Goal: Transaction & Acquisition: Purchase product/service

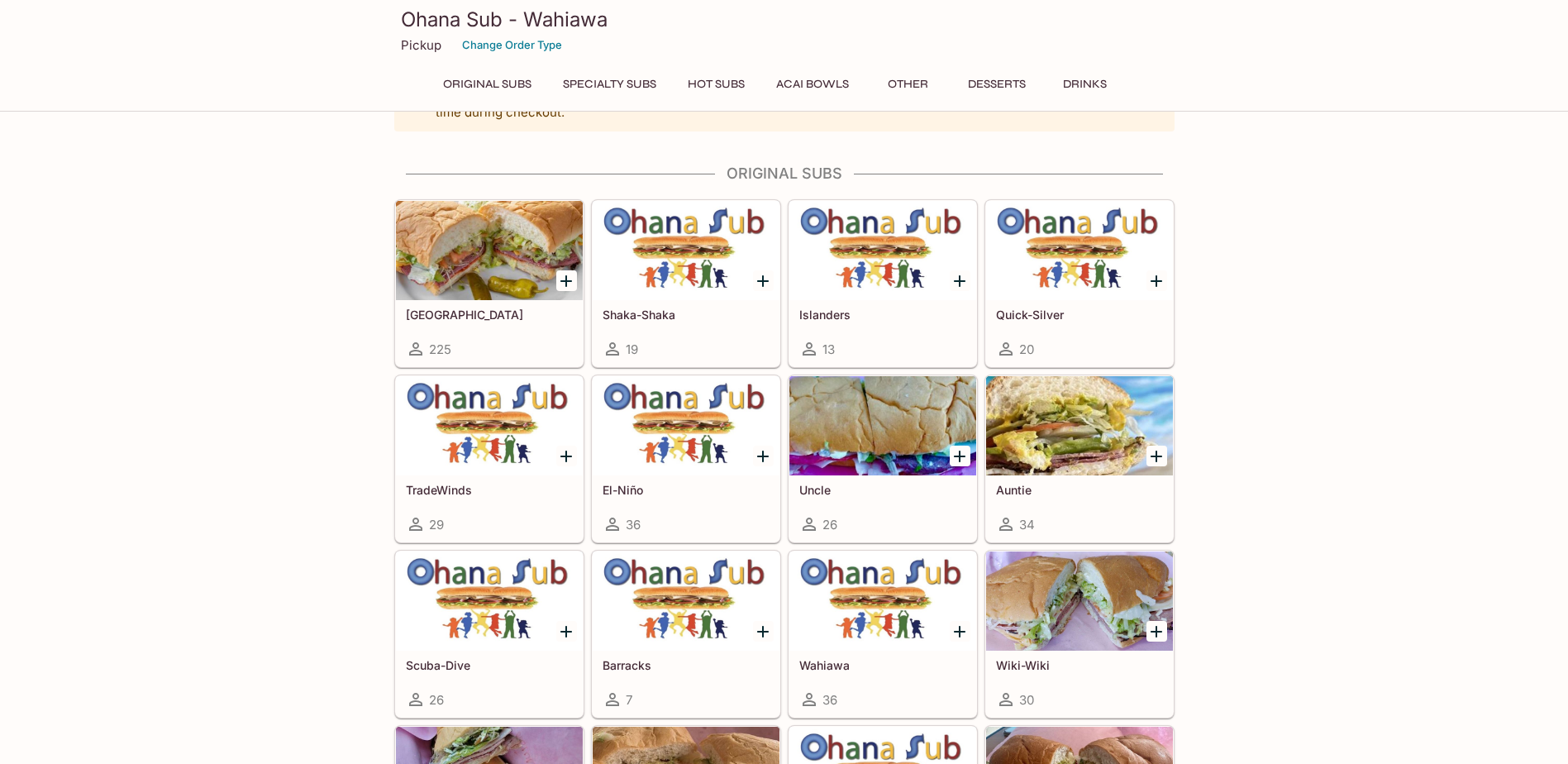
scroll to position [82, 0]
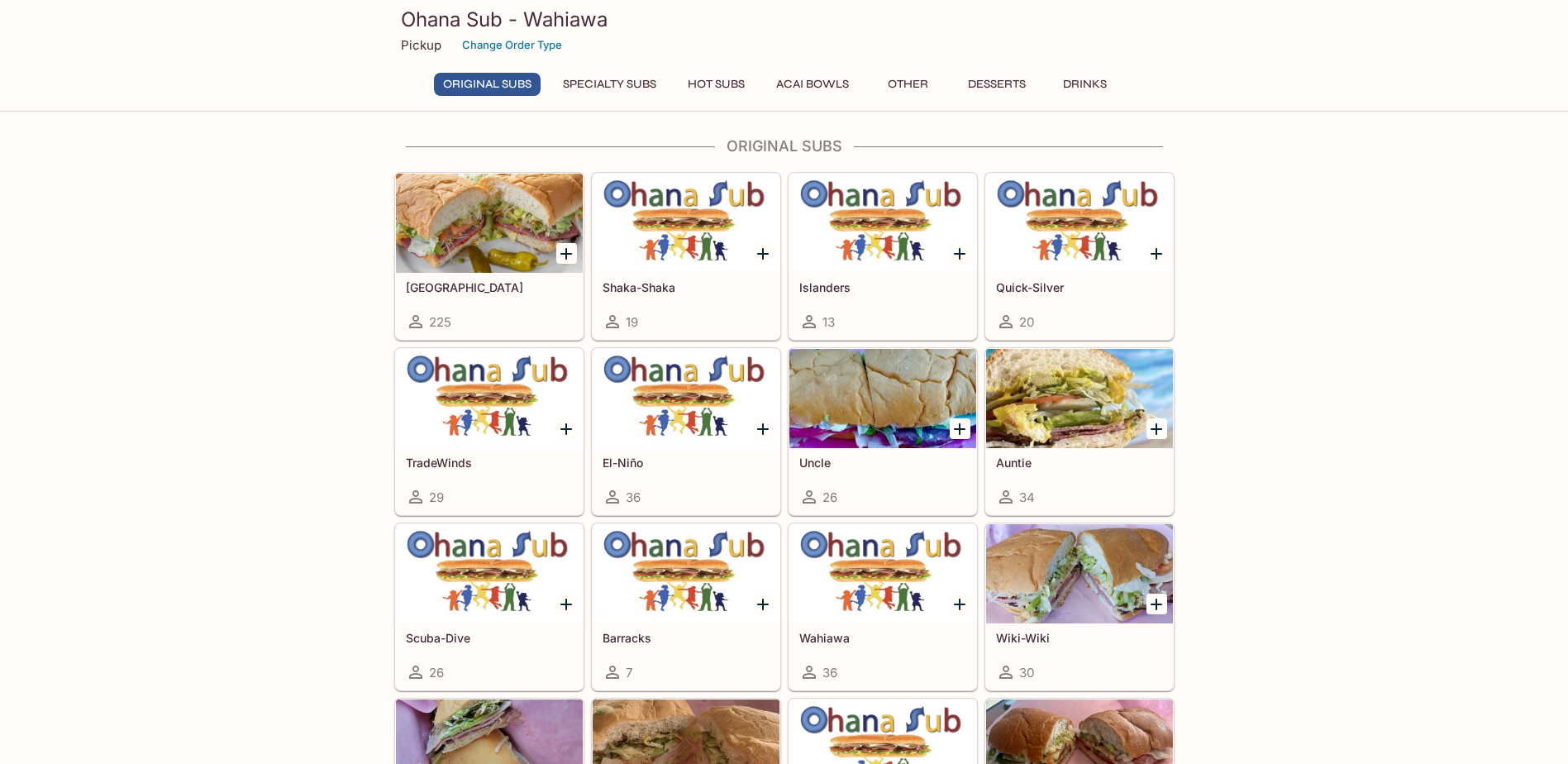
click at [877, 580] on div at bounding box center [882, 574] width 187 height 99
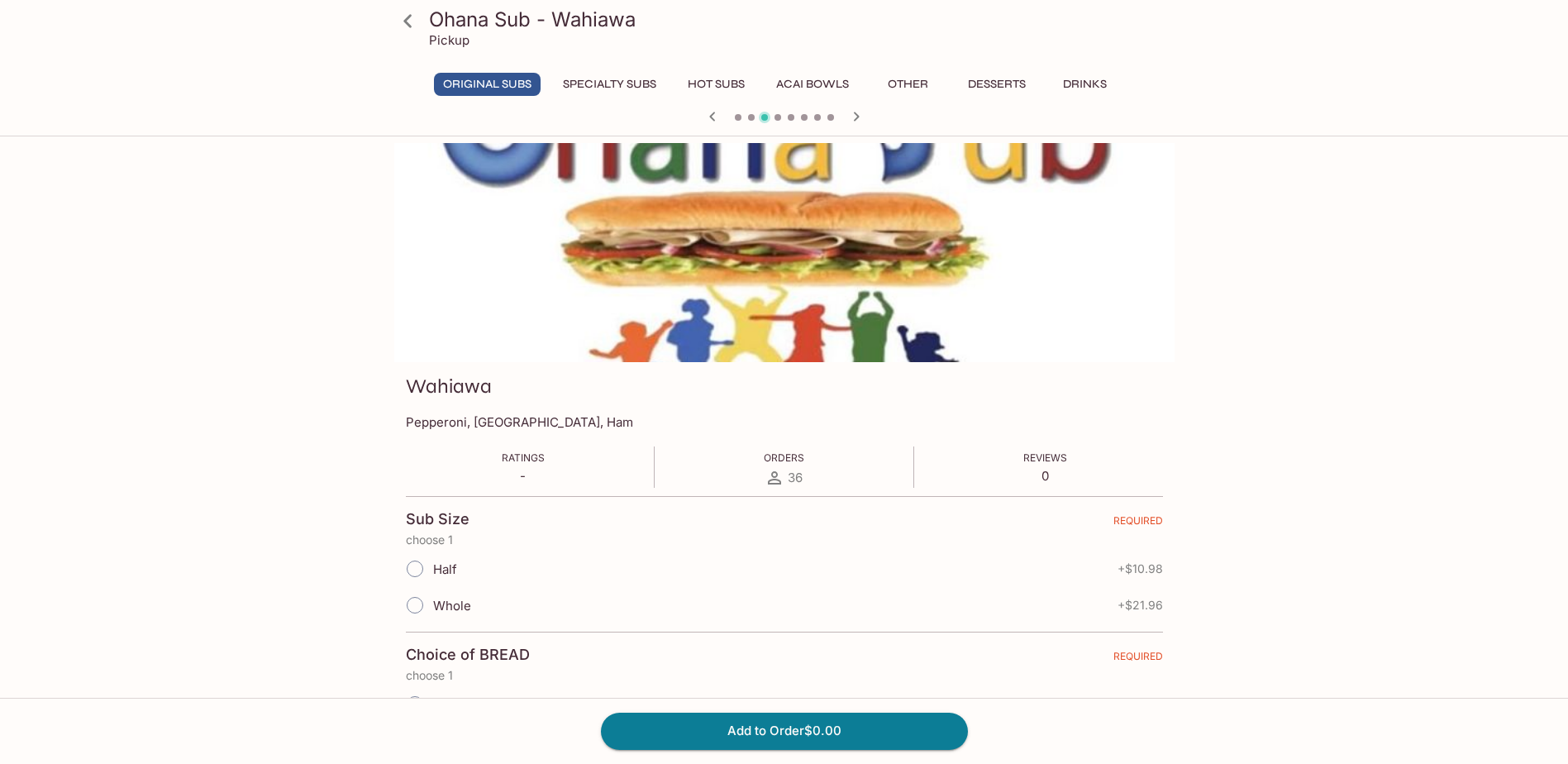
click at [156, 496] on div "Ohana Sub - Wahiawa Pickup Original Subs Specialty Subs Hot Subs Acai Bowls Oth…" at bounding box center [784, 525] width 1568 height 764
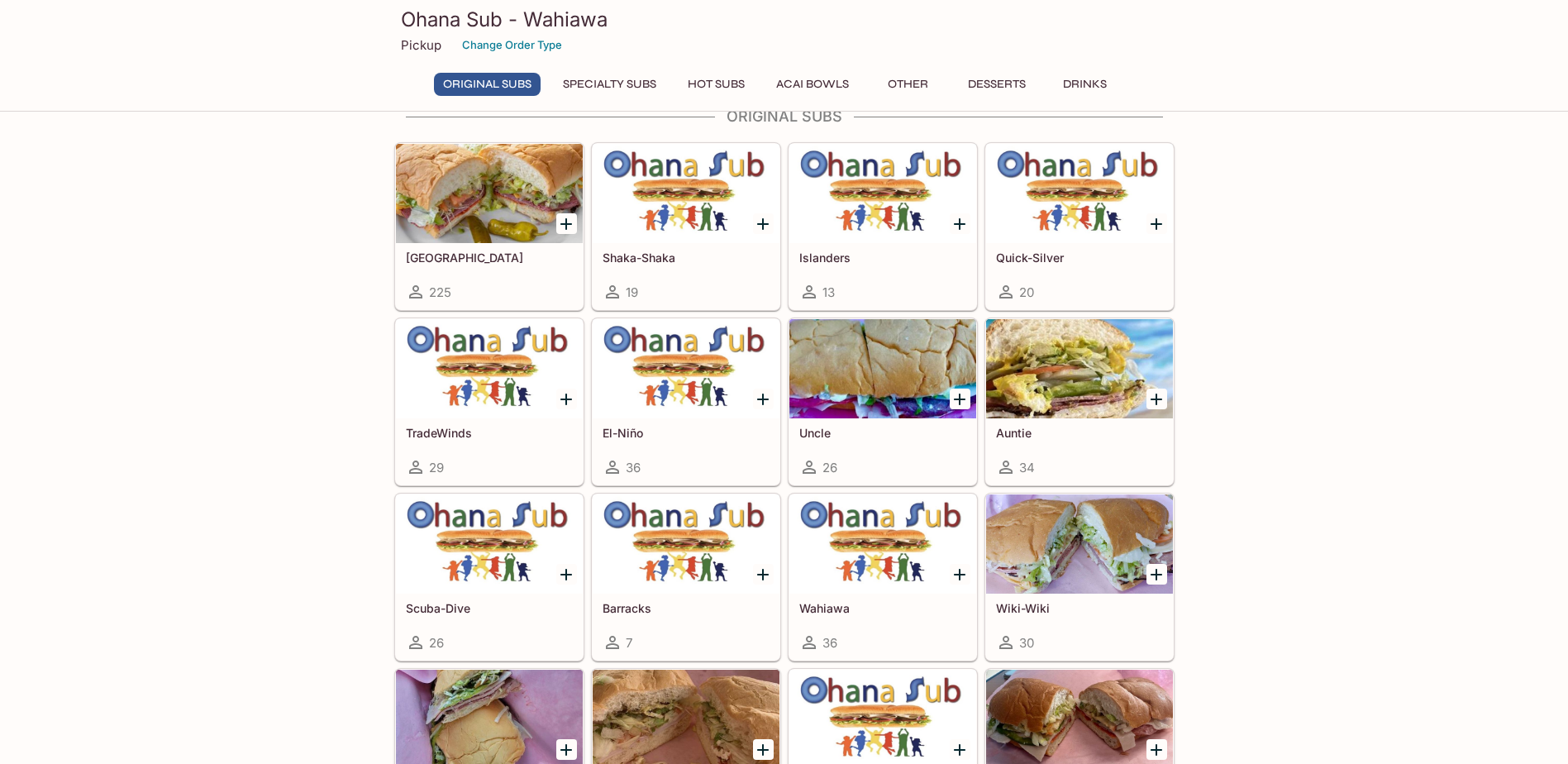
scroll to position [82, 0]
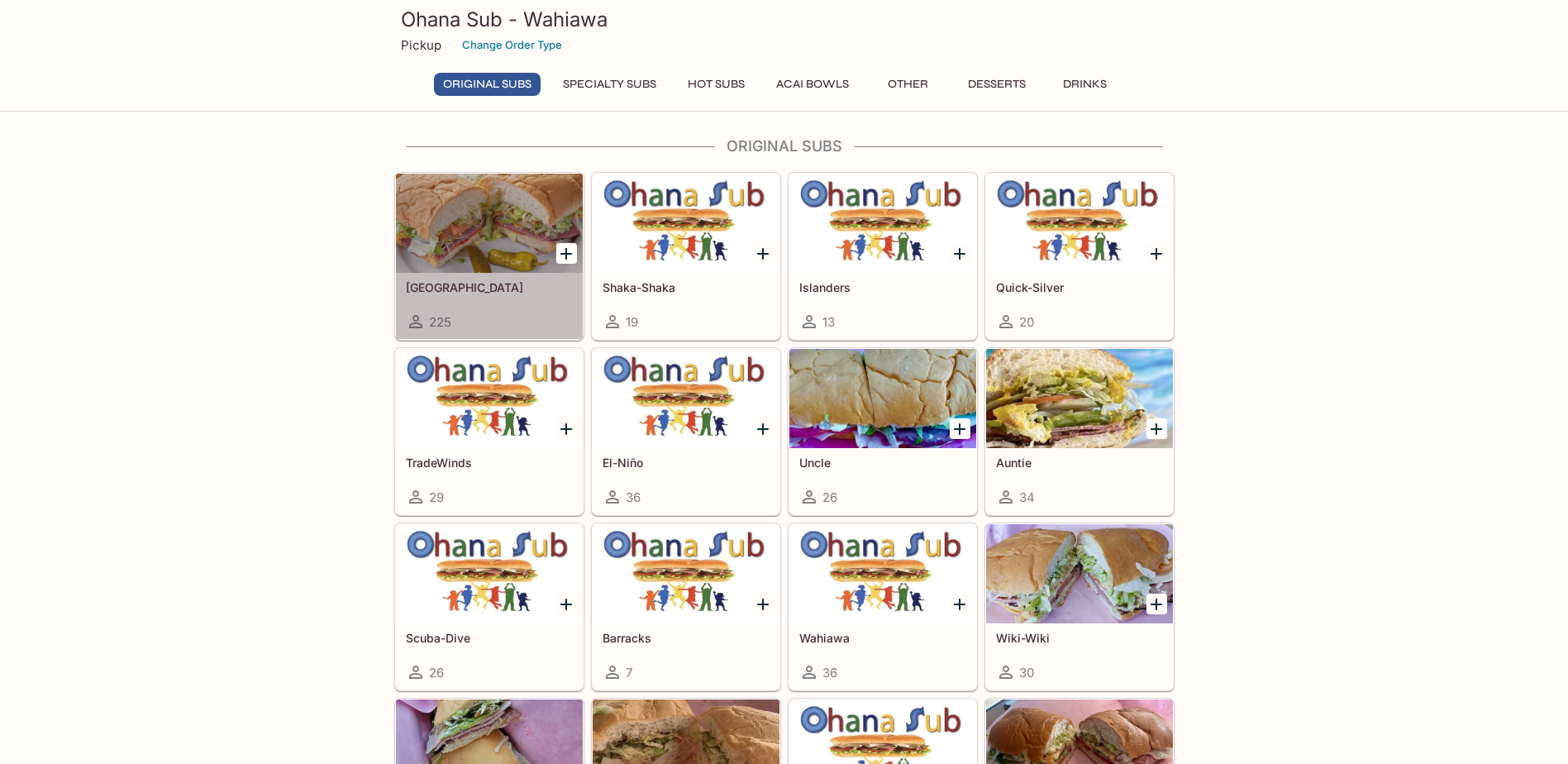
click at [420, 246] on div at bounding box center [489, 223] width 187 height 99
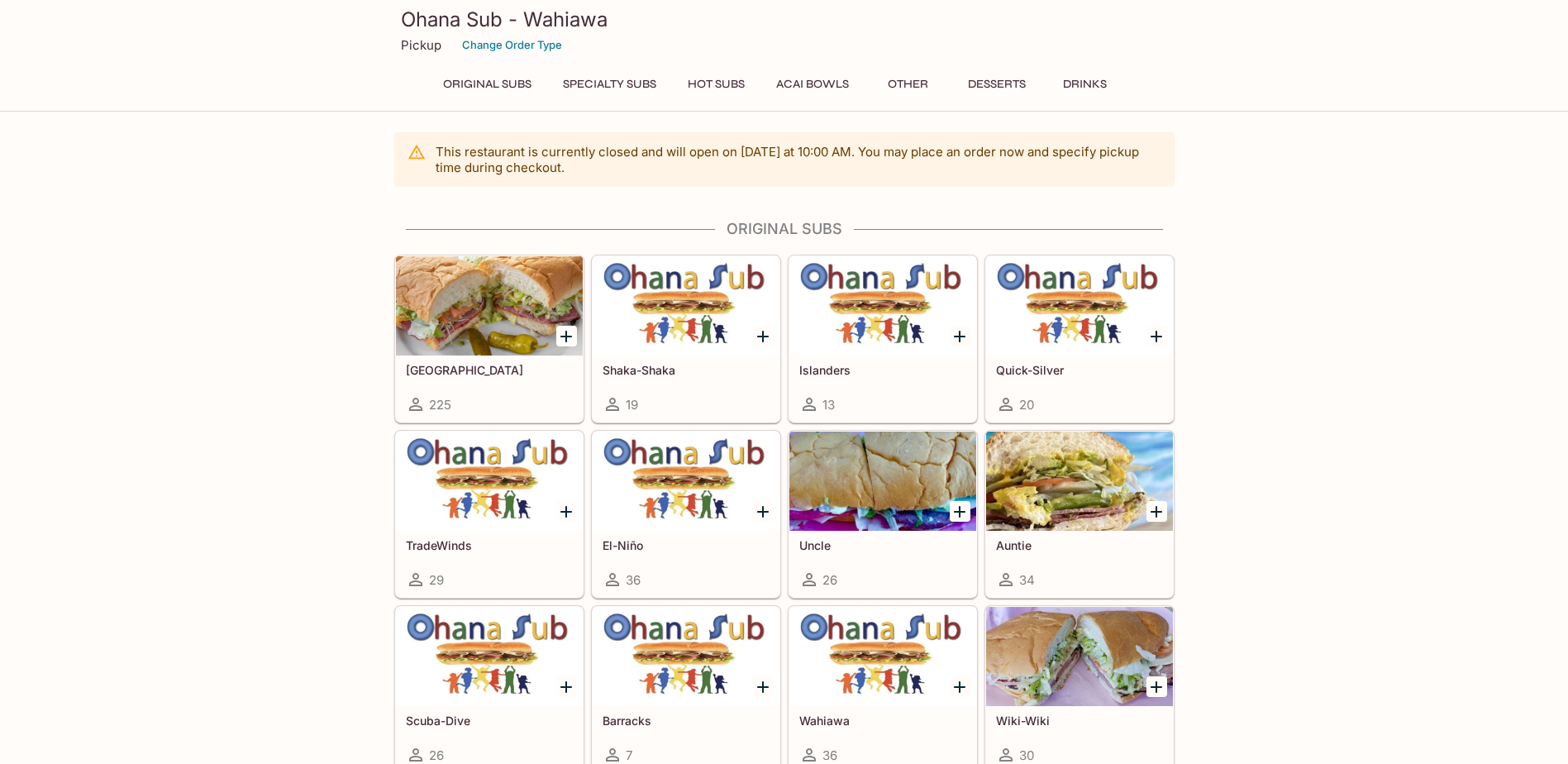
scroll to position [82, 0]
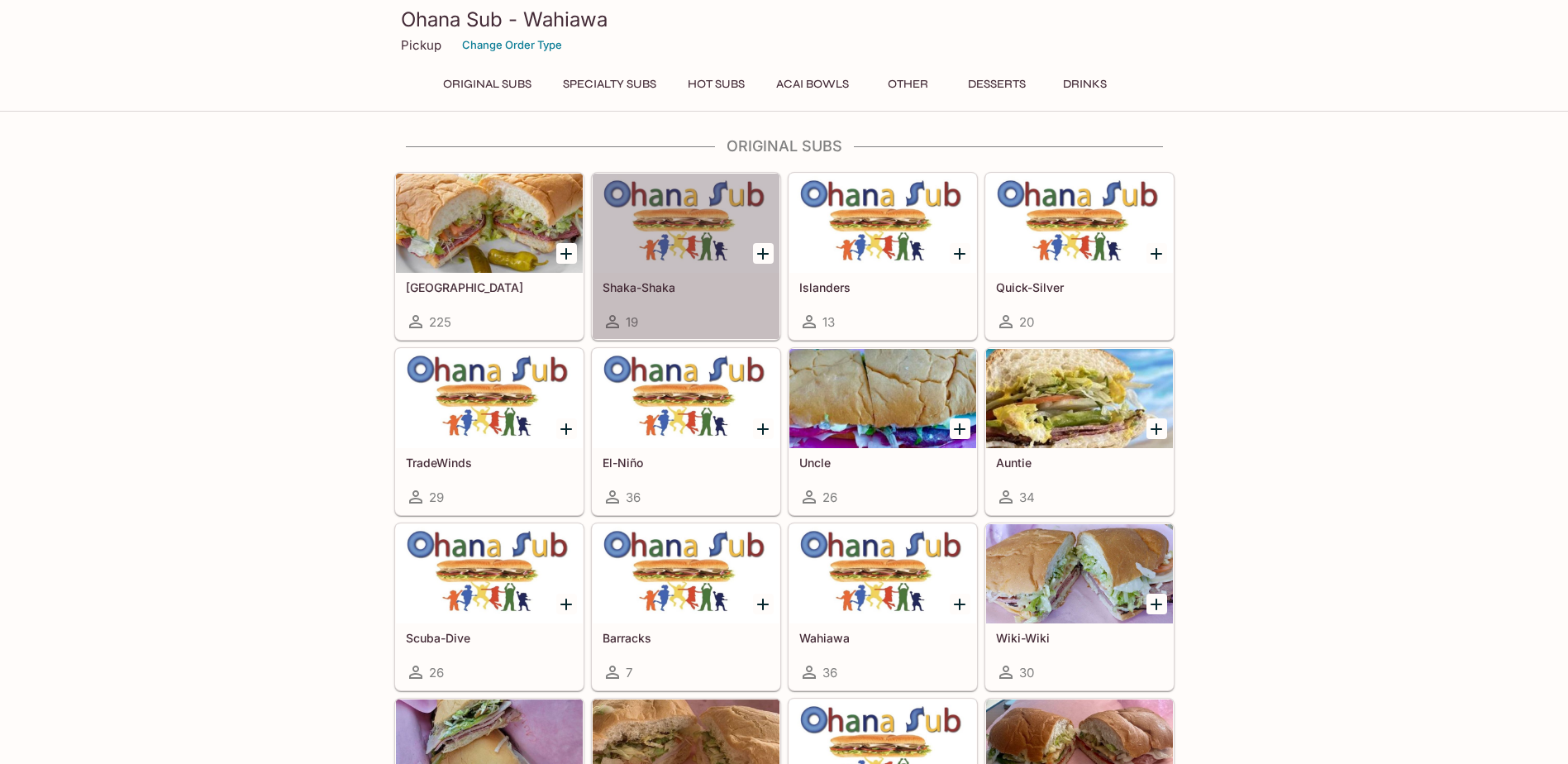
click at [671, 234] on div at bounding box center [686, 223] width 187 height 99
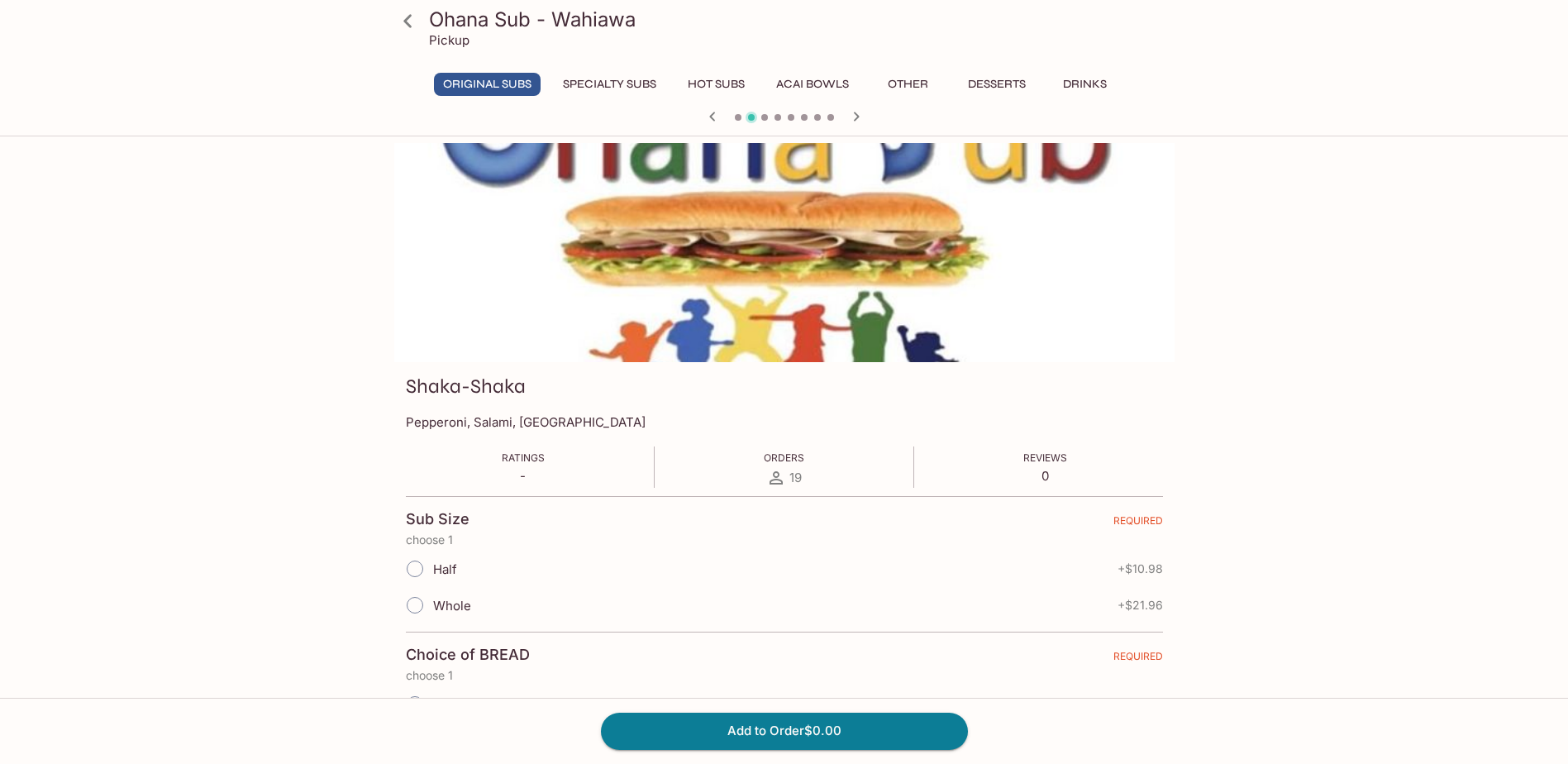
scroll to position [82, 0]
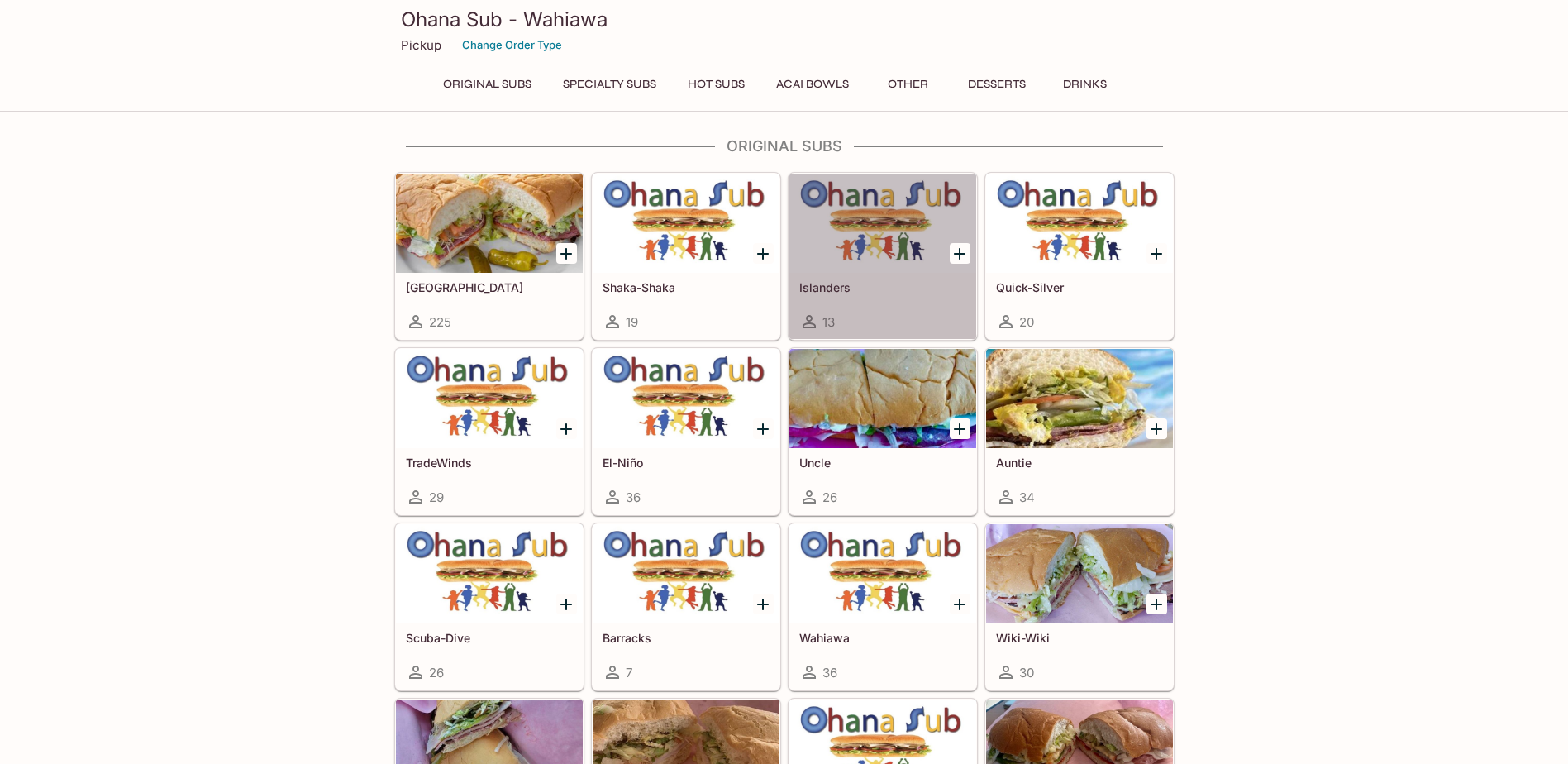
click at [869, 196] on div at bounding box center [882, 223] width 187 height 99
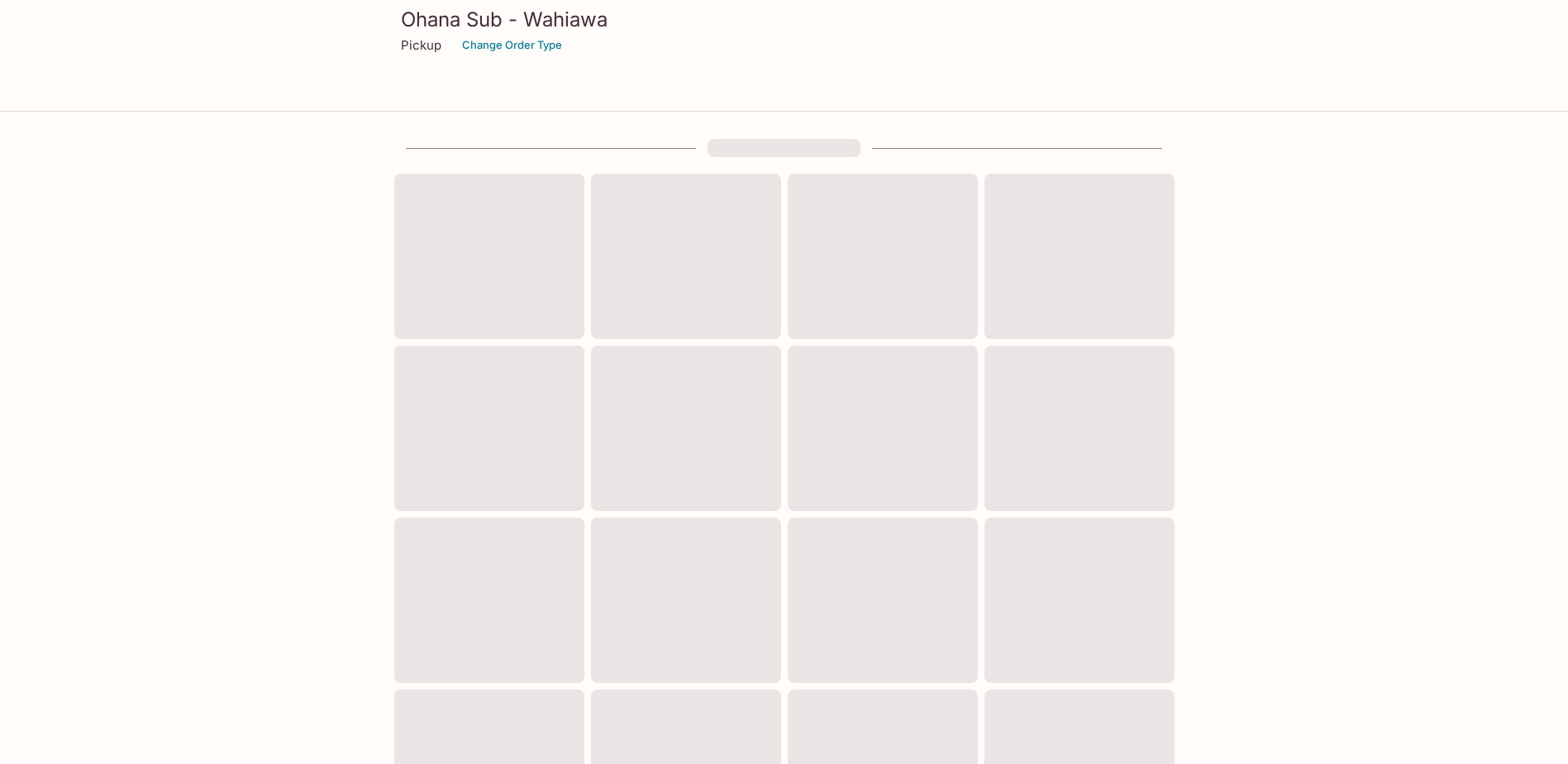
scroll to position [82, 0]
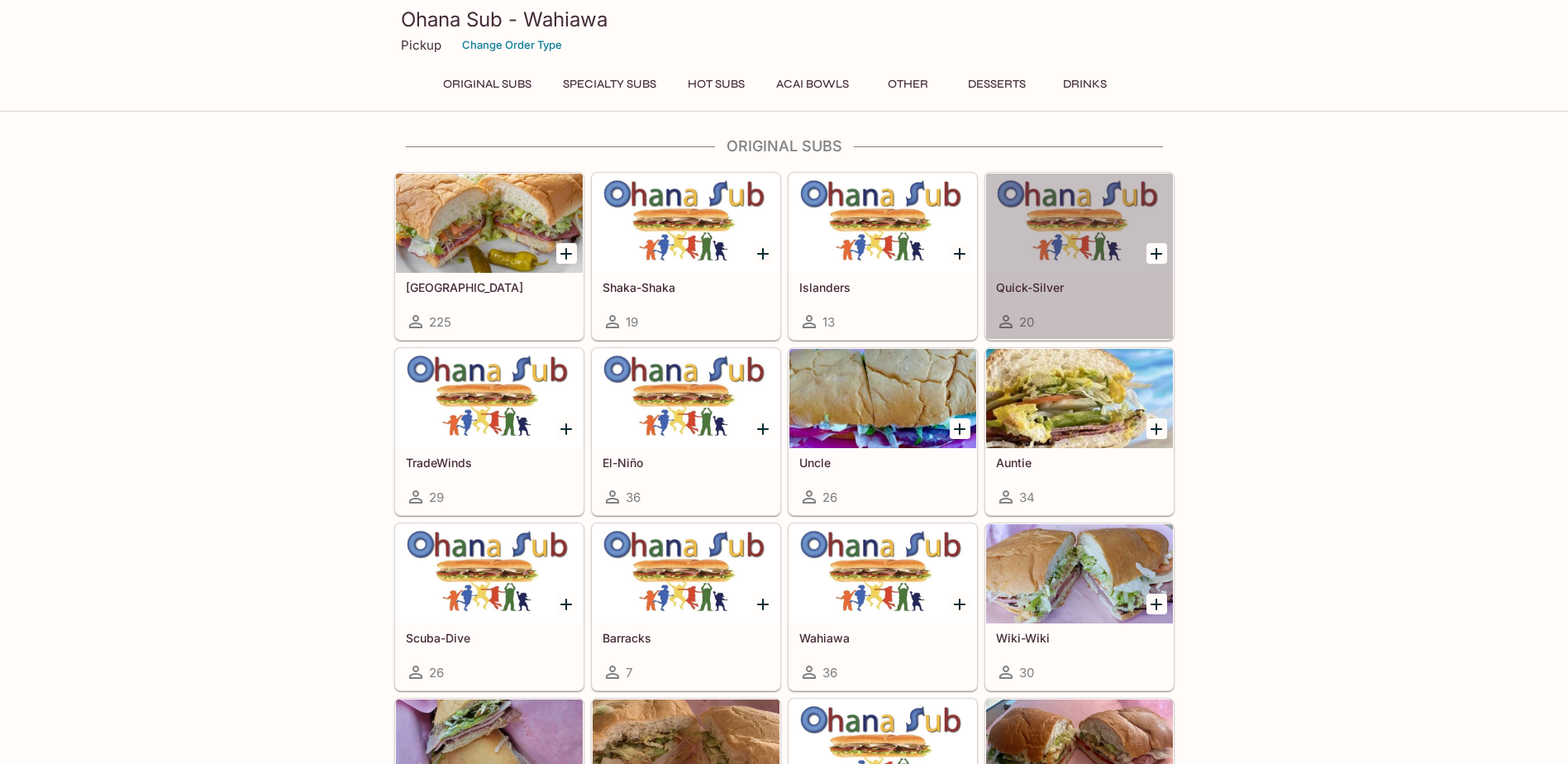
click at [1052, 220] on div at bounding box center [1080, 223] width 187 height 99
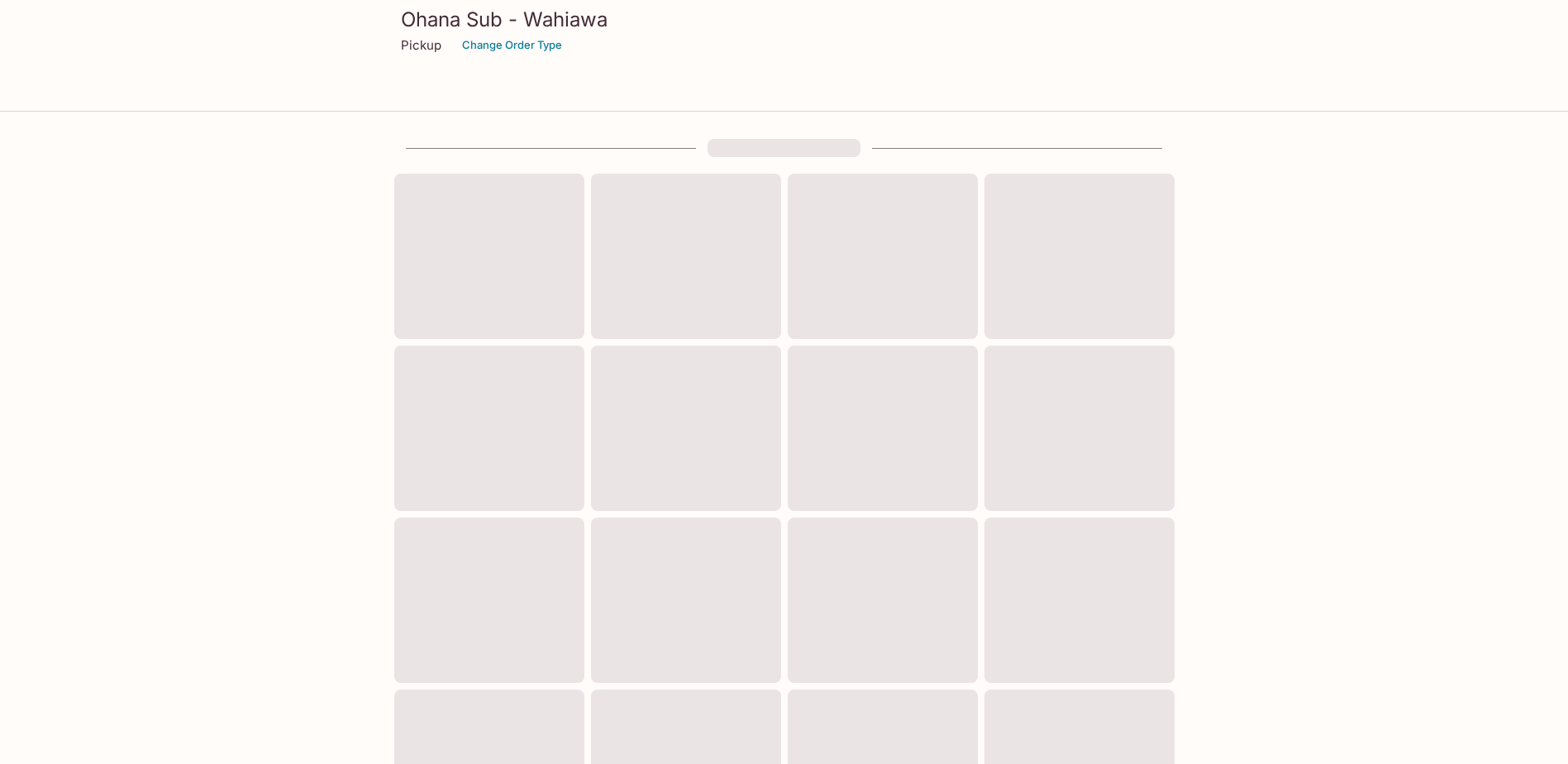
scroll to position [82, 0]
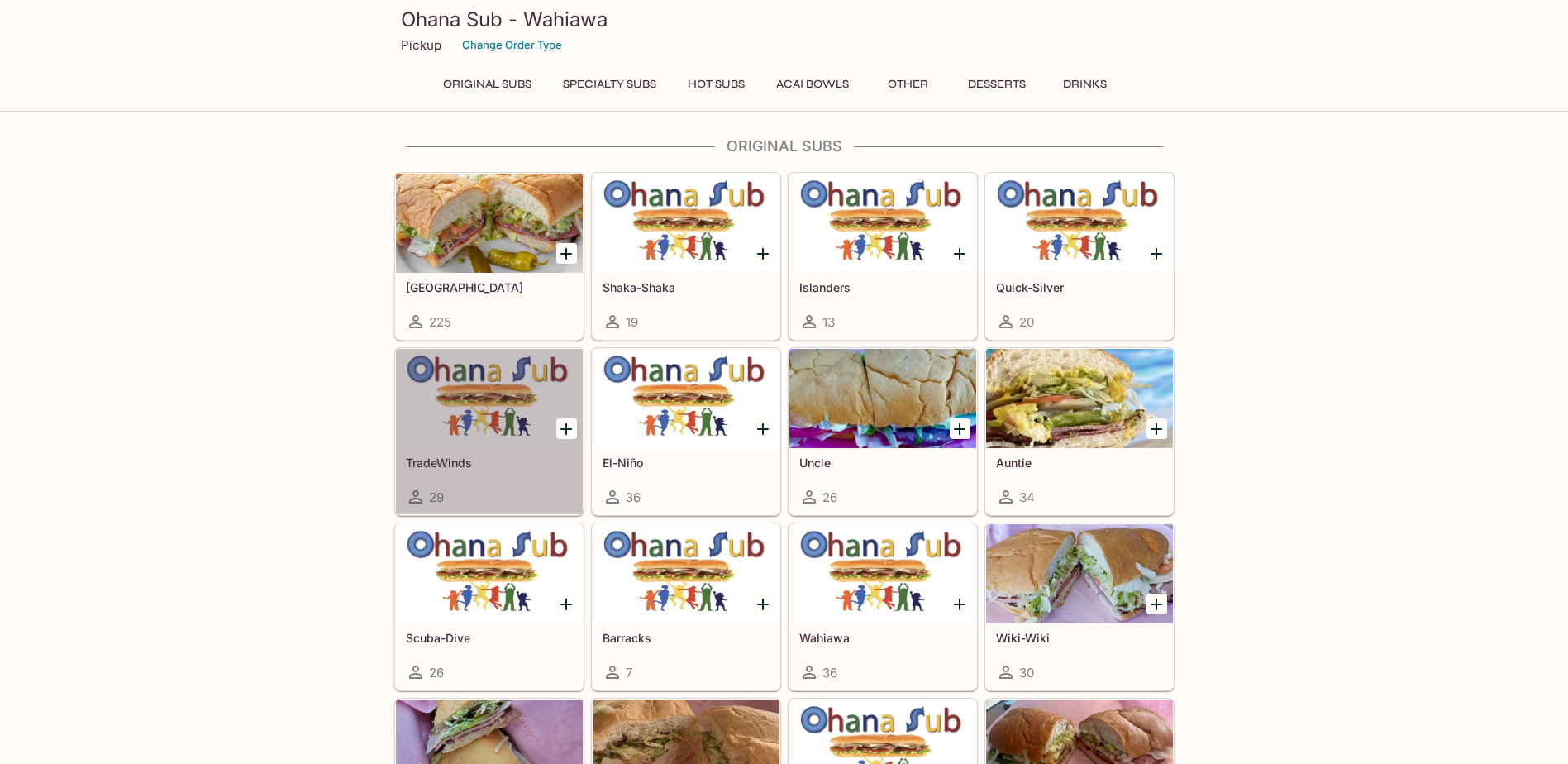
click at [464, 413] on div at bounding box center [489, 398] width 187 height 99
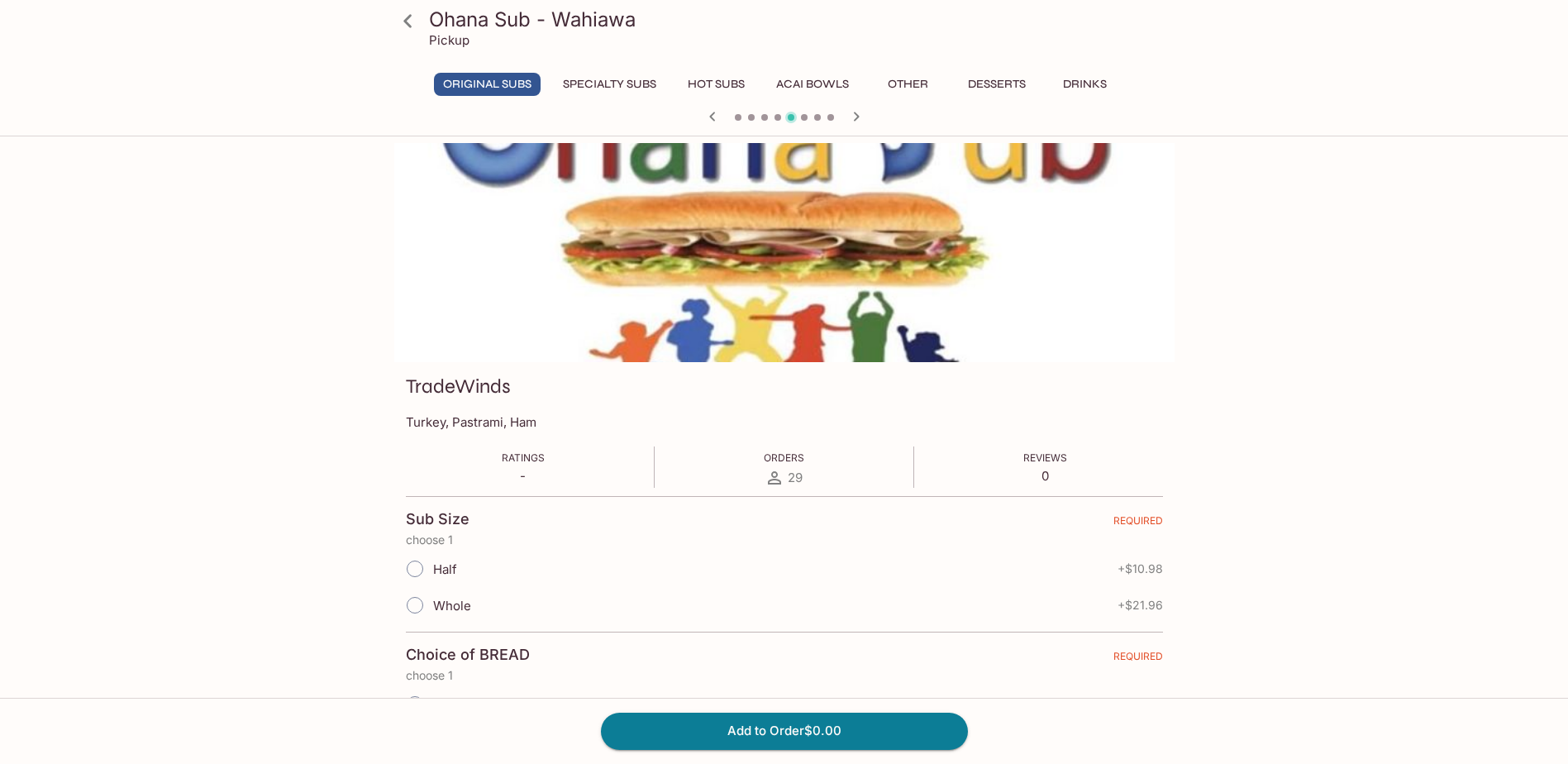
scroll to position [82, 0]
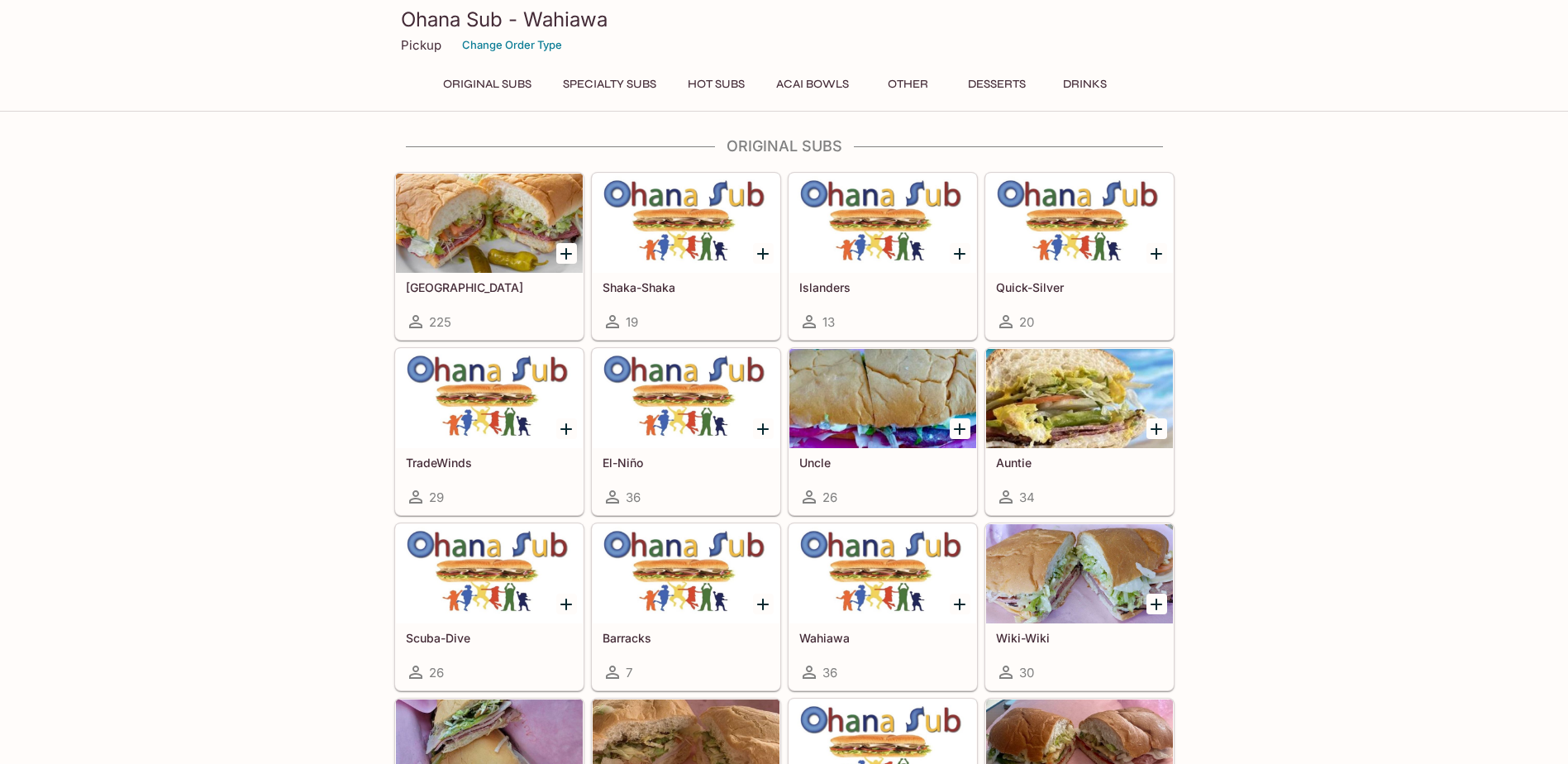
click at [688, 387] on div at bounding box center [686, 398] width 187 height 99
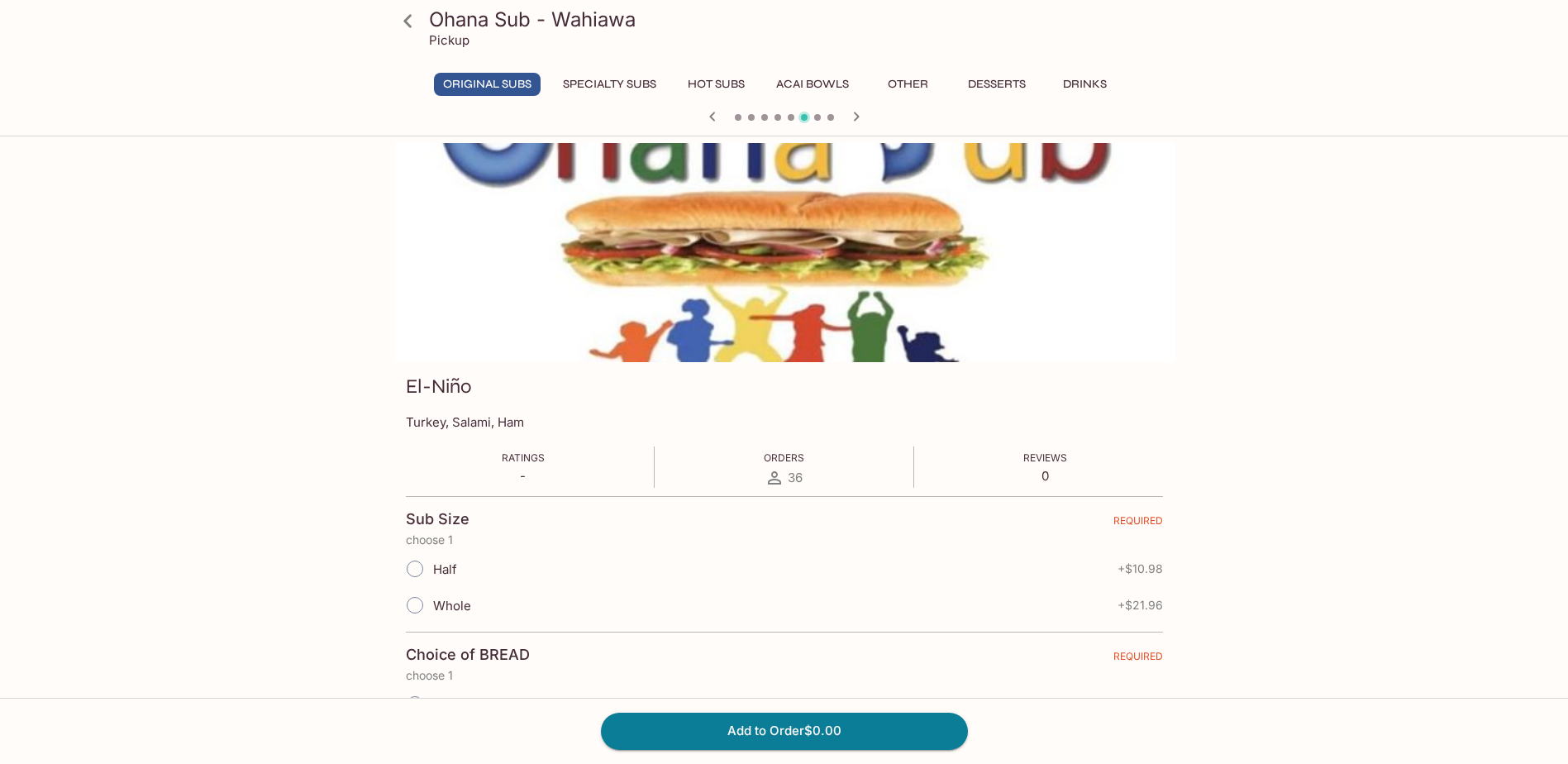
scroll to position [82, 0]
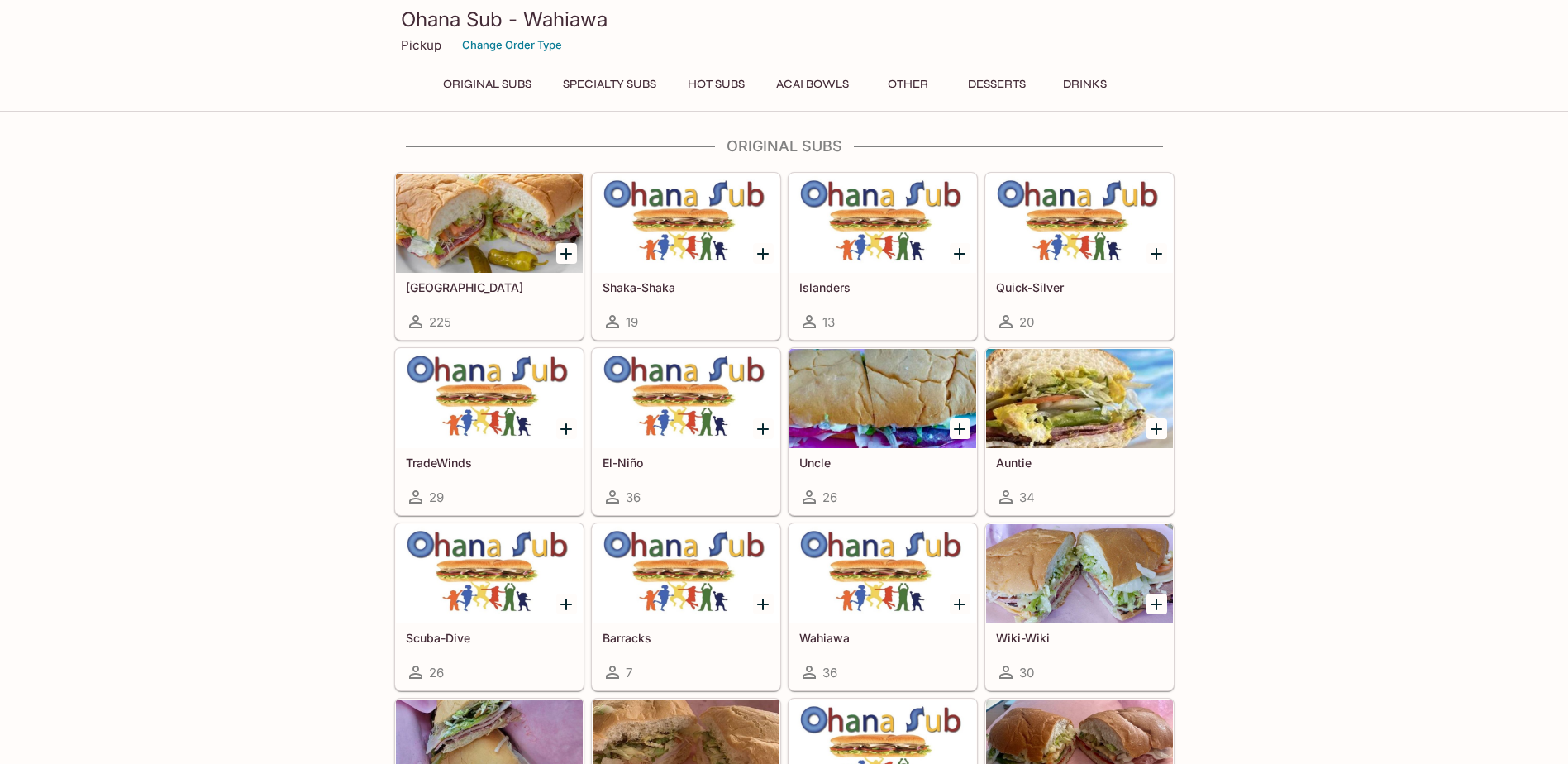
click at [919, 391] on div at bounding box center [882, 398] width 187 height 99
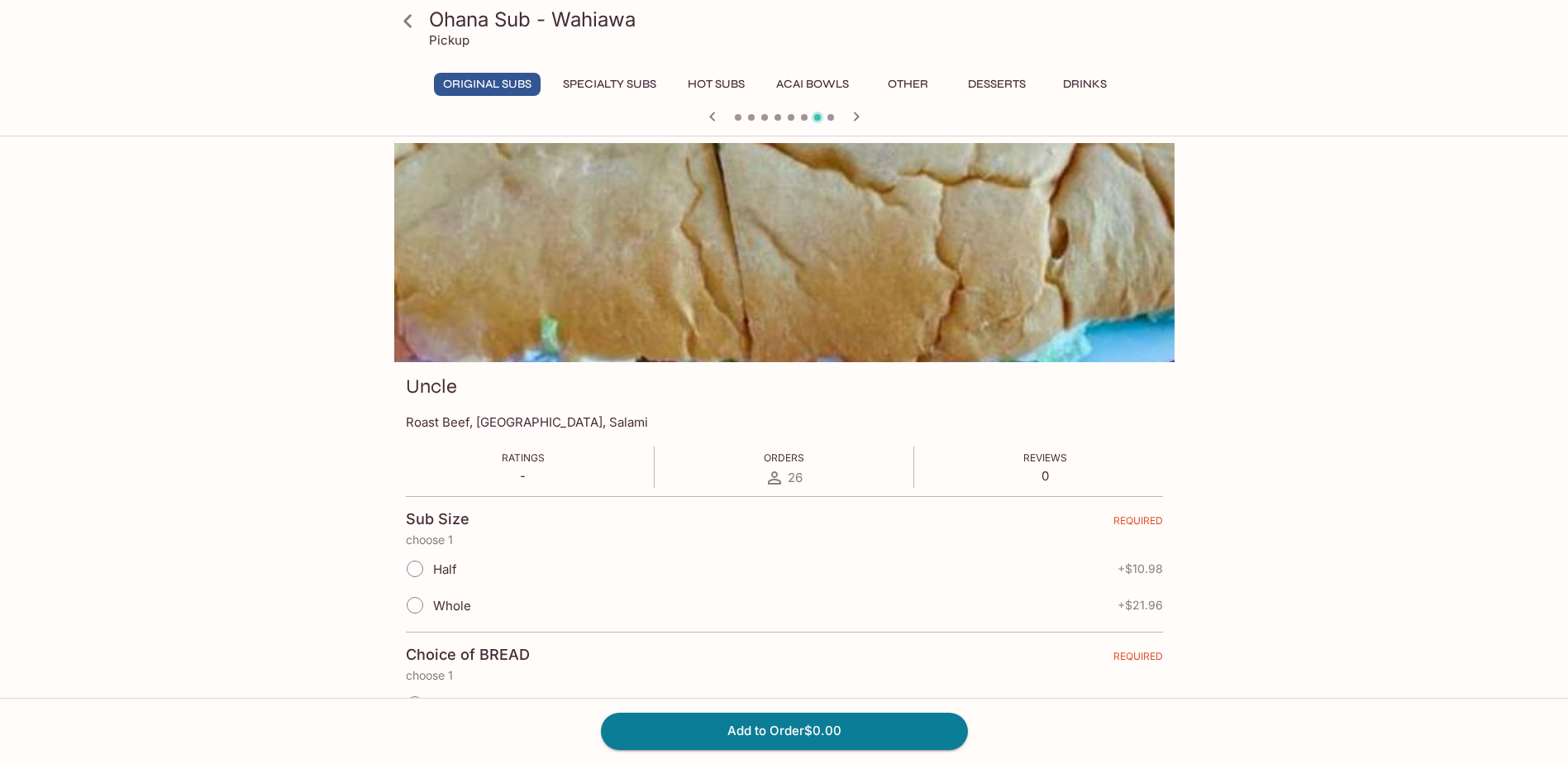
scroll to position [82, 0]
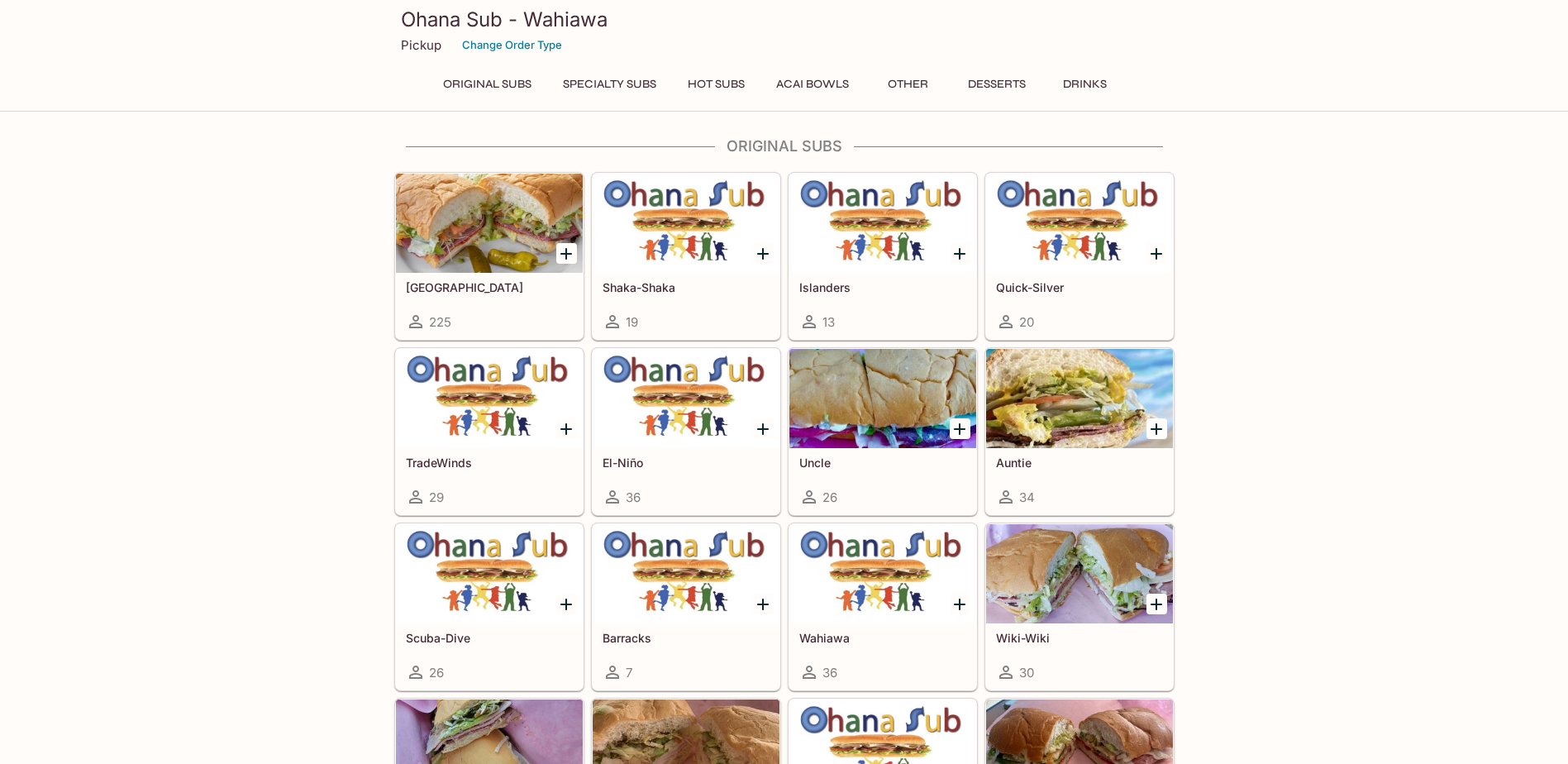
click at [1049, 421] on div at bounding box center [1080, 398] width 187 height 99
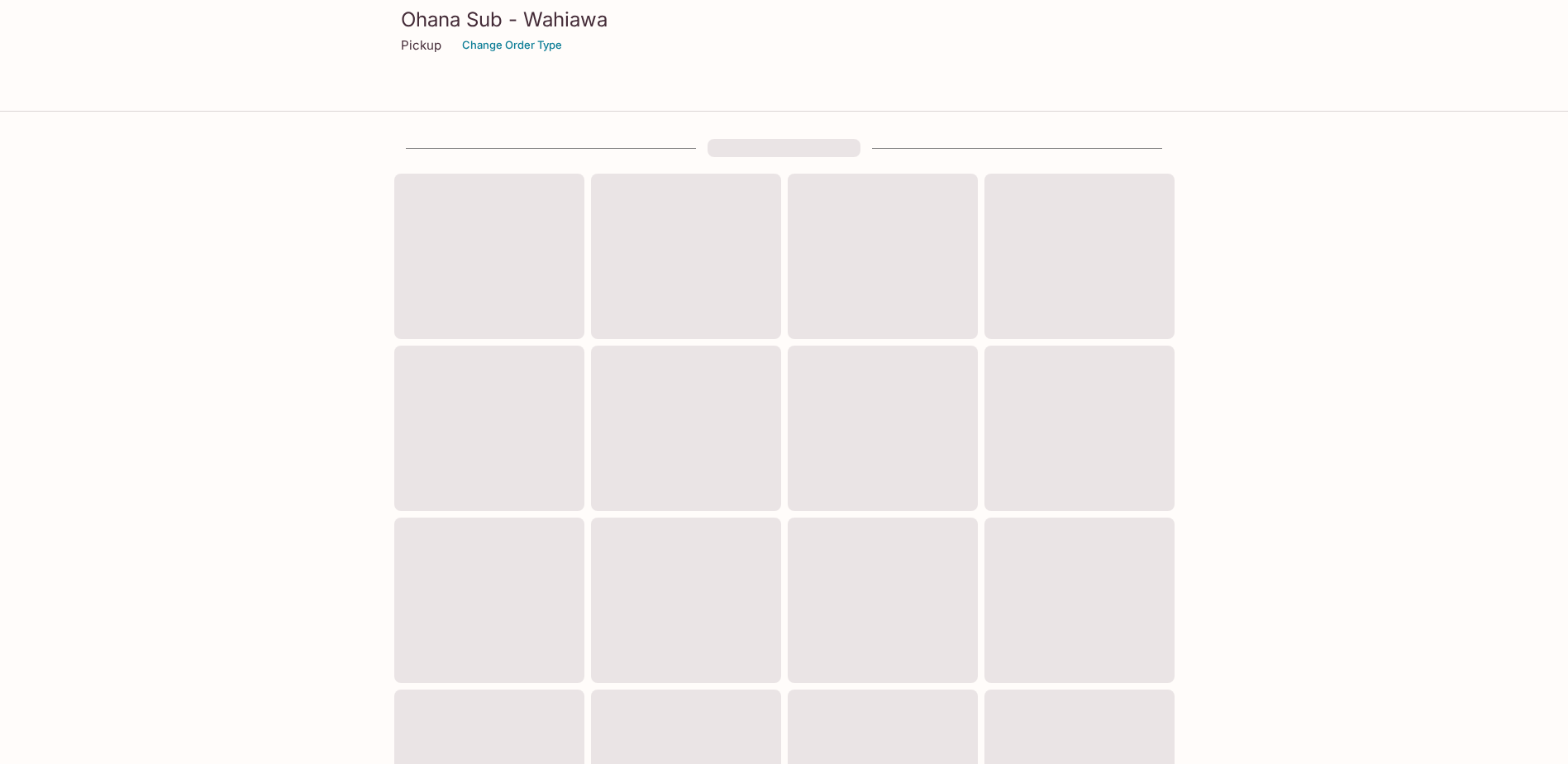
scroll to position [82, 0]
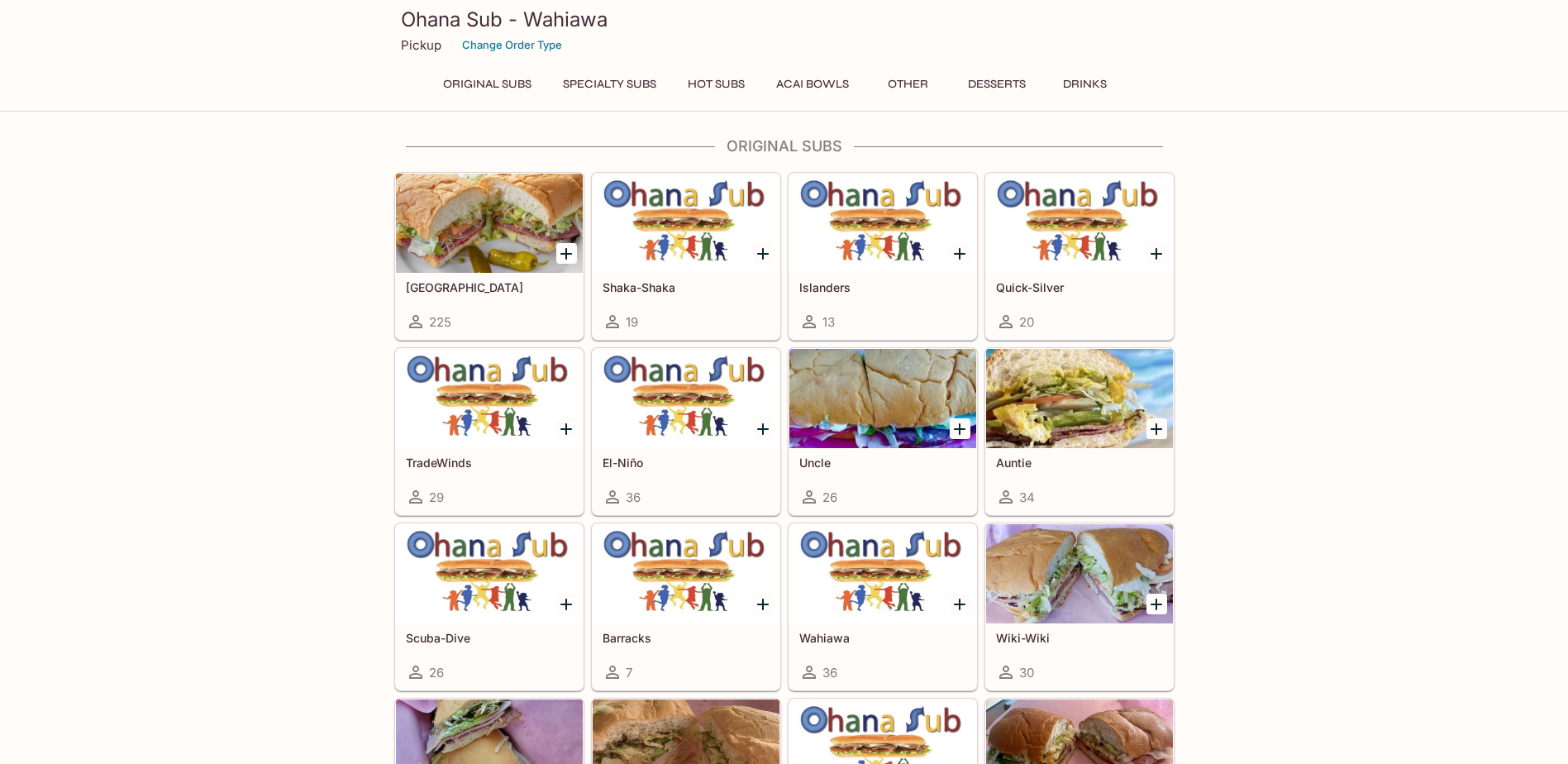
click at [485, 586] on div at bounding box center [489, 574] width 187 height 99
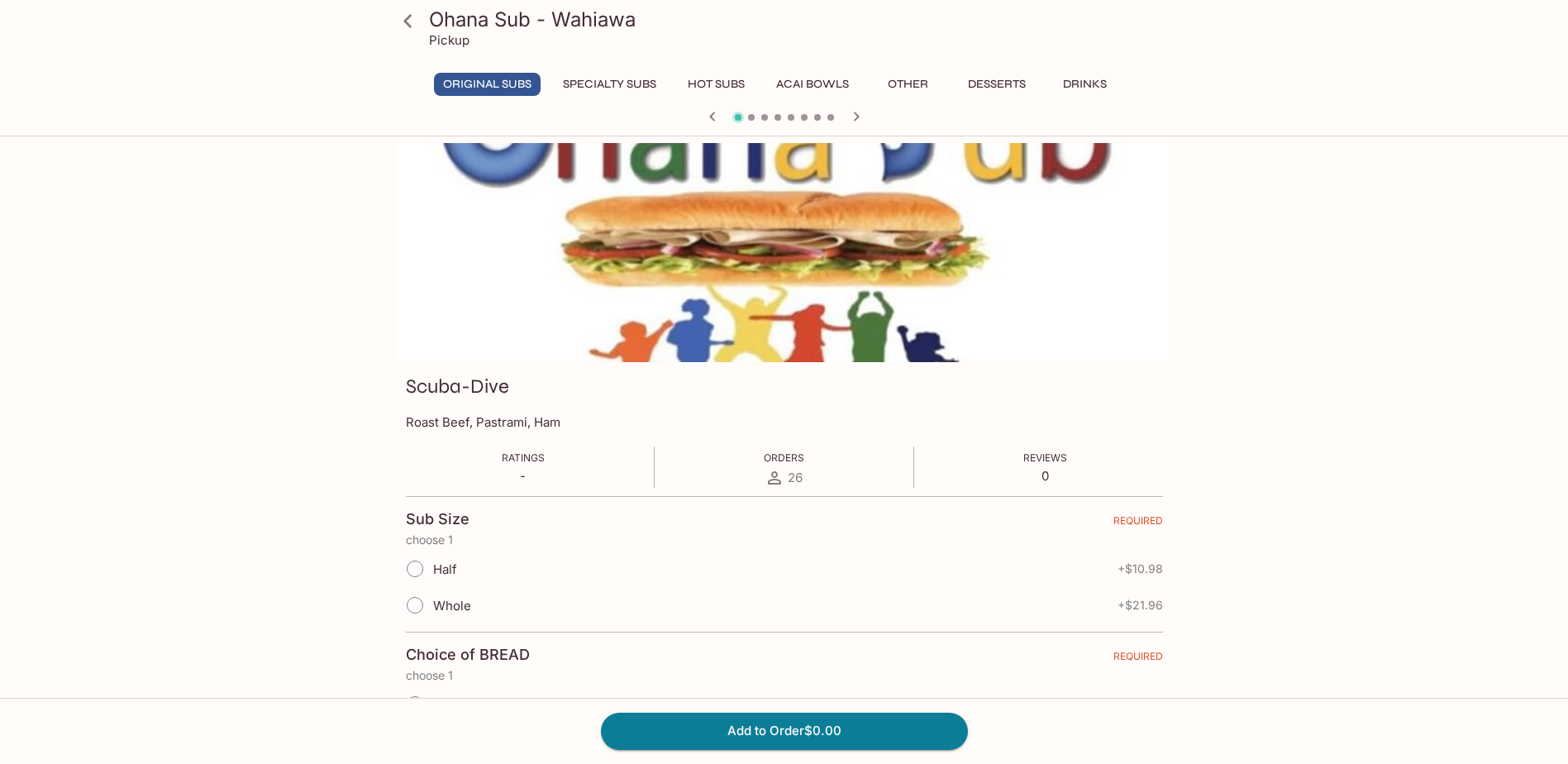
scroll to position [82, 0]
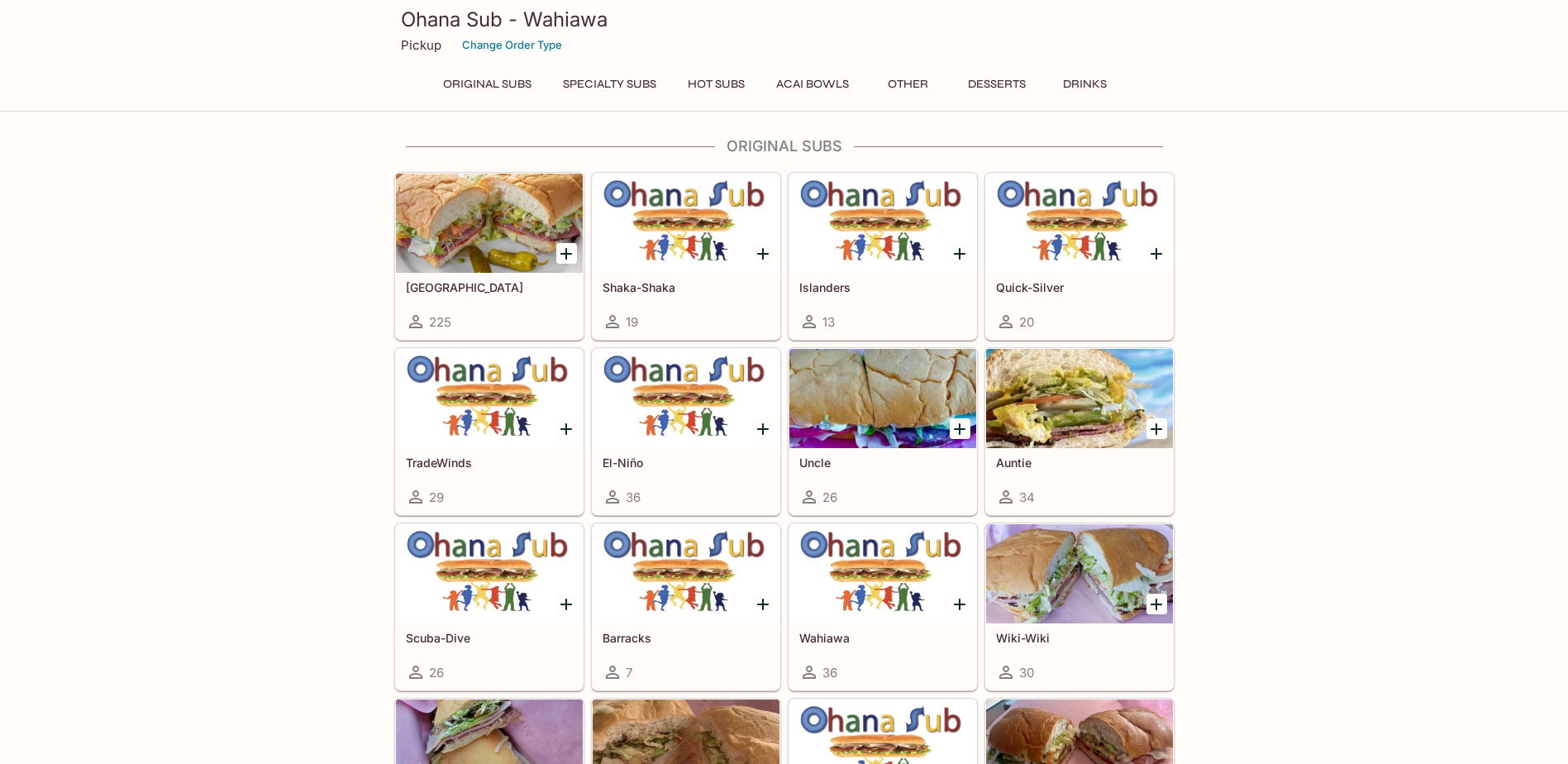
click at [693, 576] on div at bounding box center [686, 574] width 187 height 99
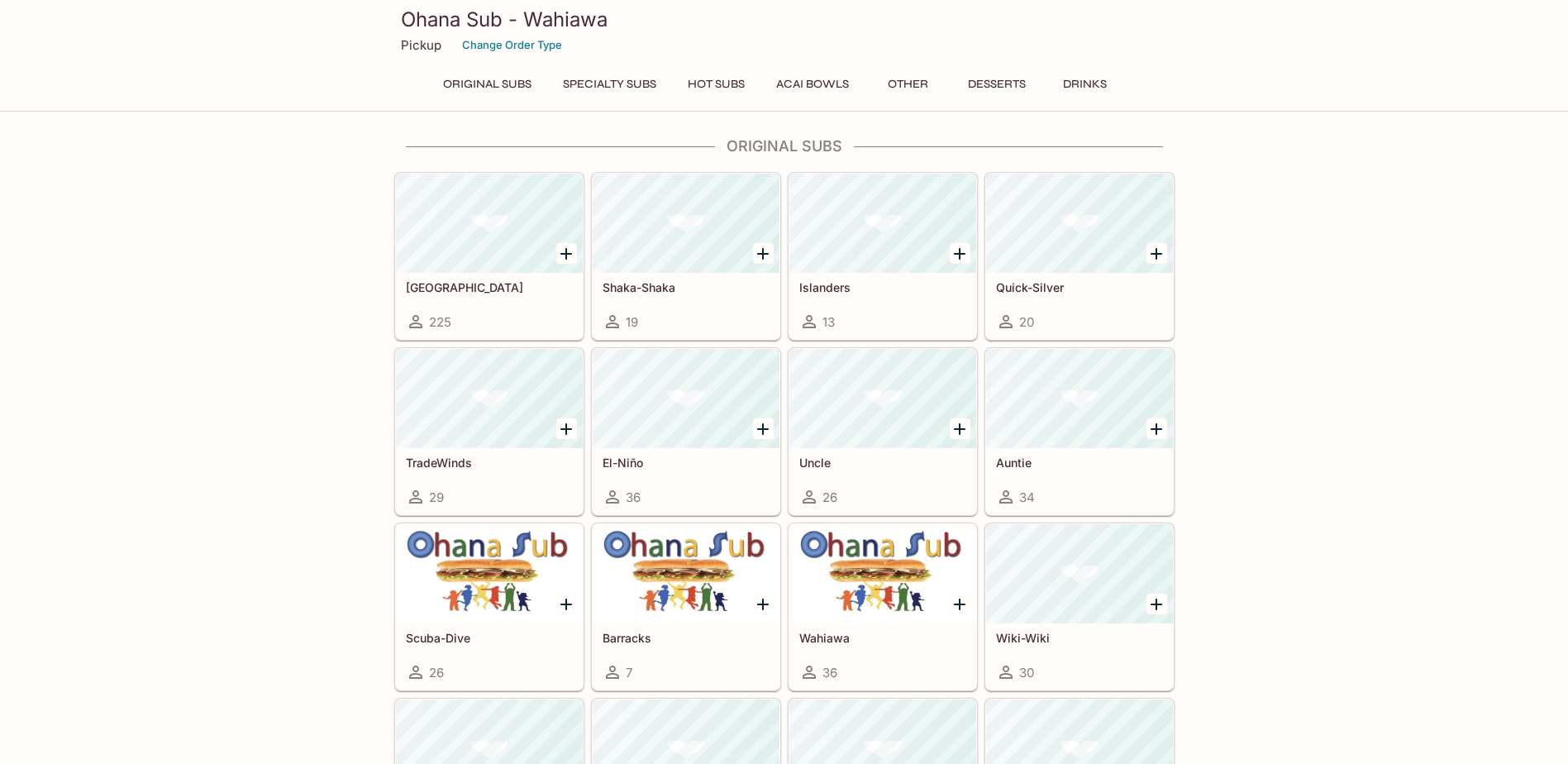
scroll to position [82, 0]
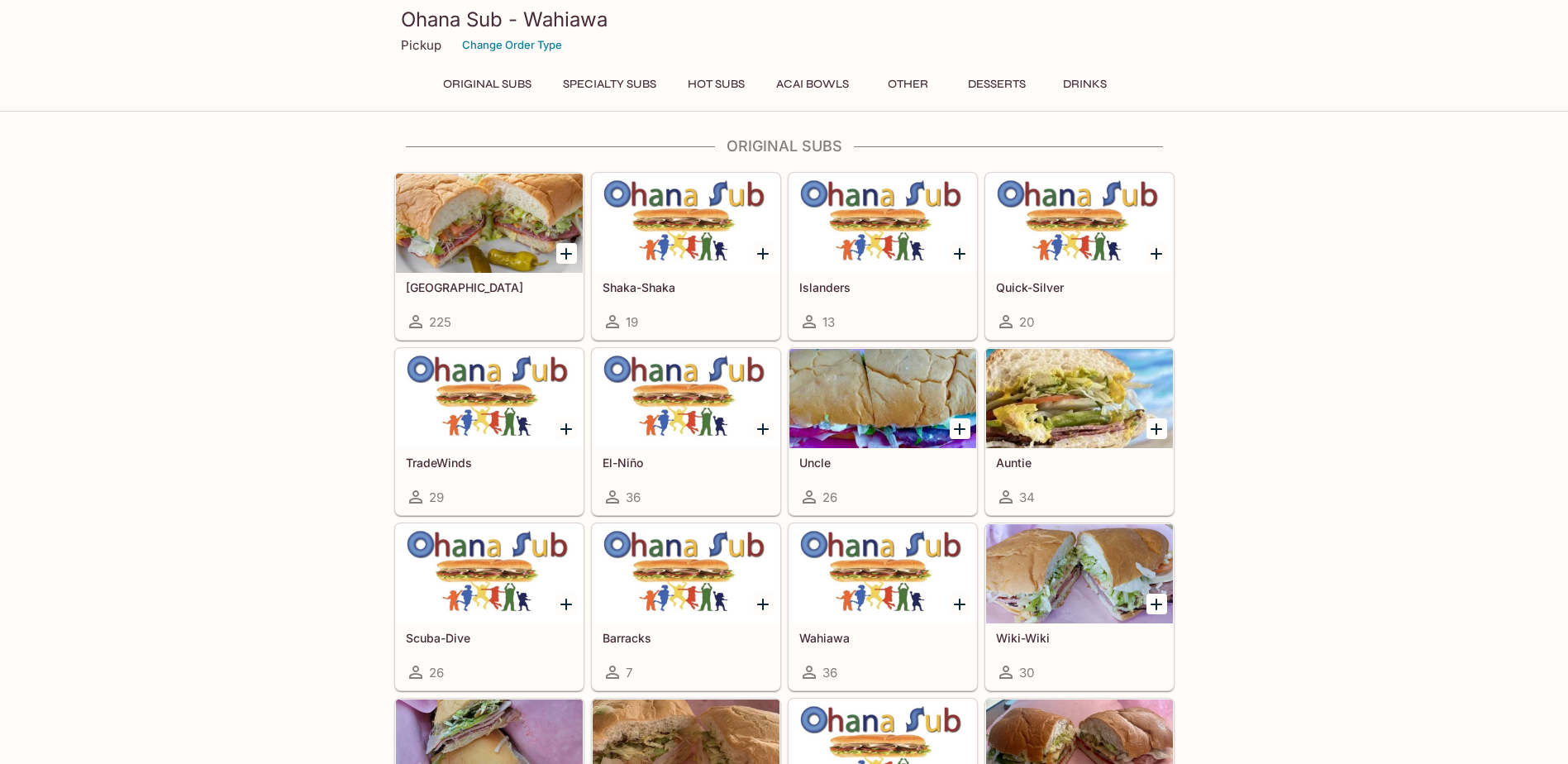
click at [893, 548] on div at bounding box center [882, 574] width 187 height 99
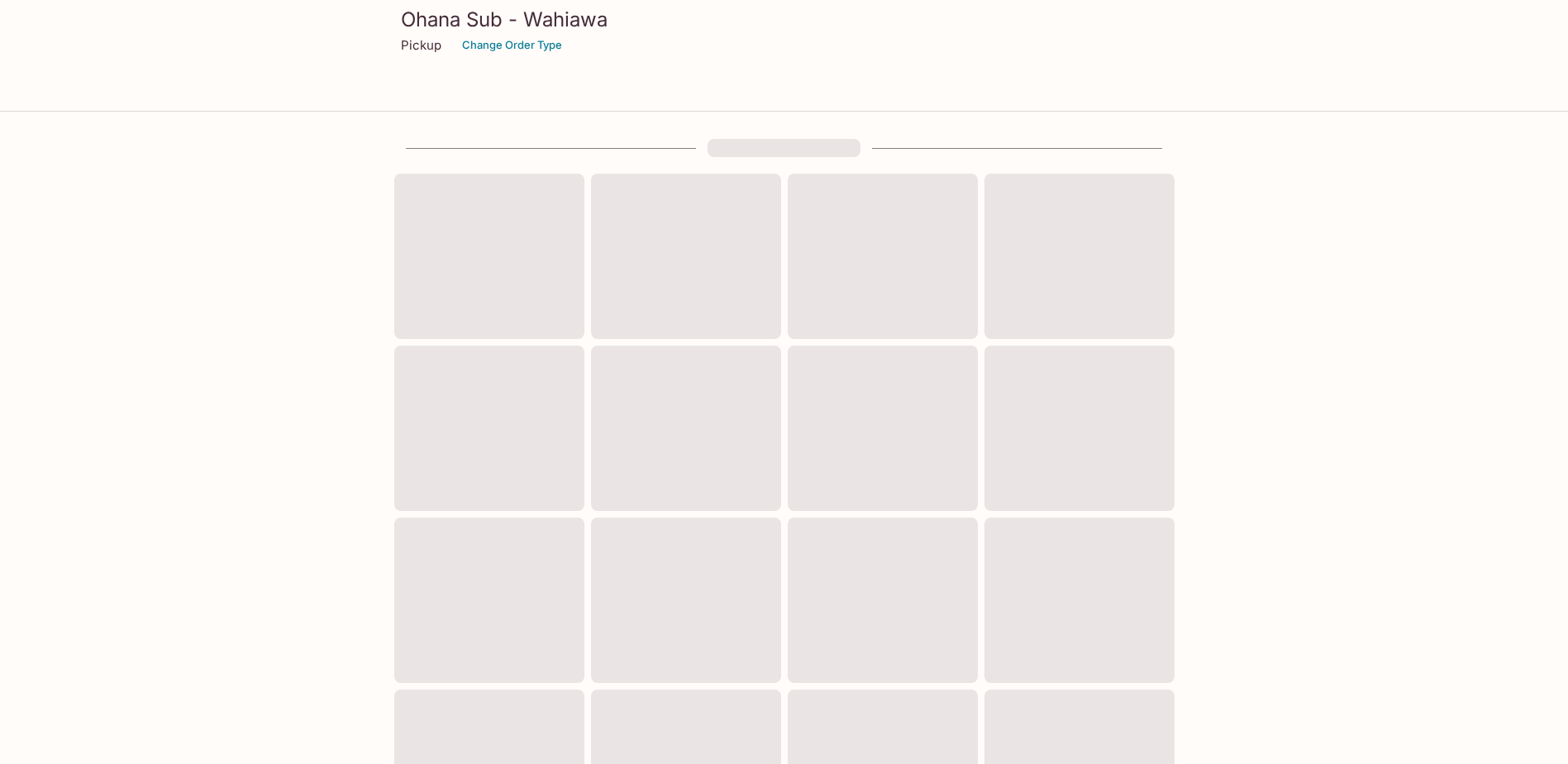
scroll to position [82, 0]
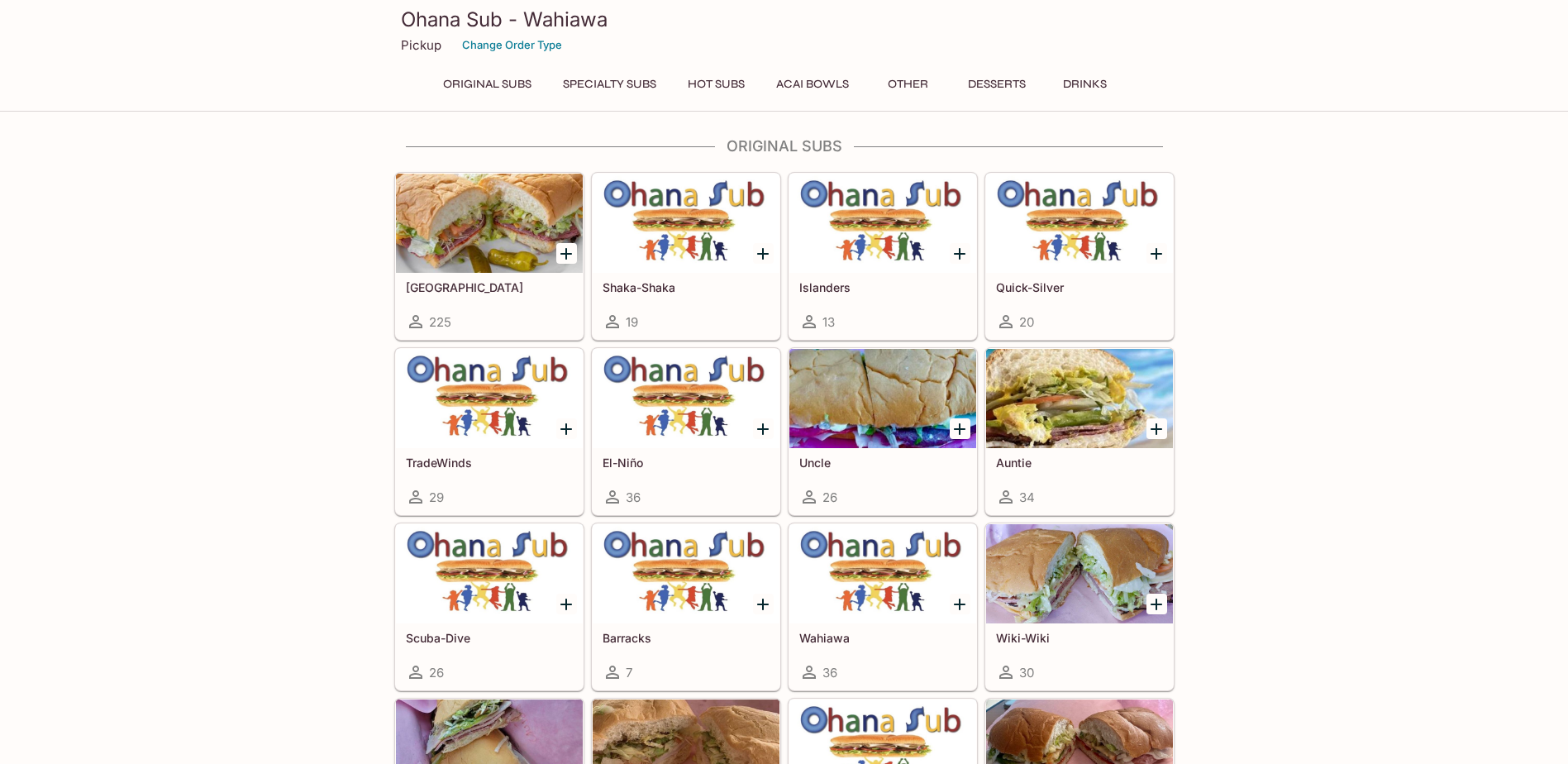
click at [1045, 571] on div at bounding box center [1080, 574] width 187 height 99
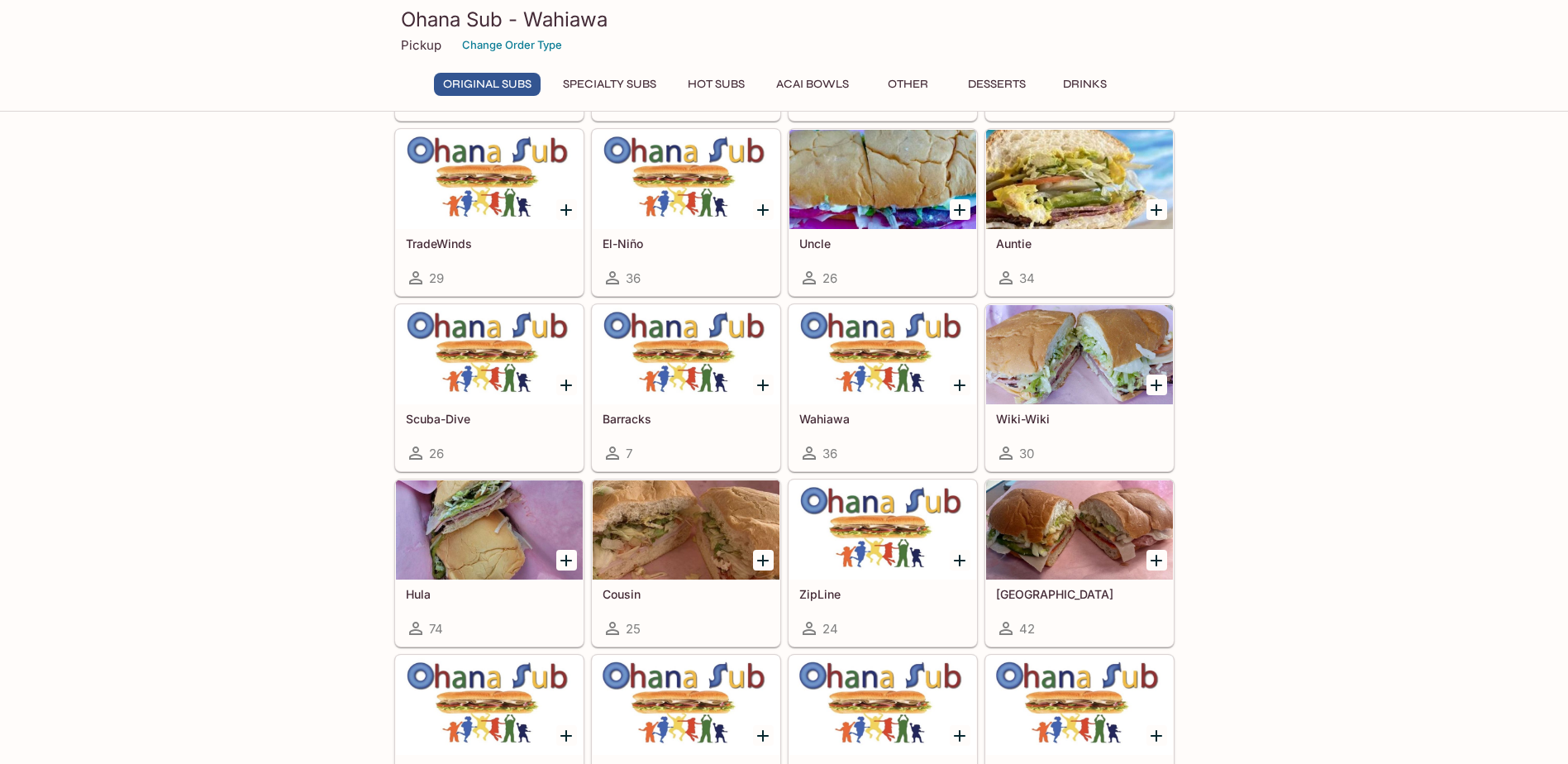
scroll to position [331, 0]
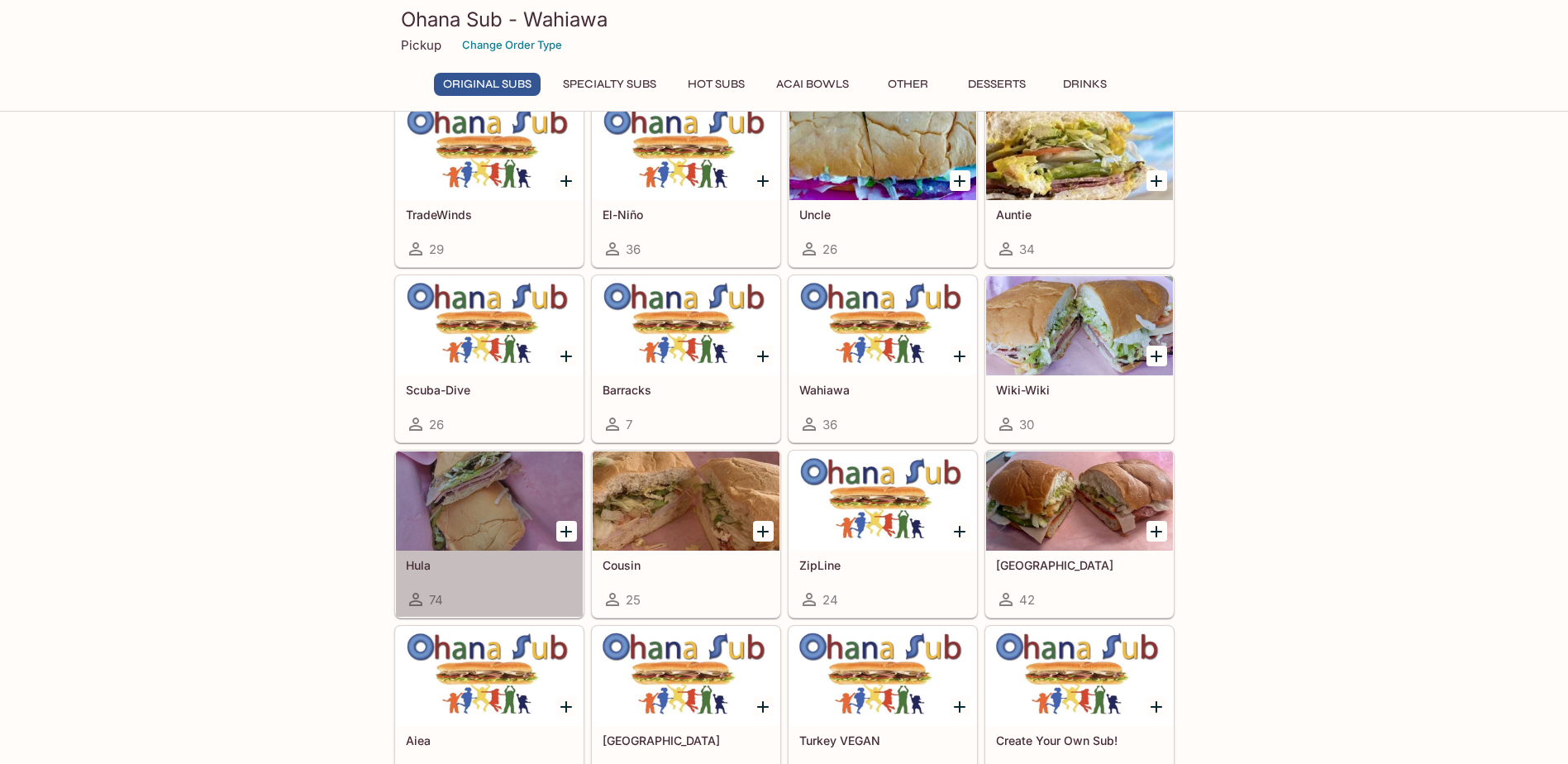
click at [497, 509] on div at bounding box center [489, 501] width 187 height 99
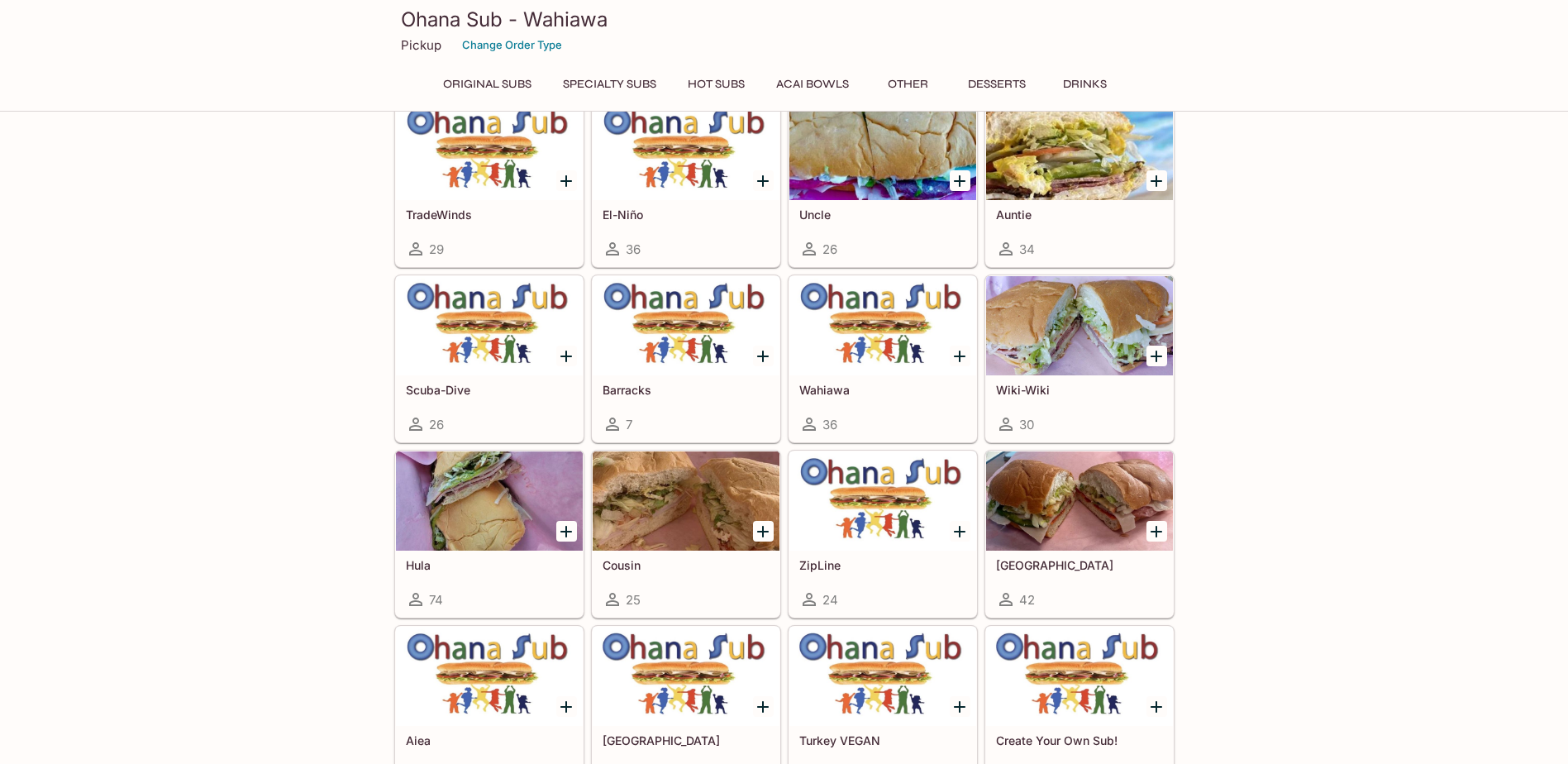
scroll to position [325, 0]
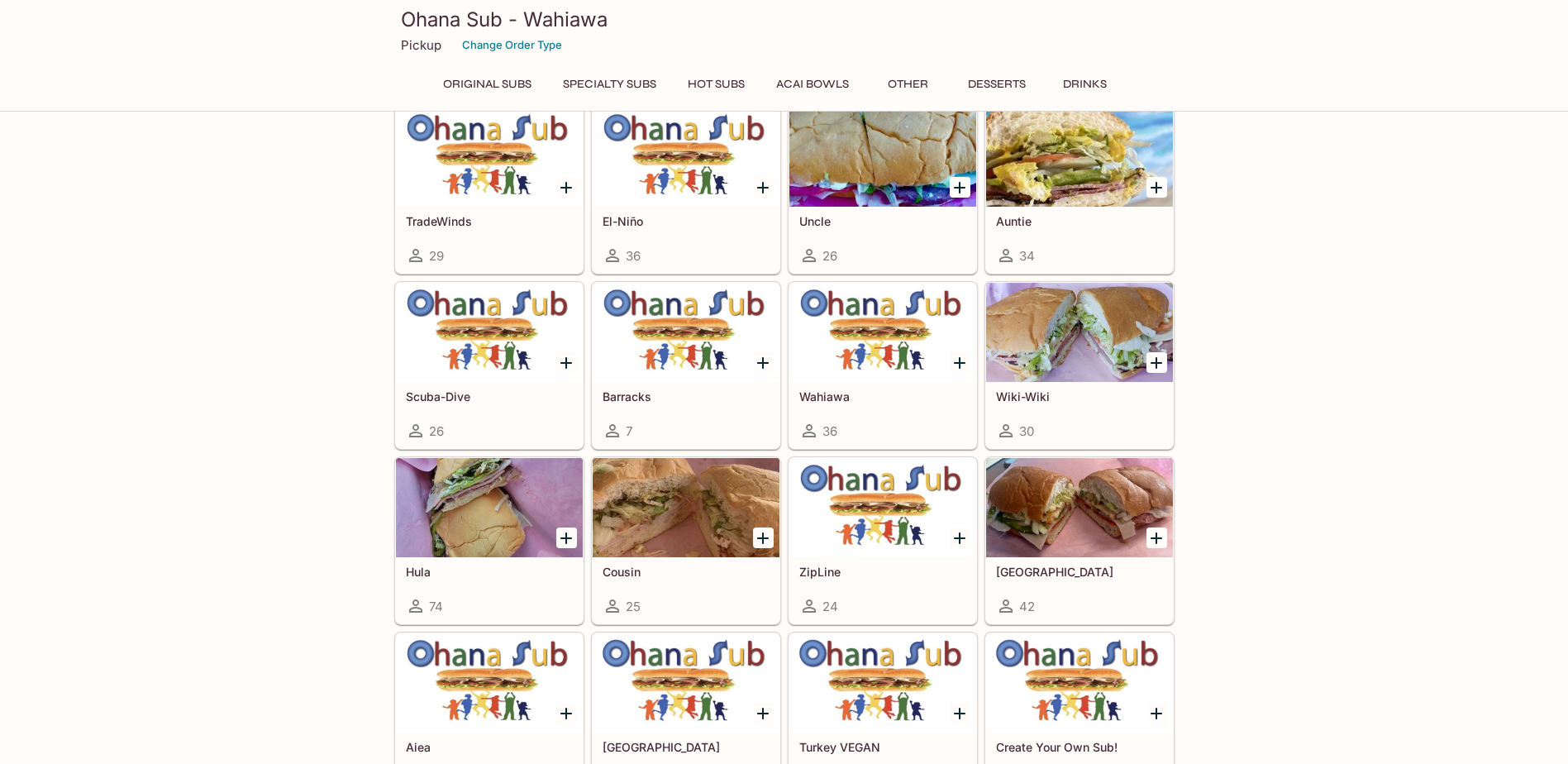
click at [644, 527] on div at bounding box center [686, 507] width 187 height 99
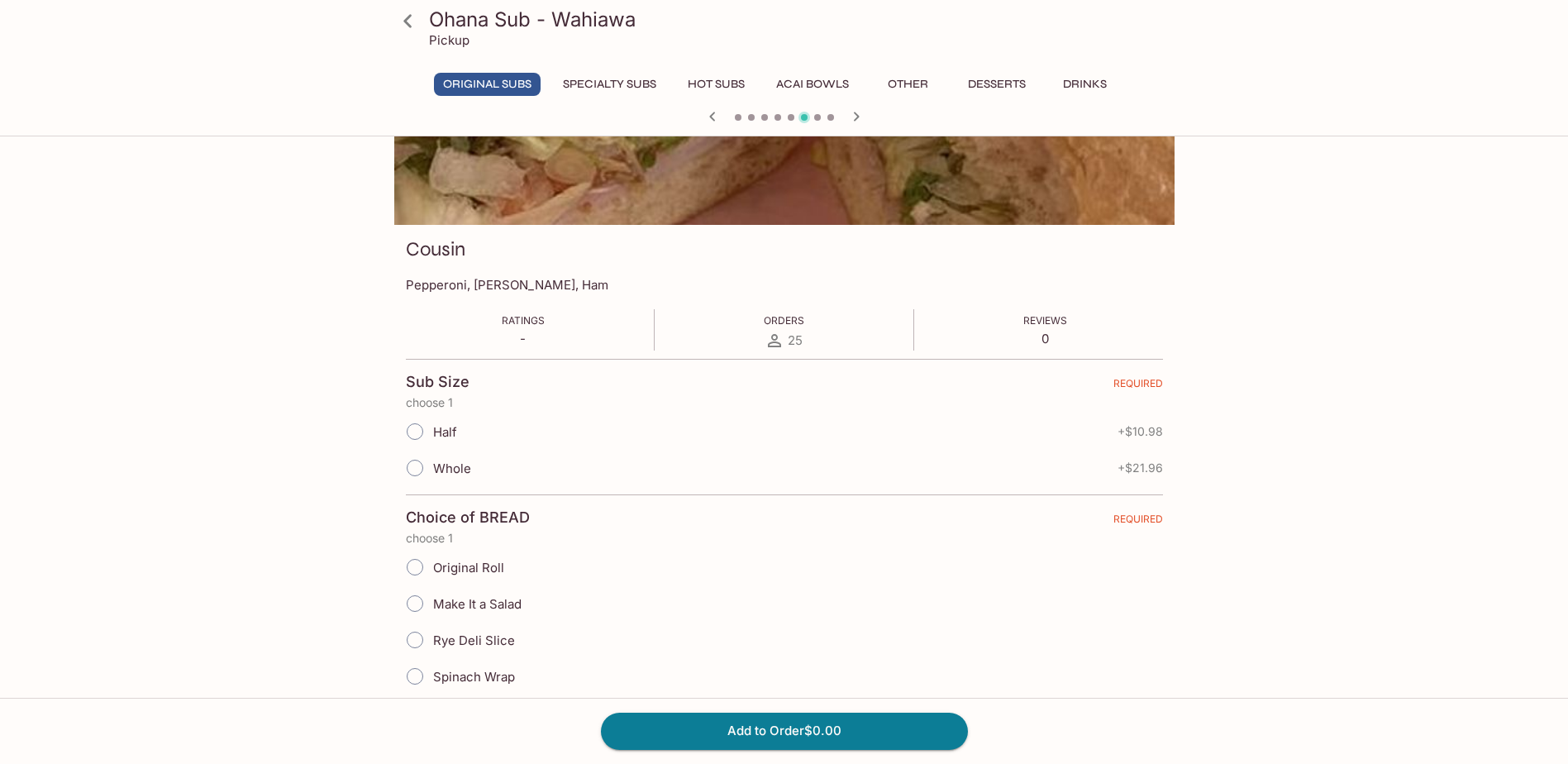
scroll to position [166, 0]
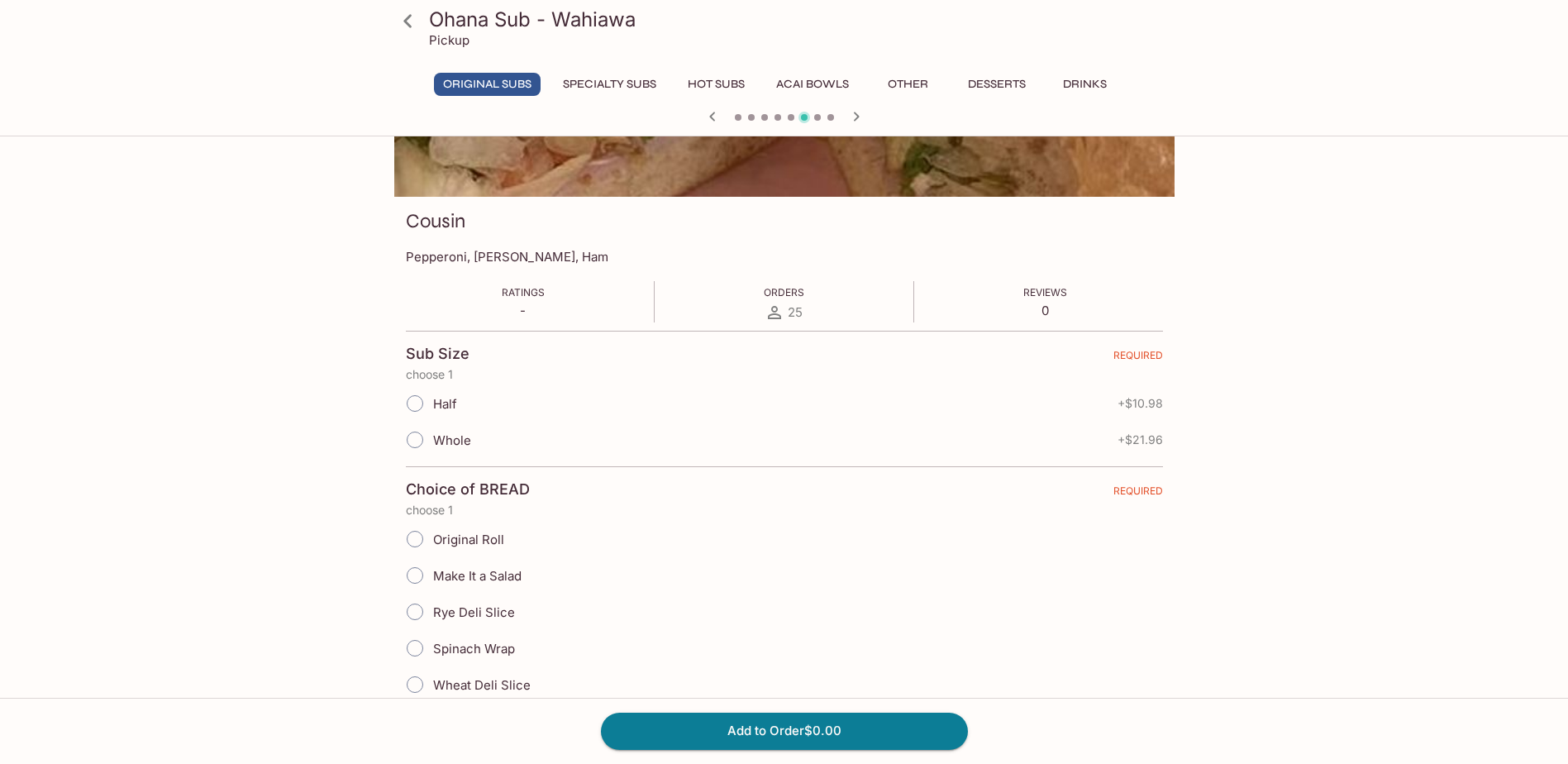
click at [425, 403] on input "Half" at bounding box center [415, 403] width 35 height 35
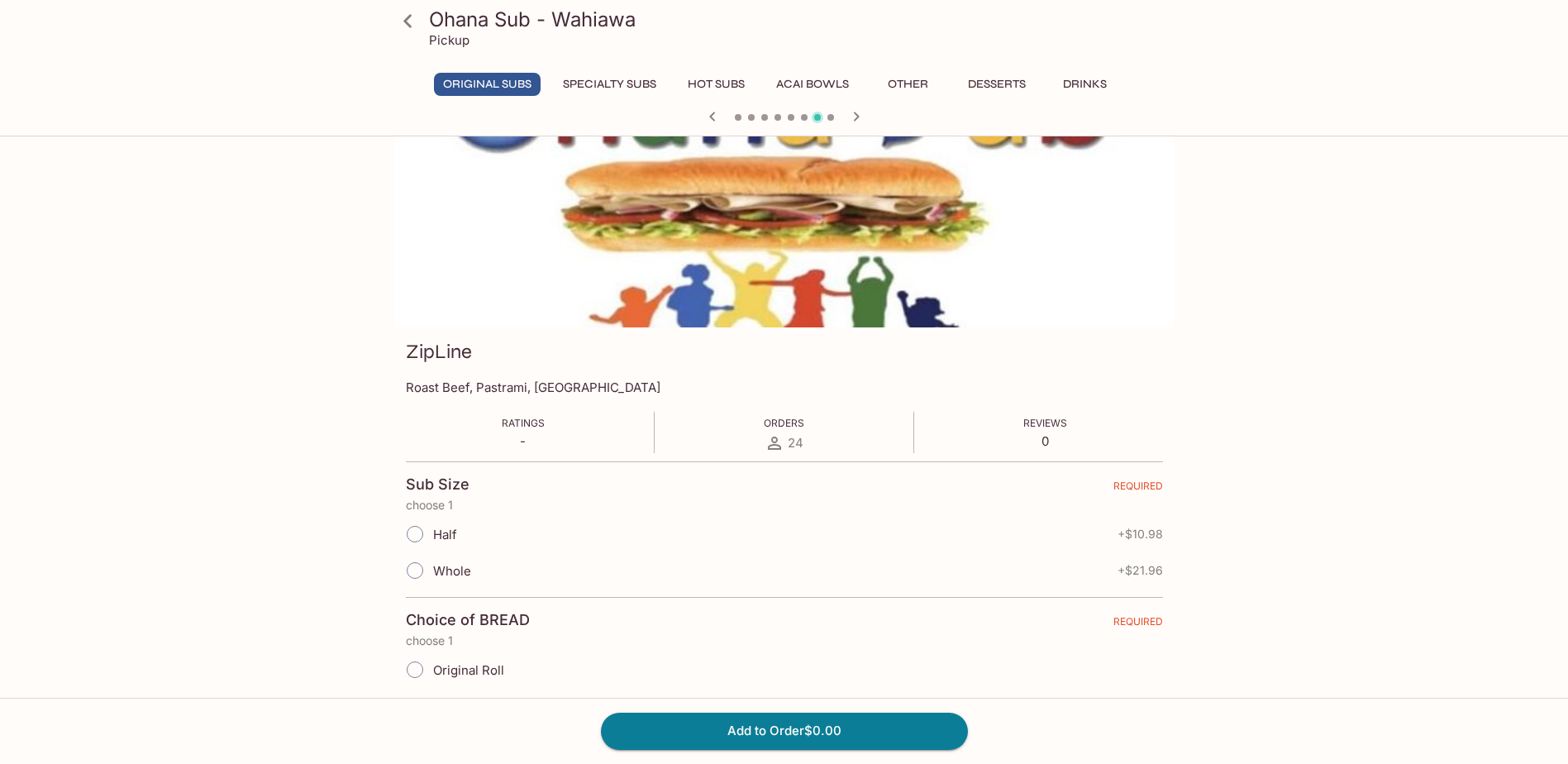
scroll to position [0, 0]
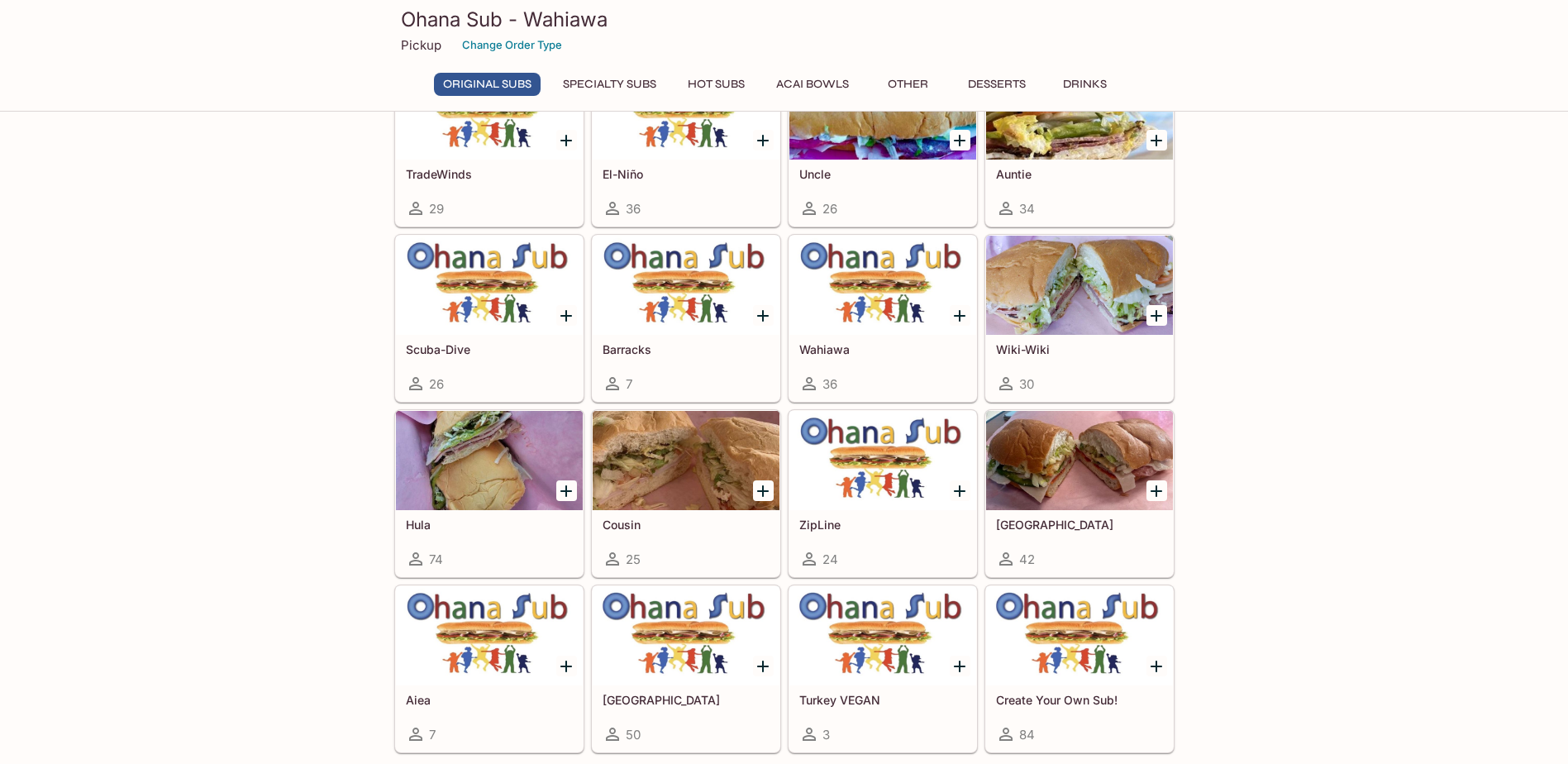
scroll to position [400, 0]
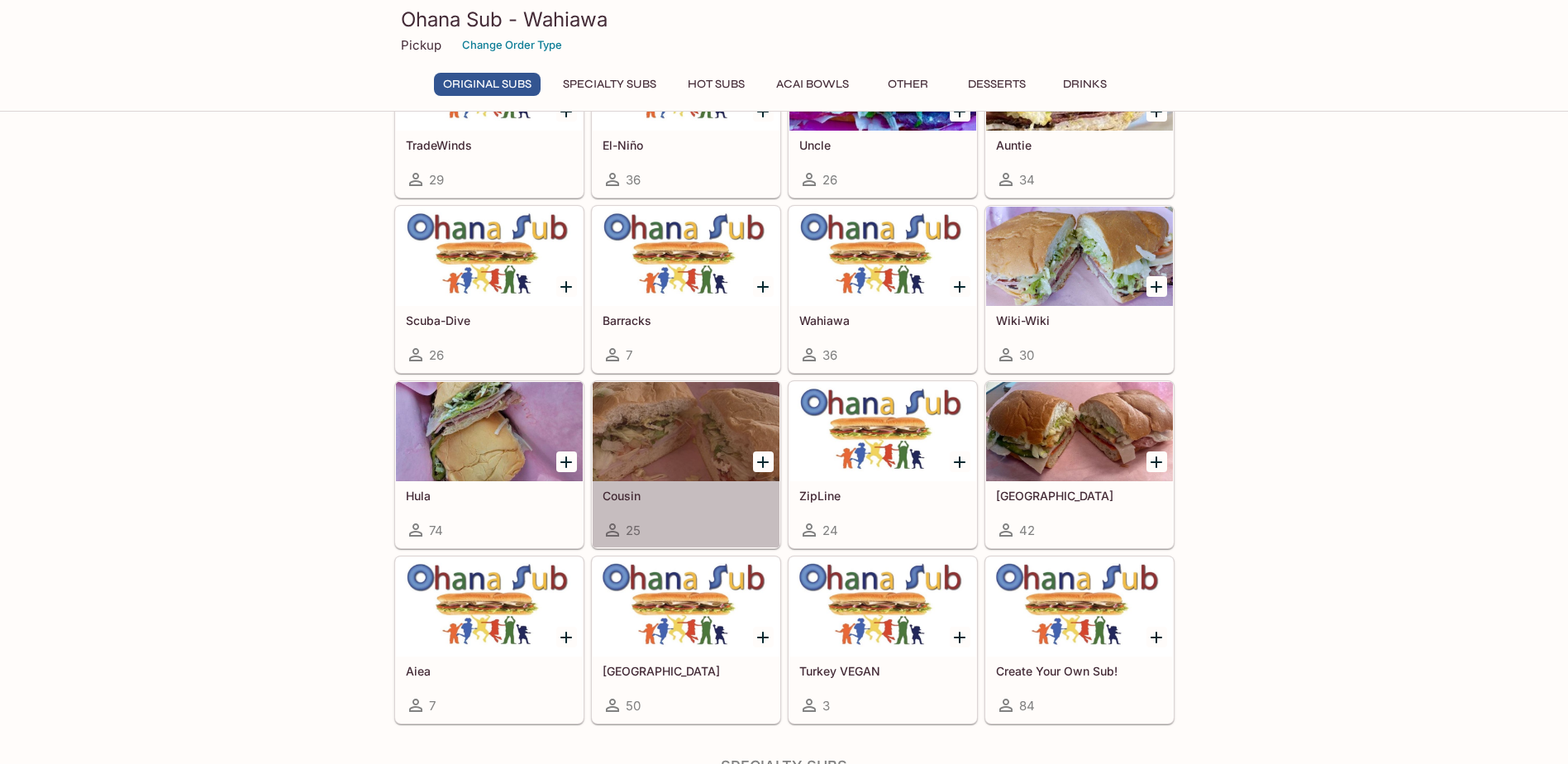
click at [694, 441] on div at bounding box center [686, 432] width 187 height 99
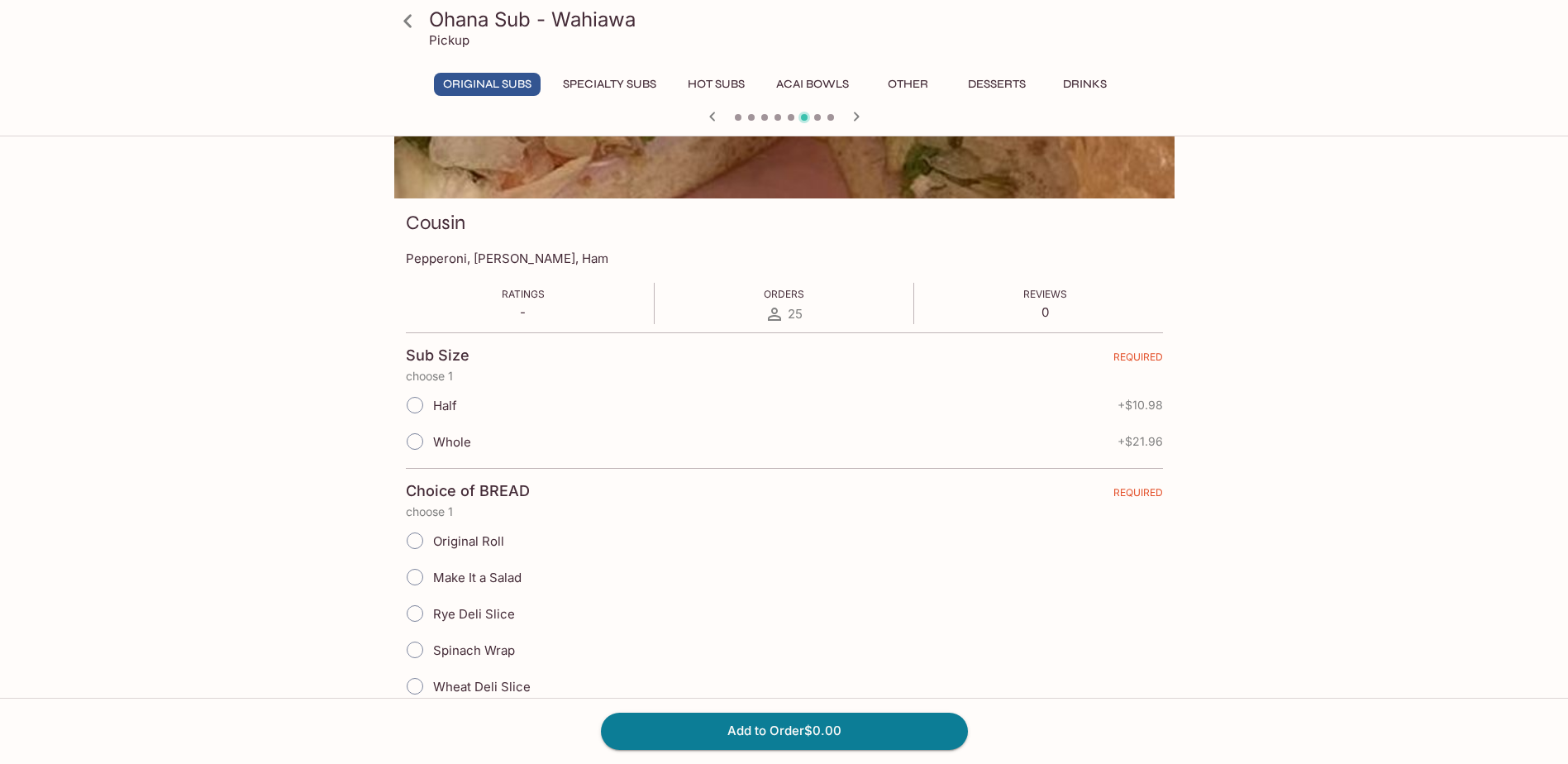
scroll to position [166, 0]
click at [445, 404] on span "Half" at bounding box center [445, 404] width 24 height 16
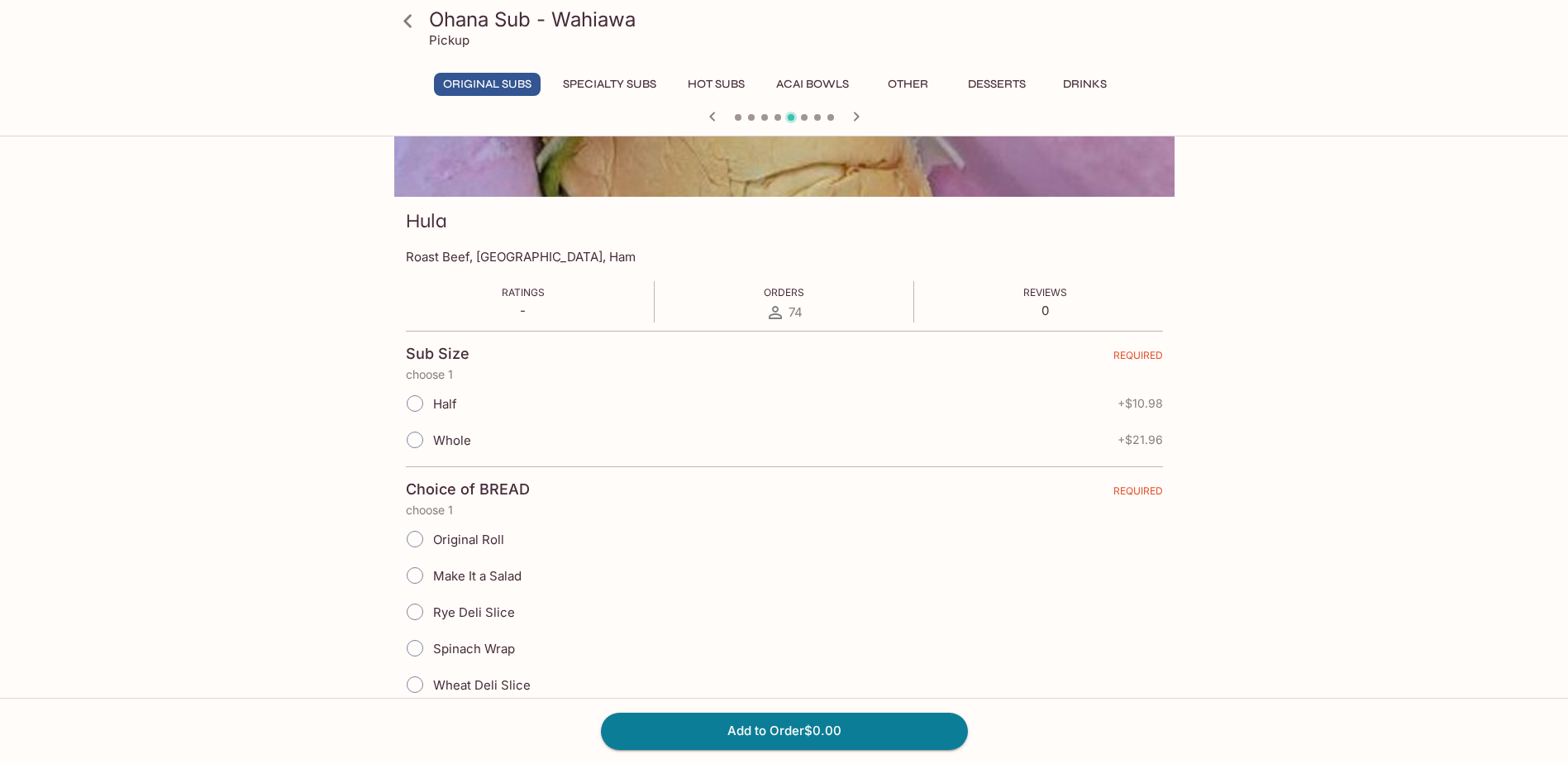
click at [1100, 400] on div "Half + $10.98" at bounding box center [784, 403] width 757 height 36
click at [400, 439] on input "Whole" at bounding box center [415, 440] width 35 height 35
radio input "true"
click at [396, 439] on span at bounding box center [414, 439] width 36 height 36
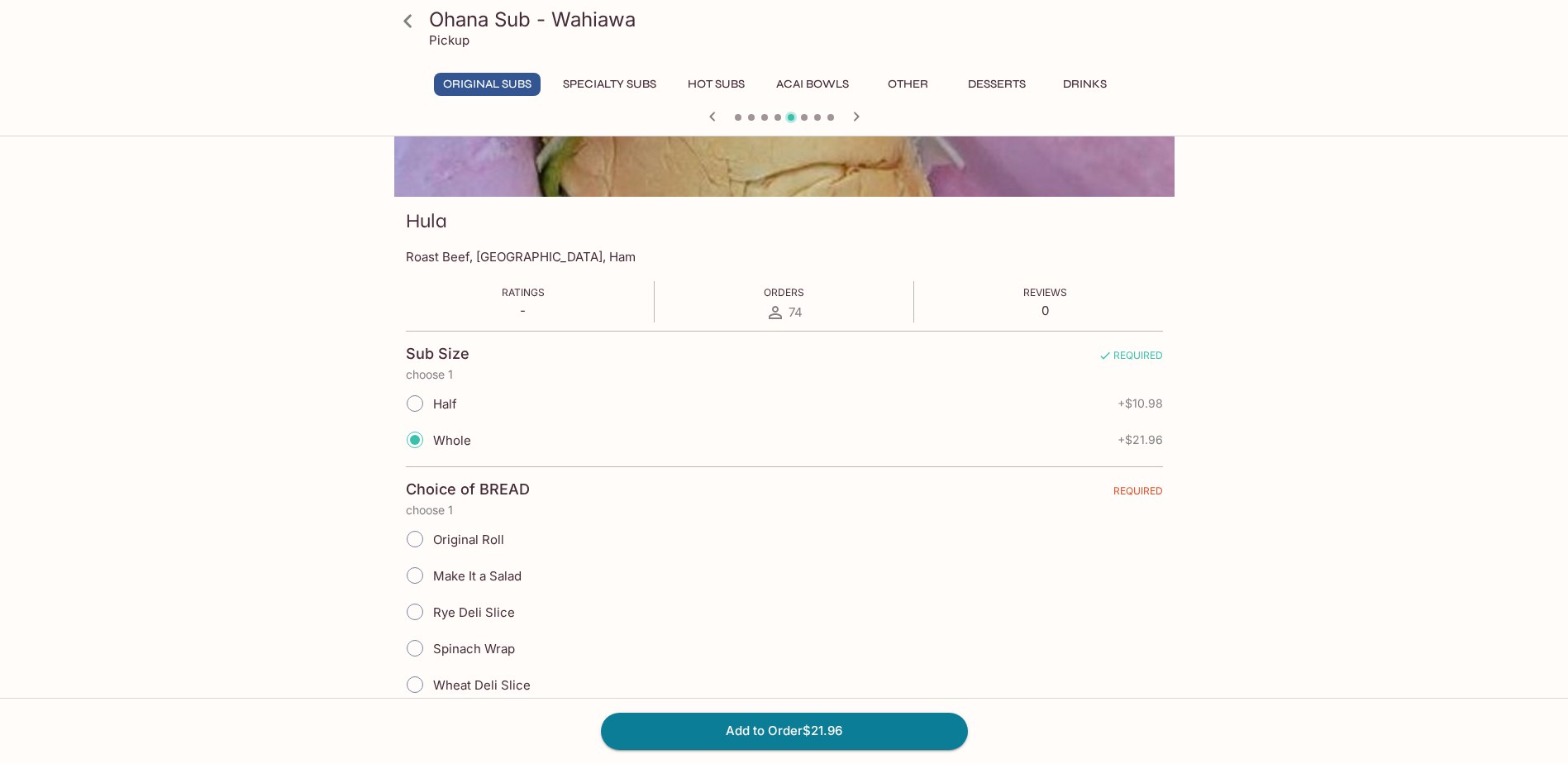
click at [397, 439] on input "Whole" at bounding box center [415, 440] width 35 height 35
click at [411, 408] on input "Half" at bounding box center [415, 403] width 35 height 35
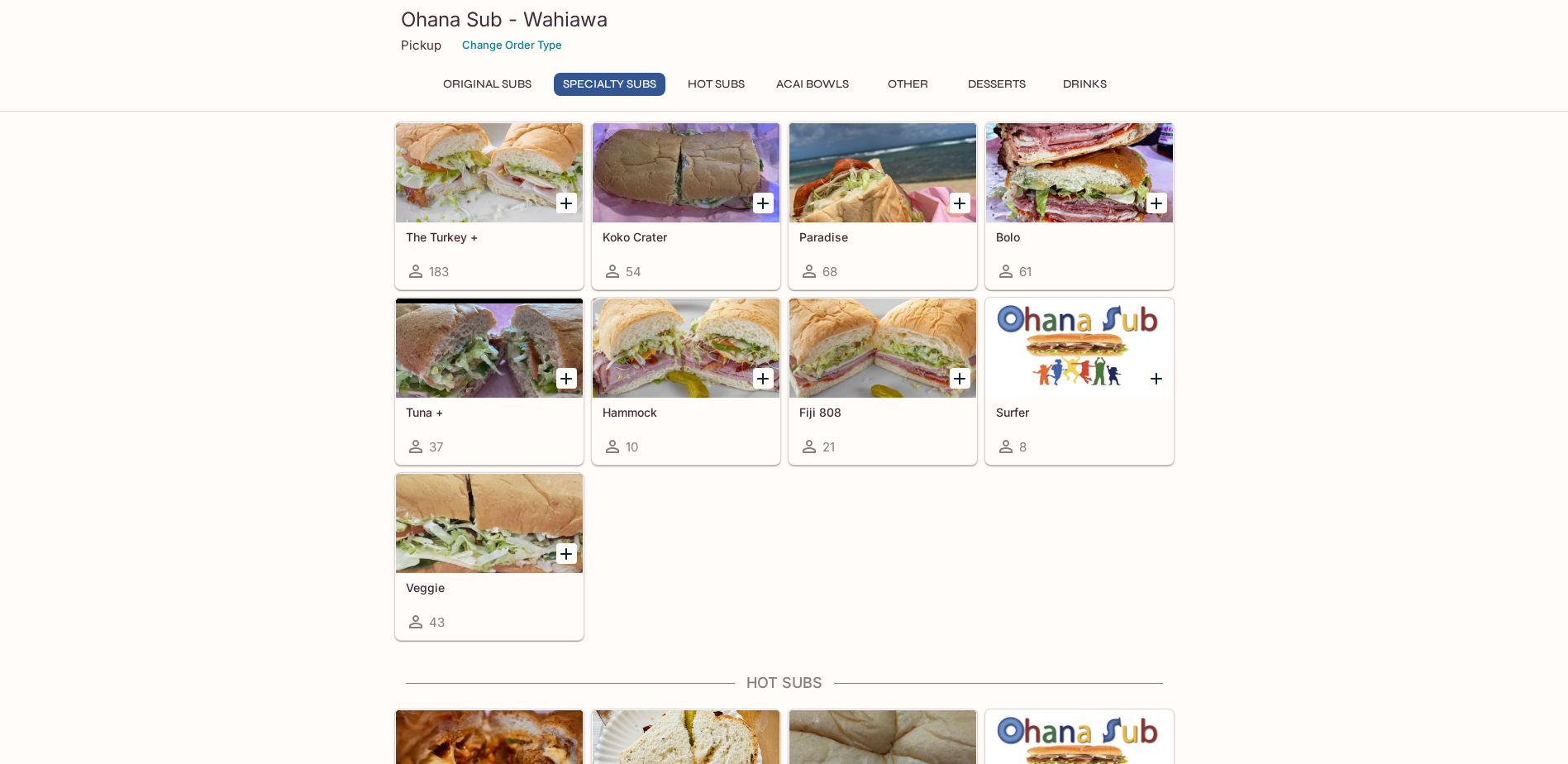
scroll to position [1046, 0]
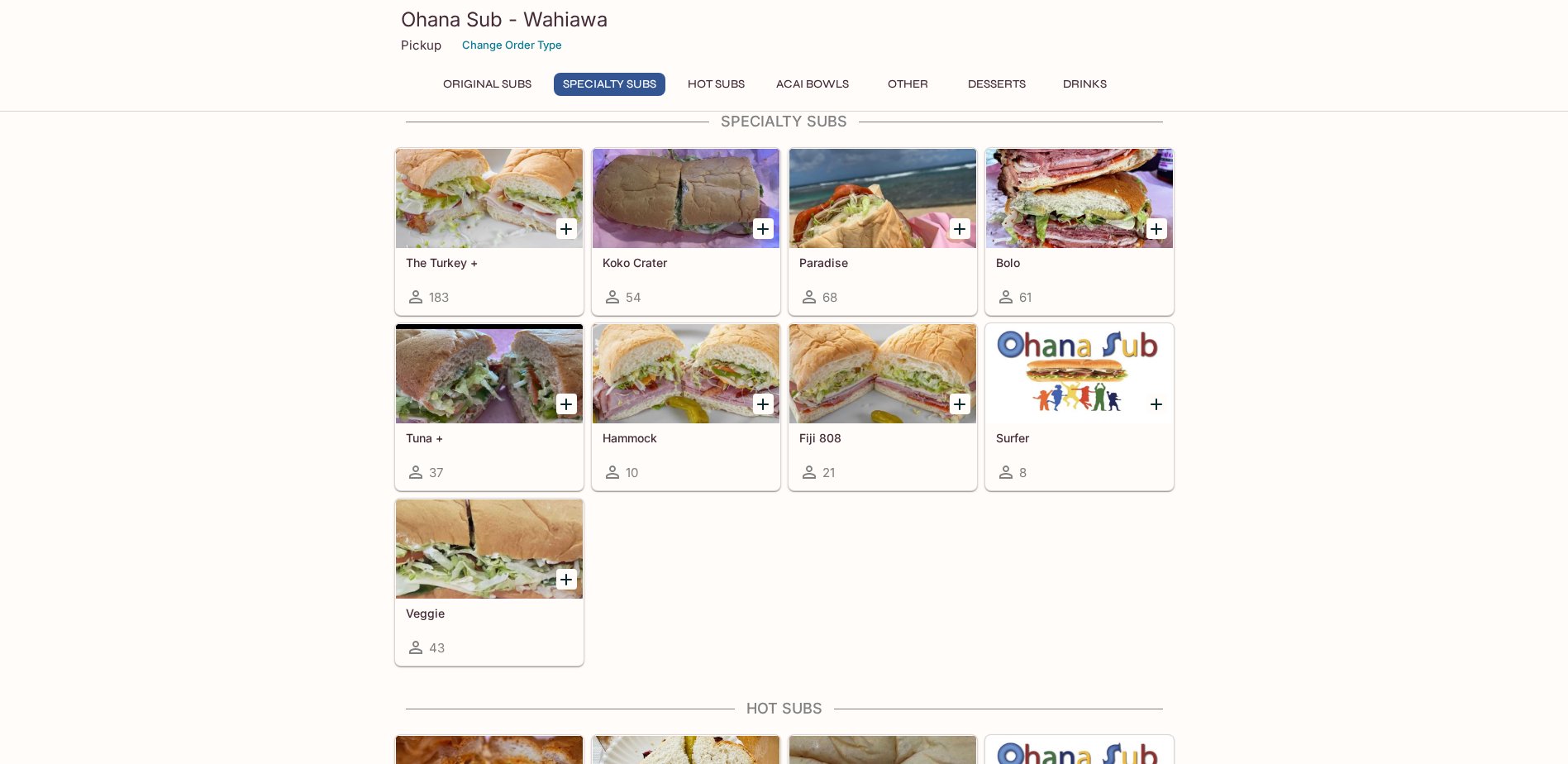
click at [695, 189] on div at bounding box center [686, 198] width 187 height 99
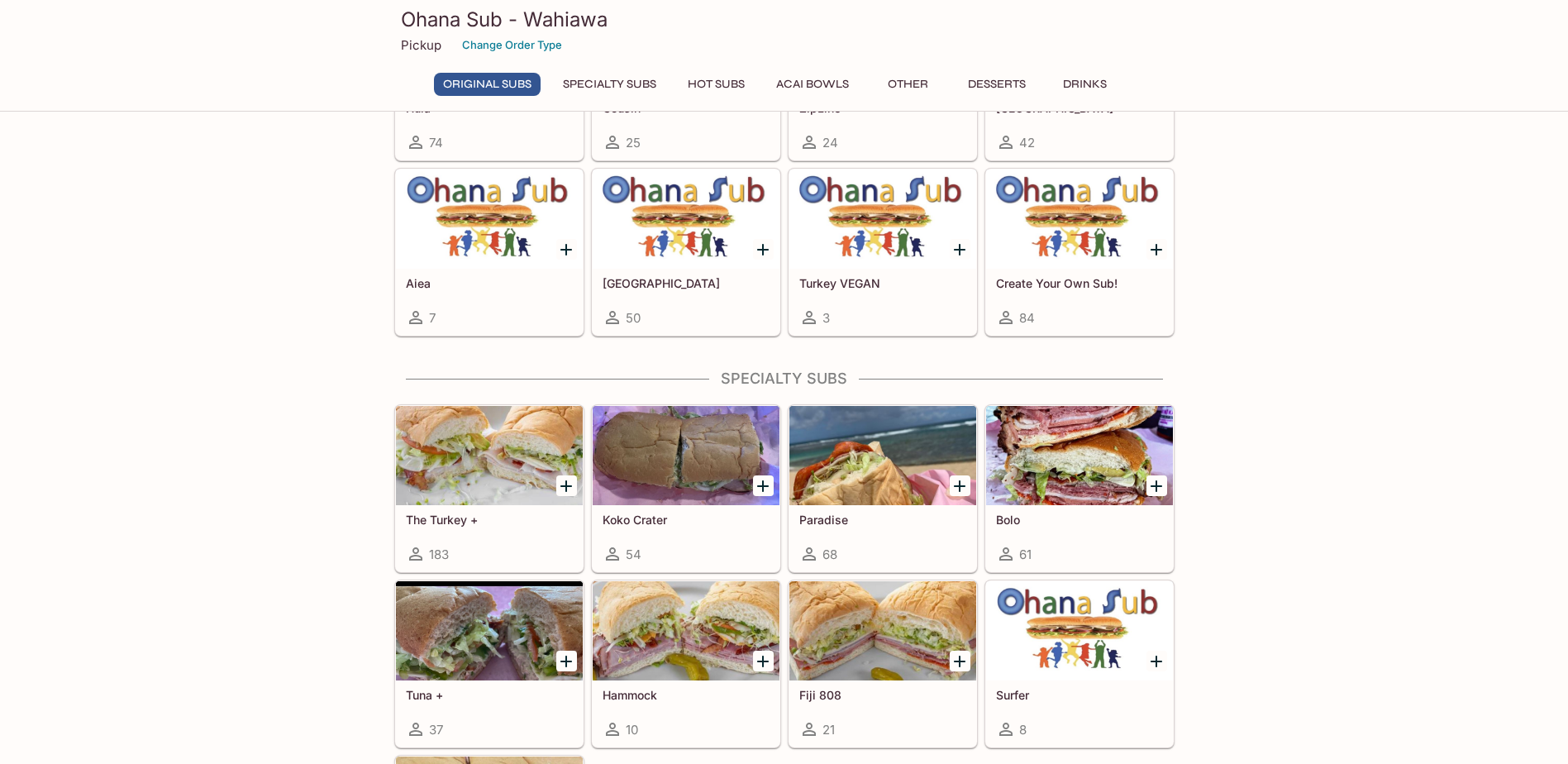
scroll to position [842, 0]
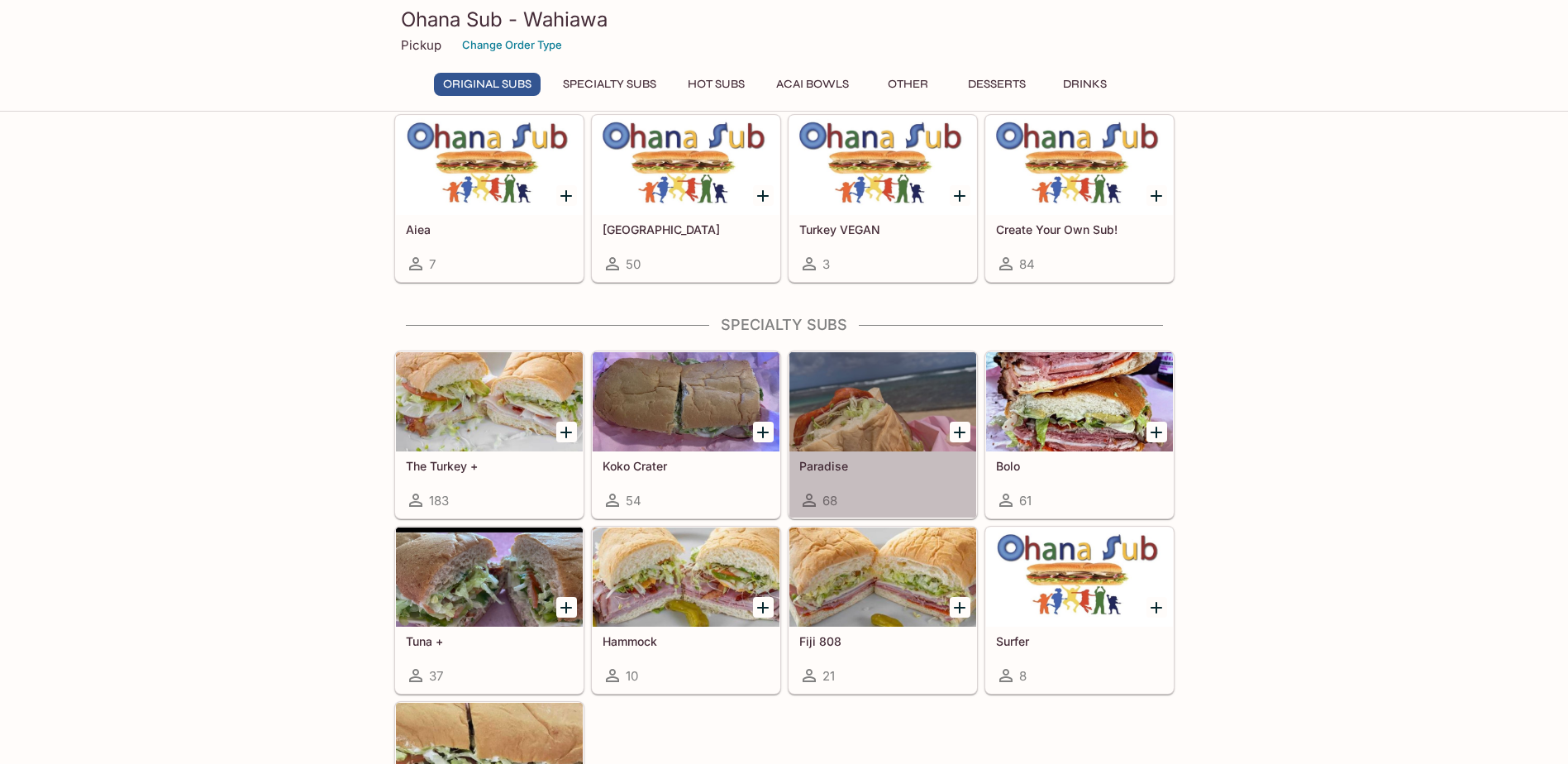
click at [872, 411] on div at bounding box center [882, 402] width 187 height 99
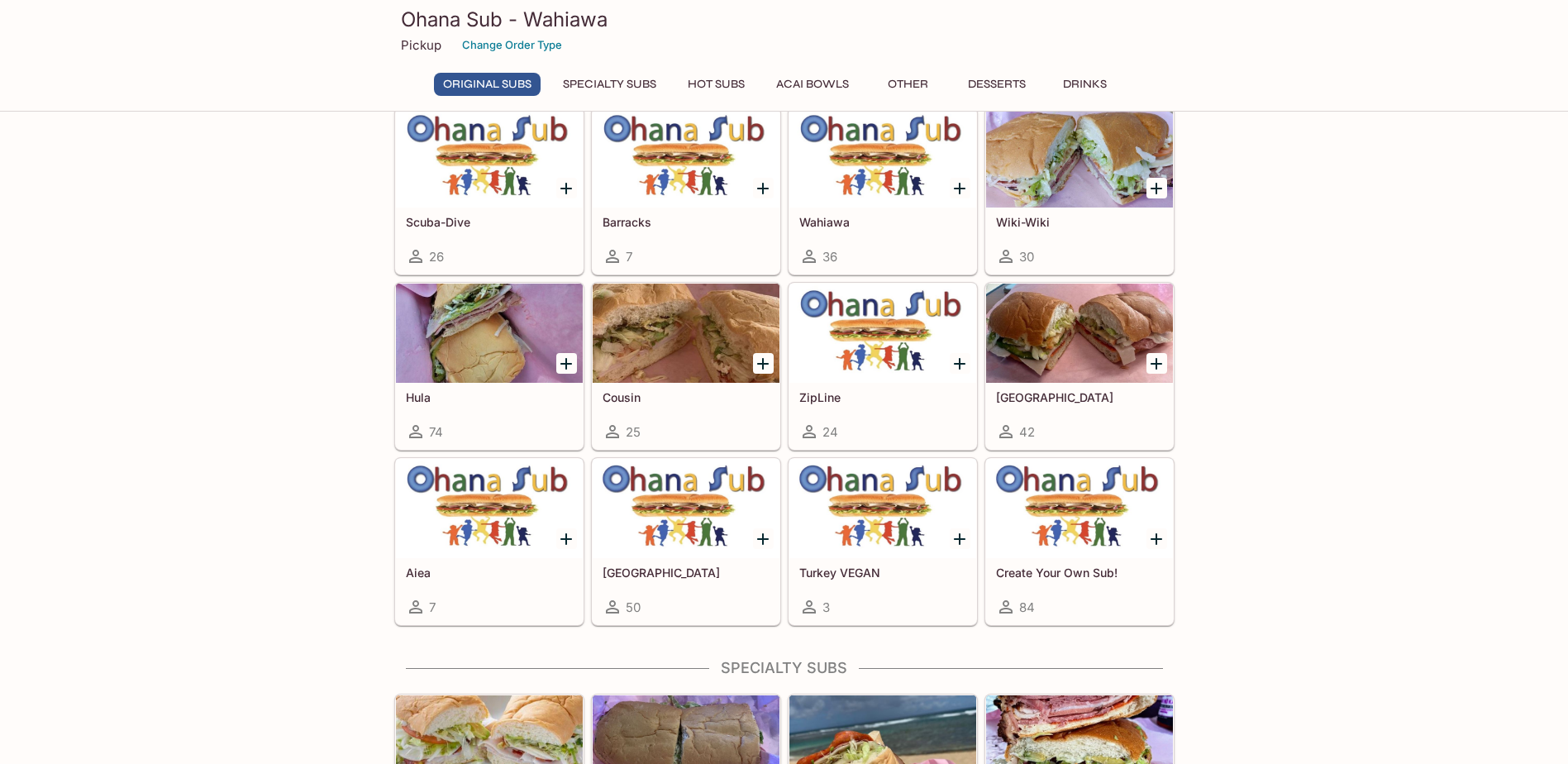
scroll to position [676, 0]
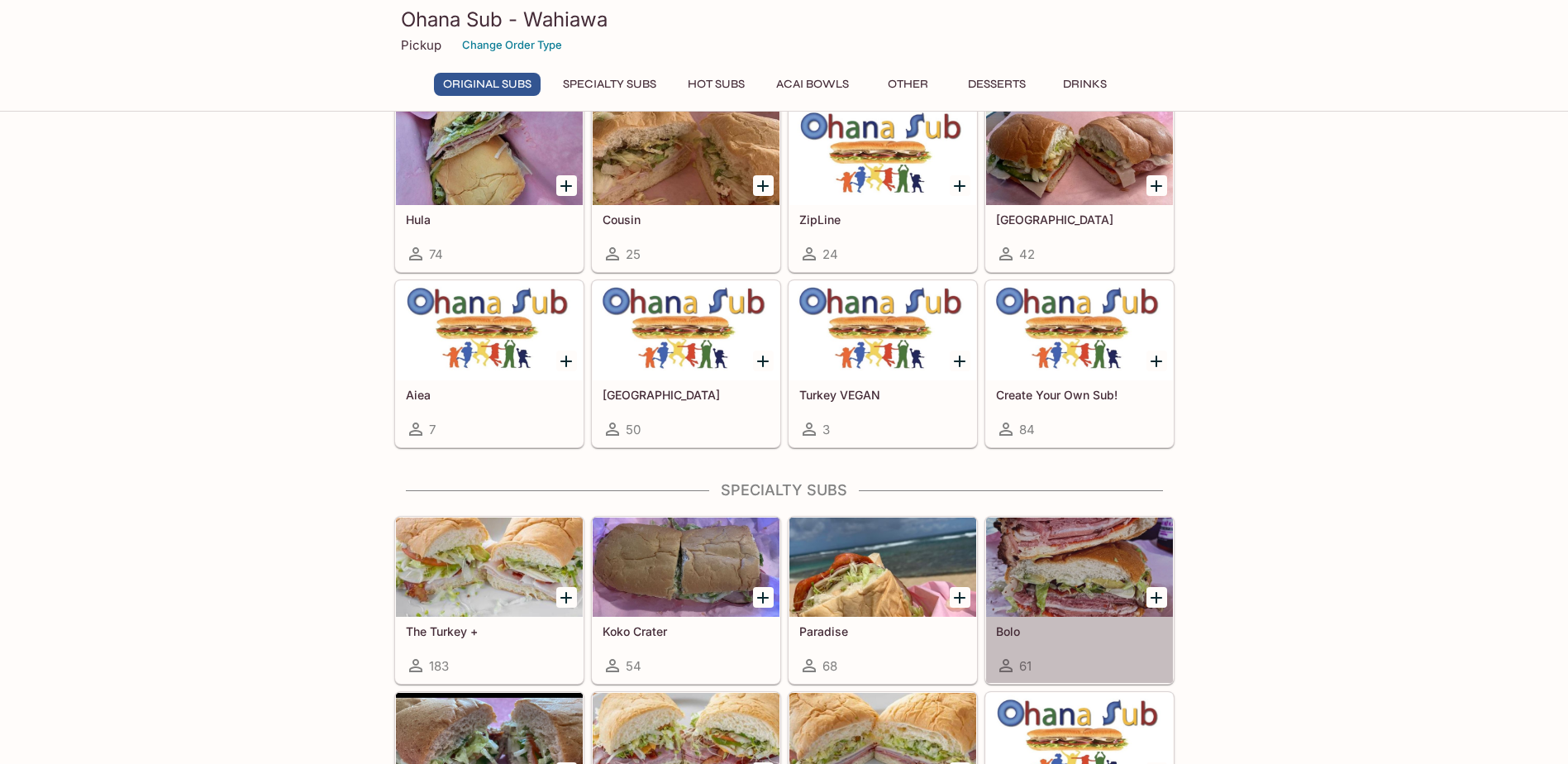
click at [1091, 555] on div at bounding box center [1080, 567] width 187 height 99
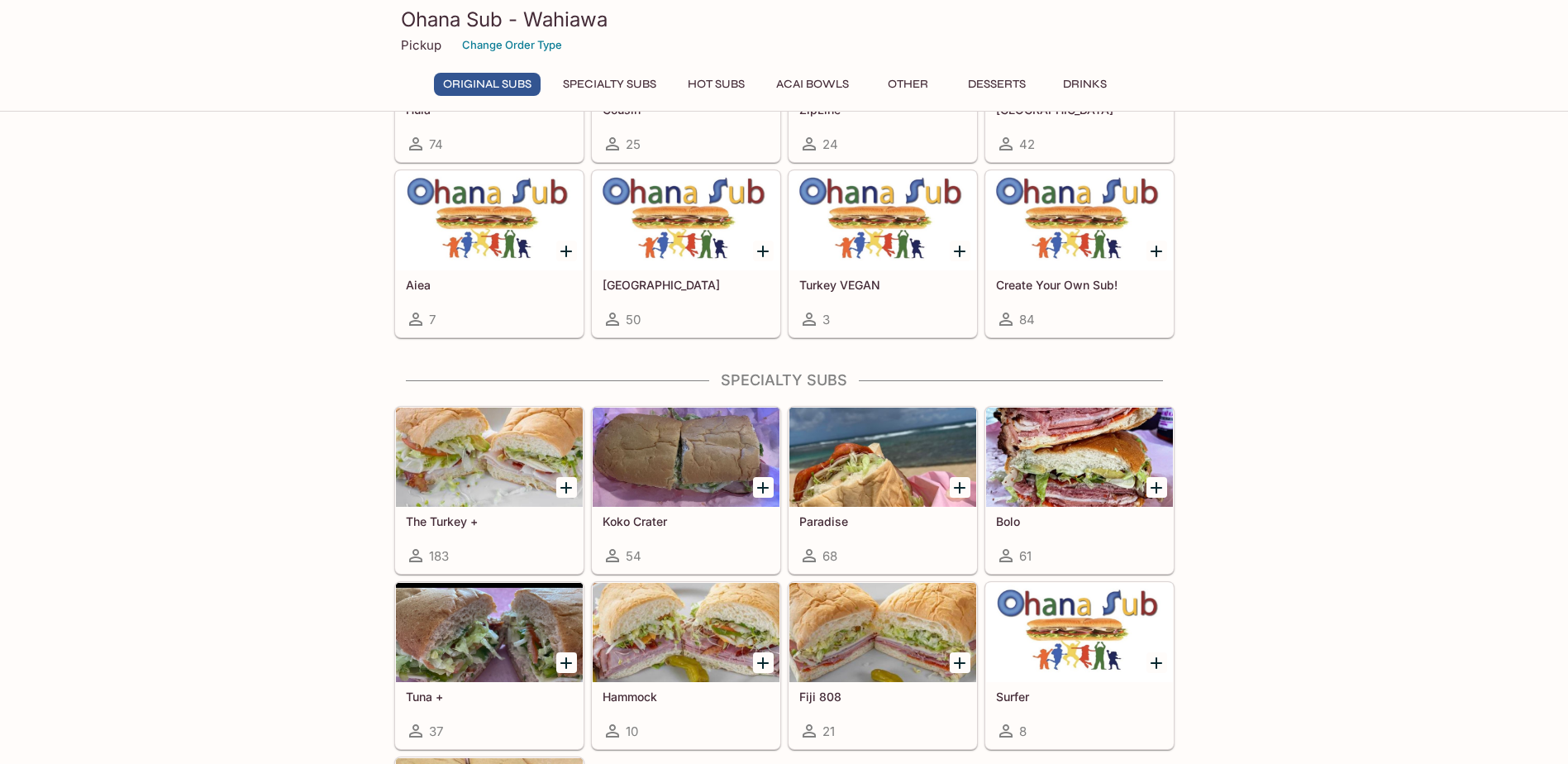
scroll to position [842, 0]
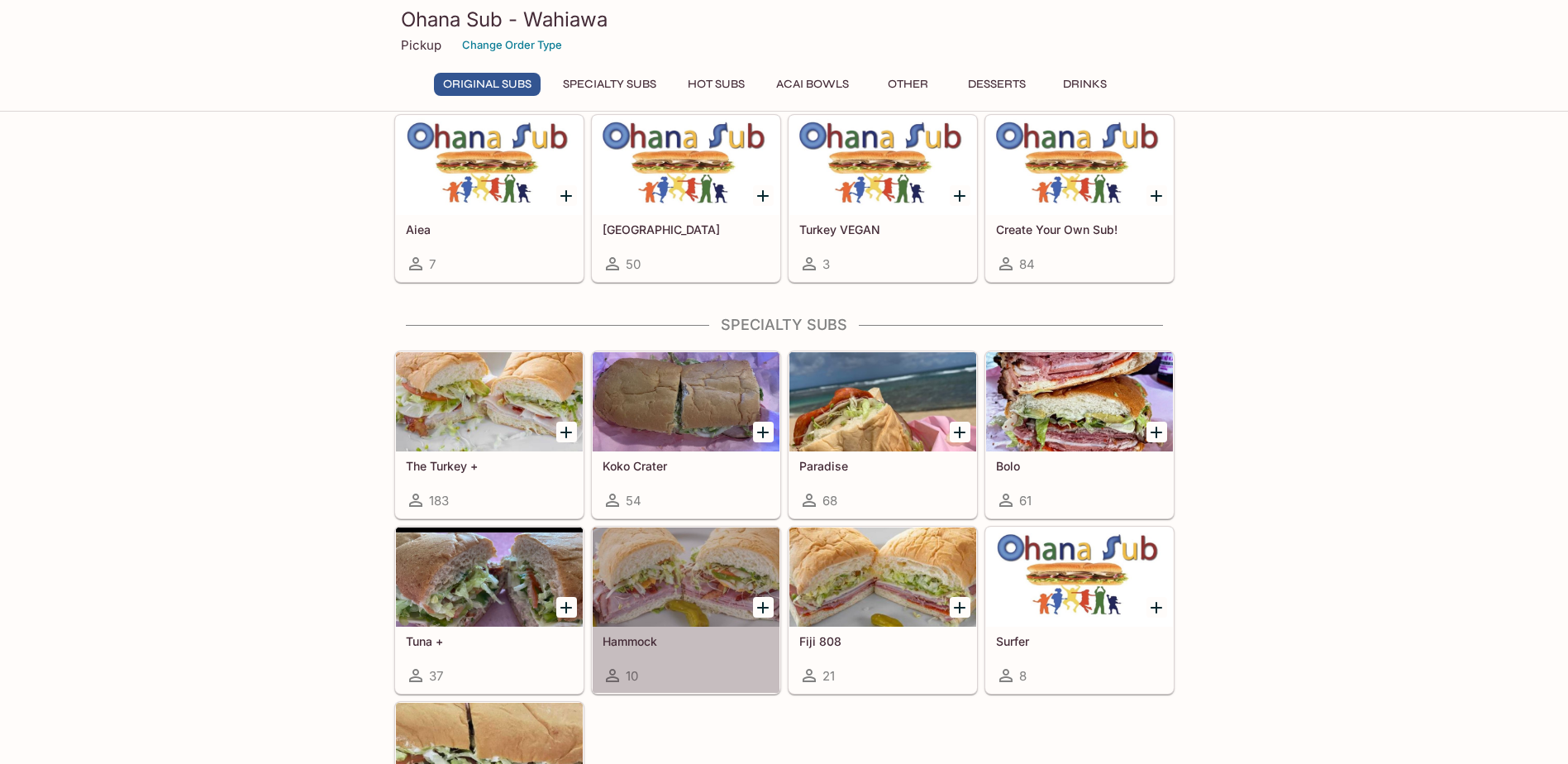
click at [669, 575] on div at bounding box center [686, 576] width 187 height 99
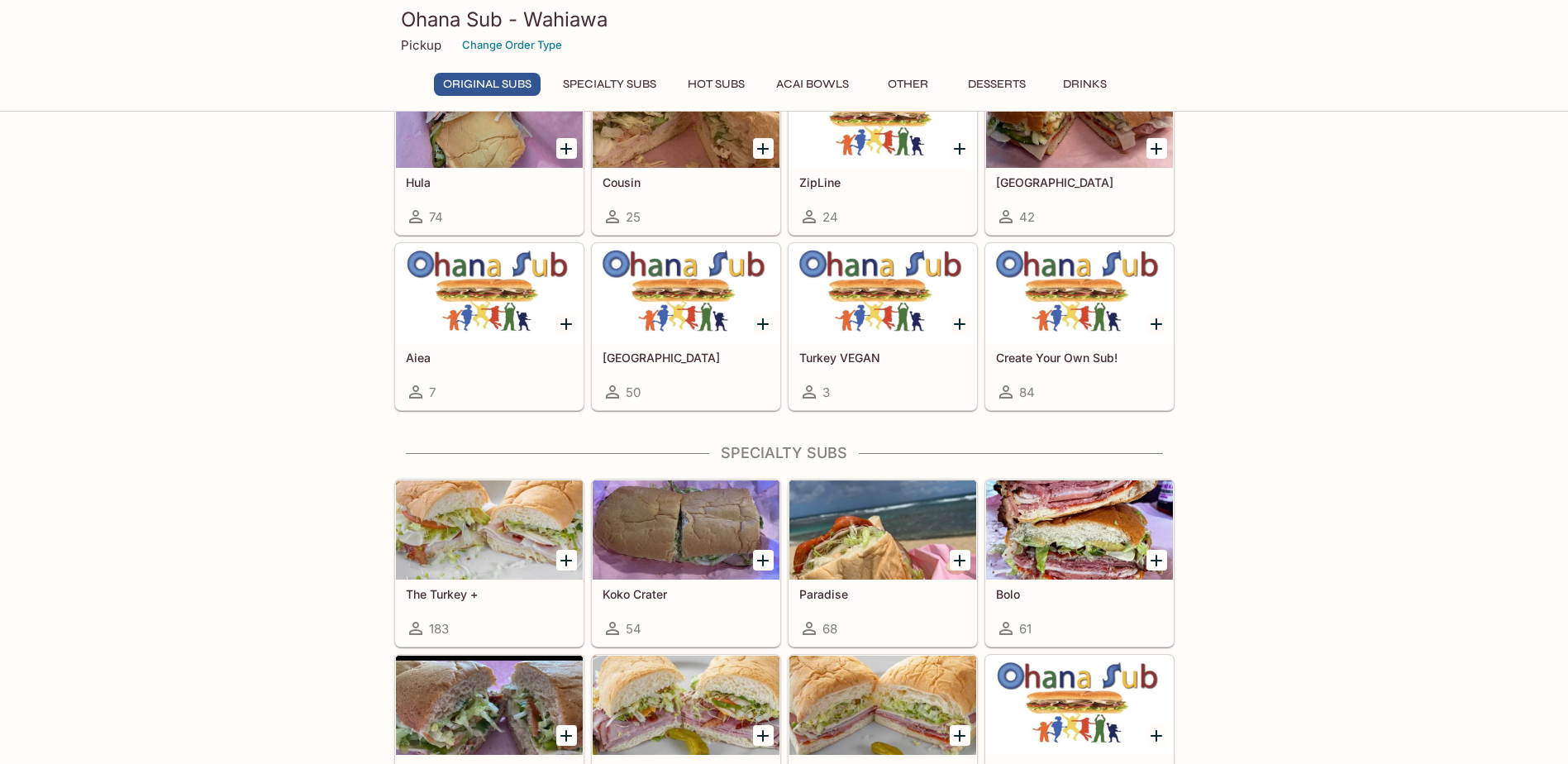
scroll to position [842, 0]
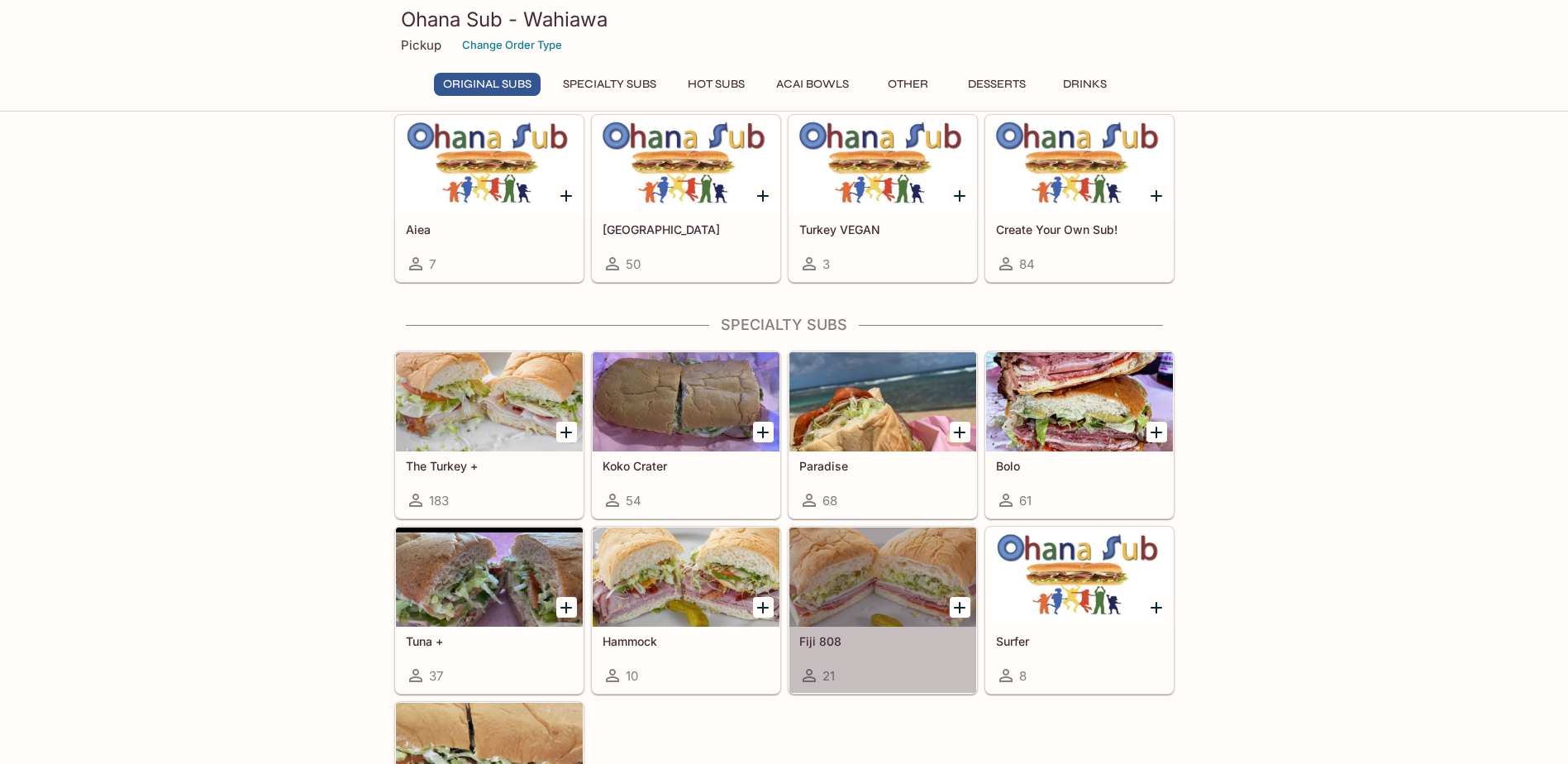
click at [871, 570] on div at bounding box center [882, 576] width 187 height 99
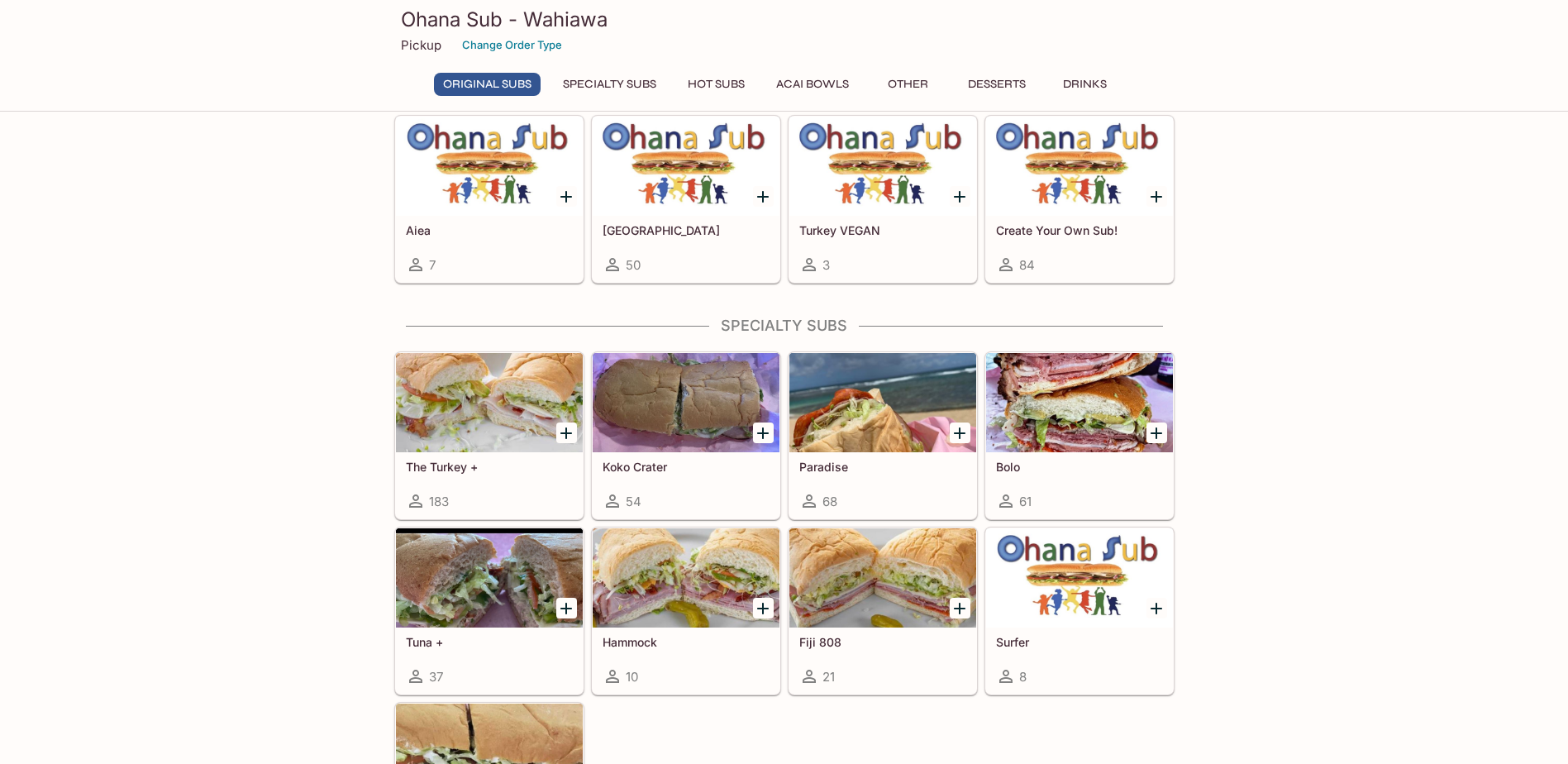
scroll to position [842, 0]
click at [1080, 559] on div at bounding box center [1080, 576] width 187 height 99
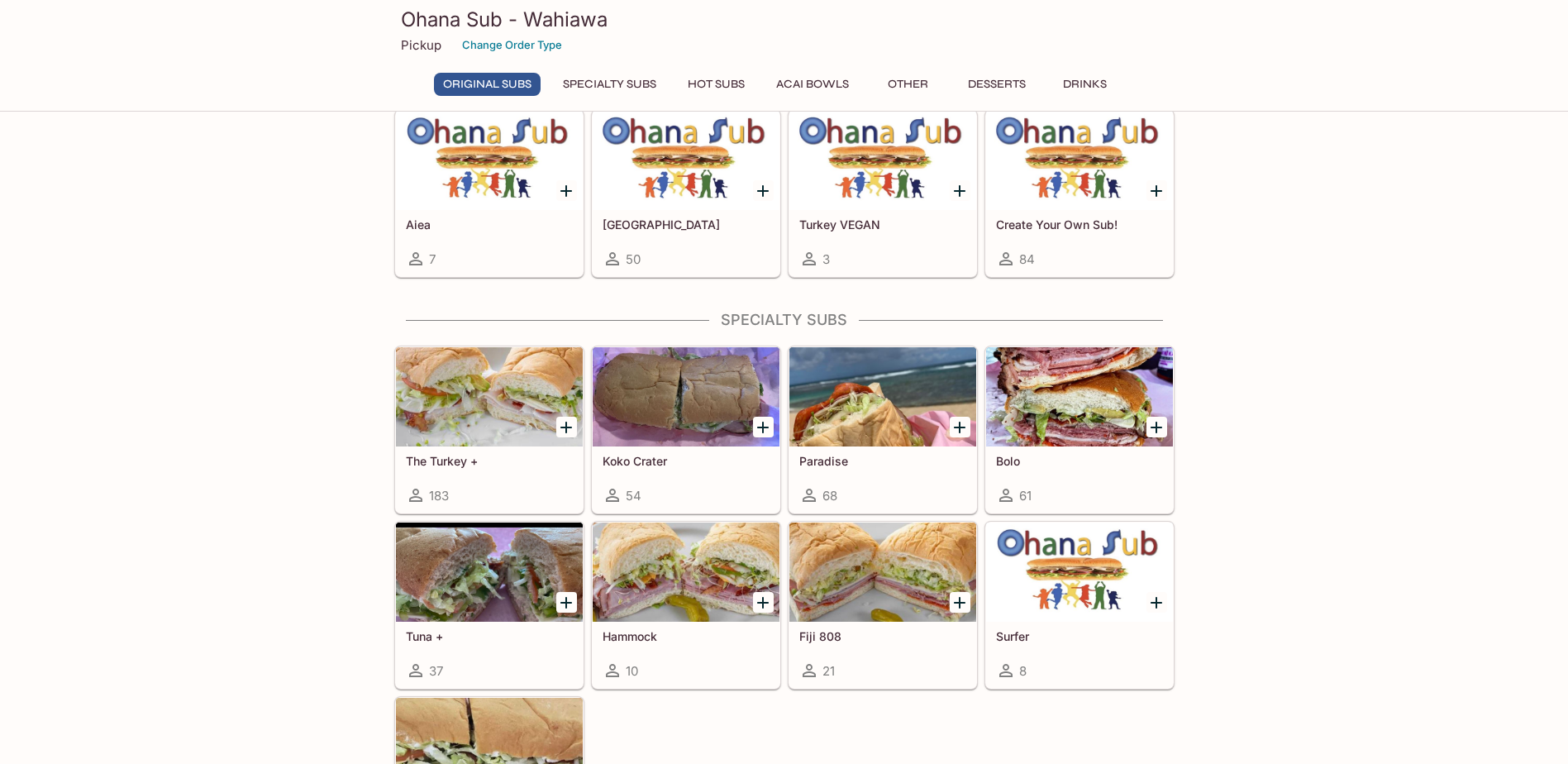
scroll to position [925, 0]
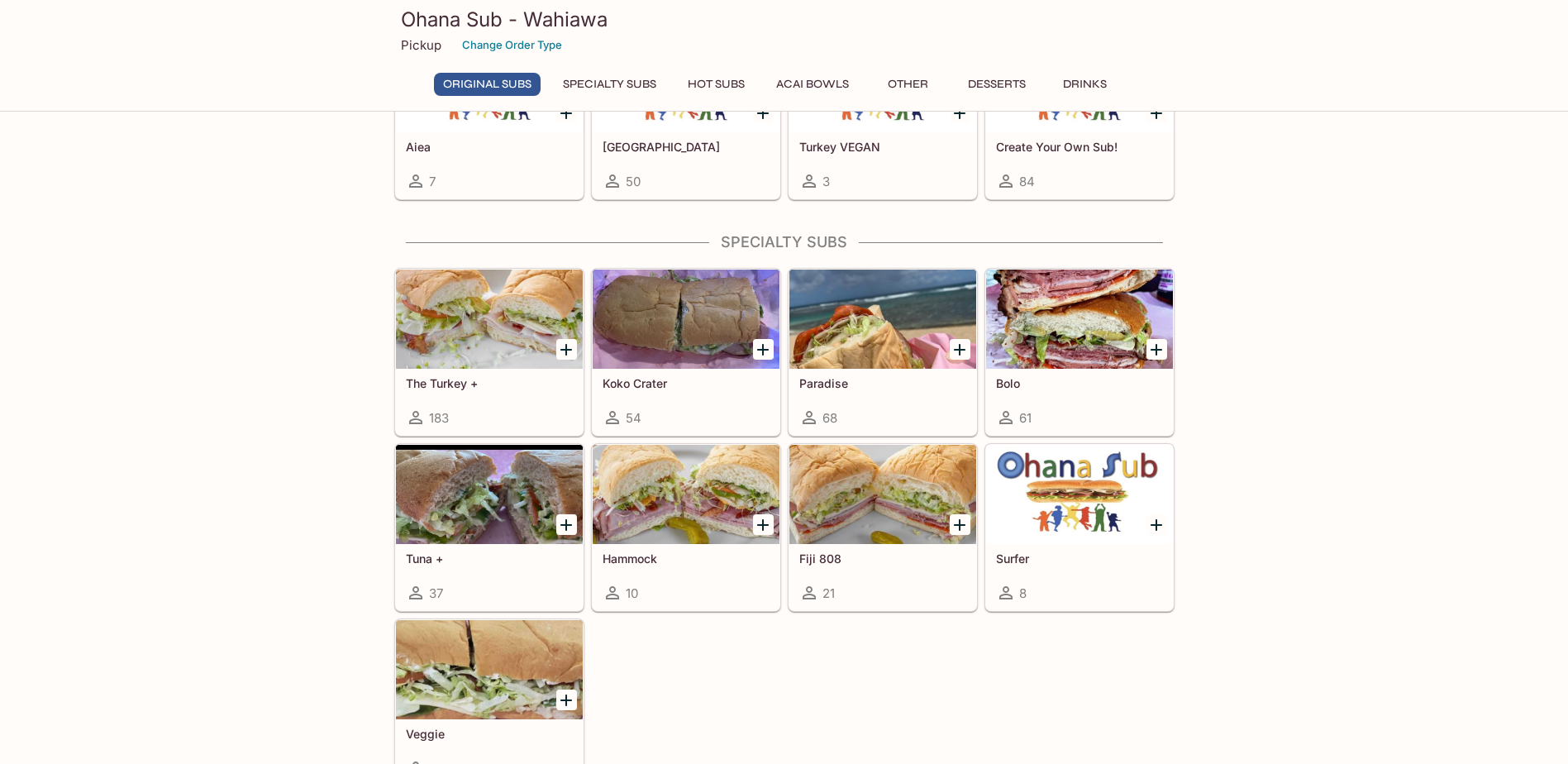
click at [457, 681] on div at bounding box center [489, 669] width 187 height 99
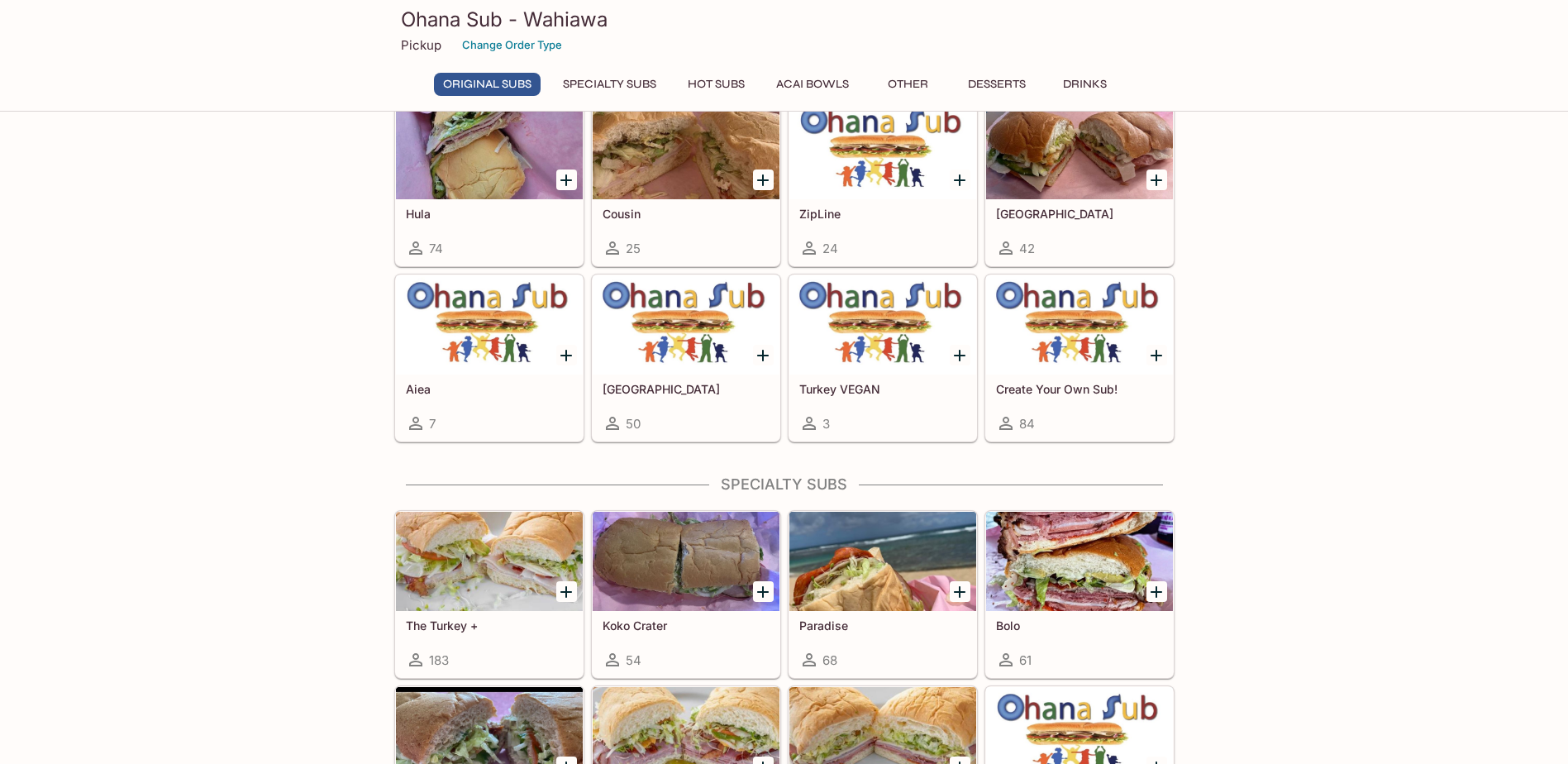
scroll to position [676, 0]
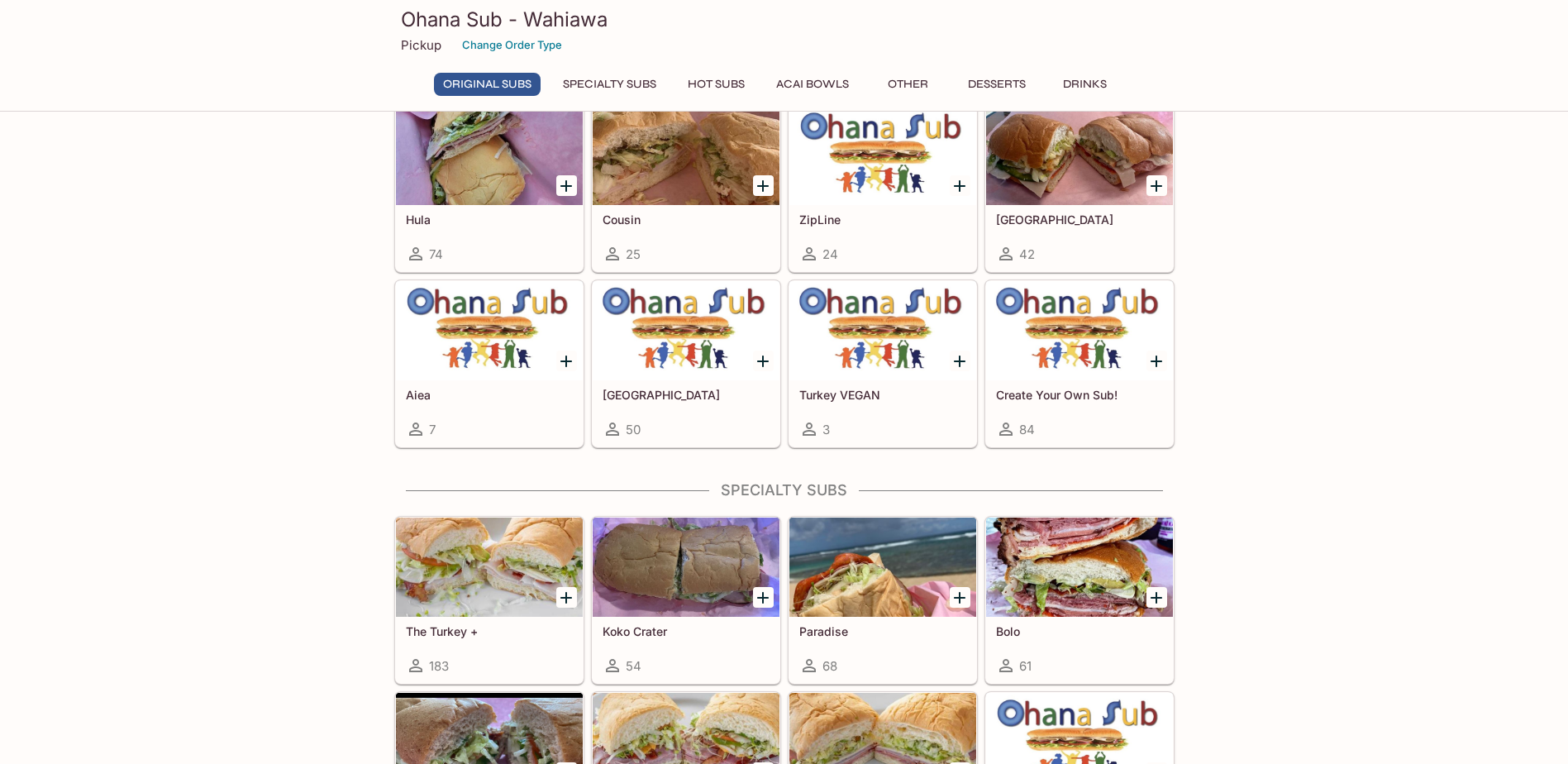
click at [1057, 345] on div at bounding box center [1080, 331] width 187 height 99
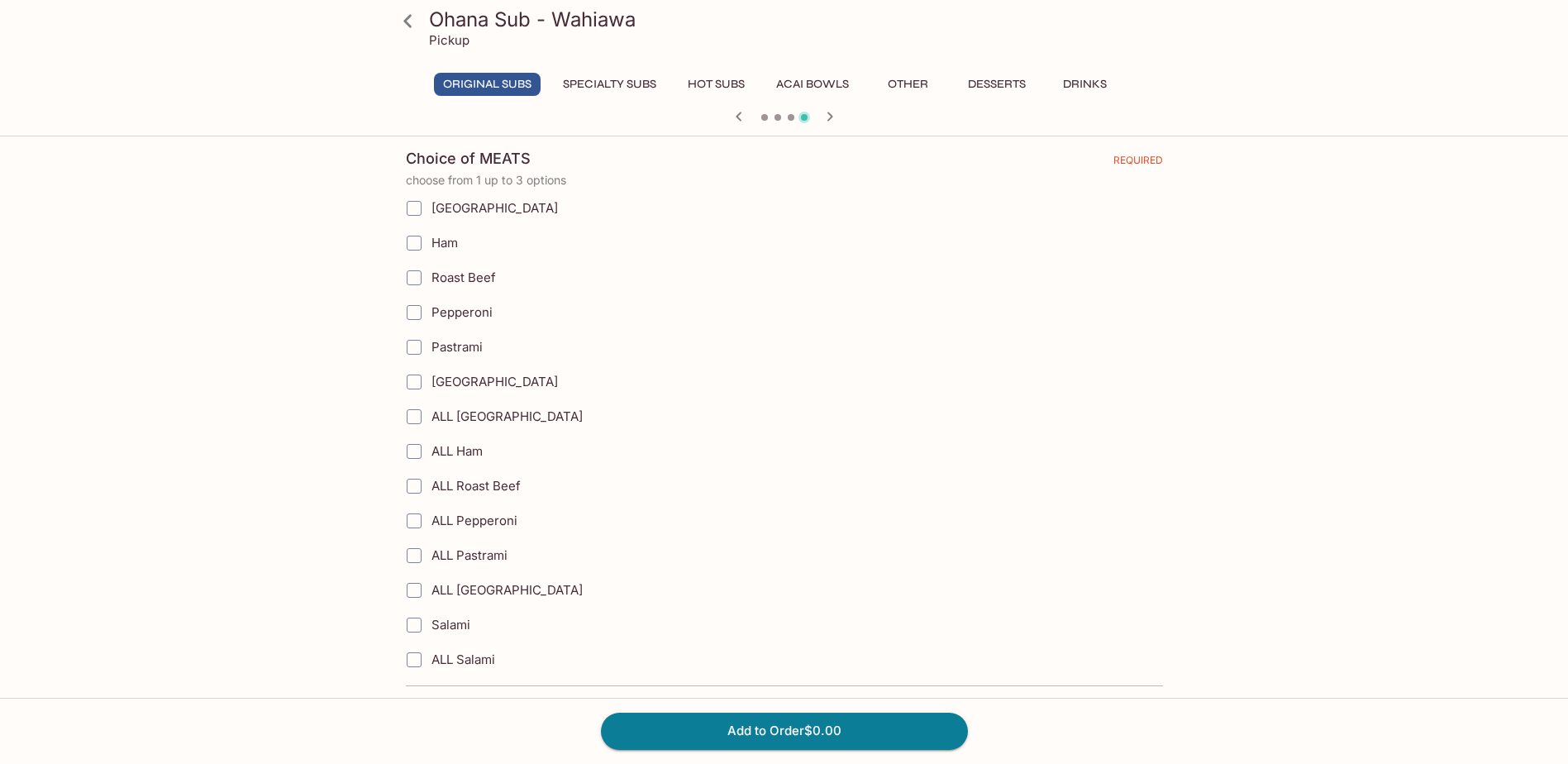
scroll to position [744, 0]
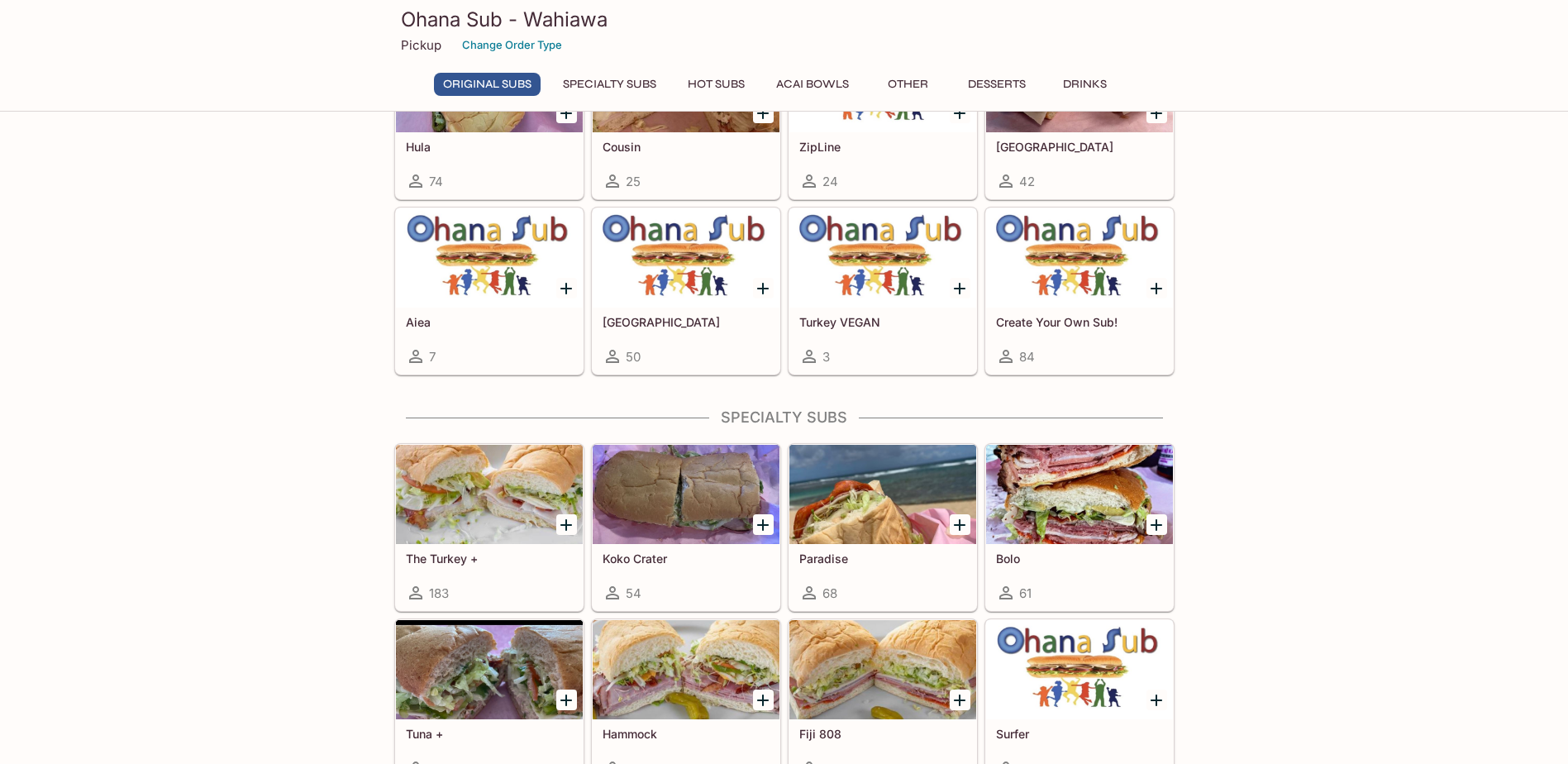
scroll to position [759, 0]
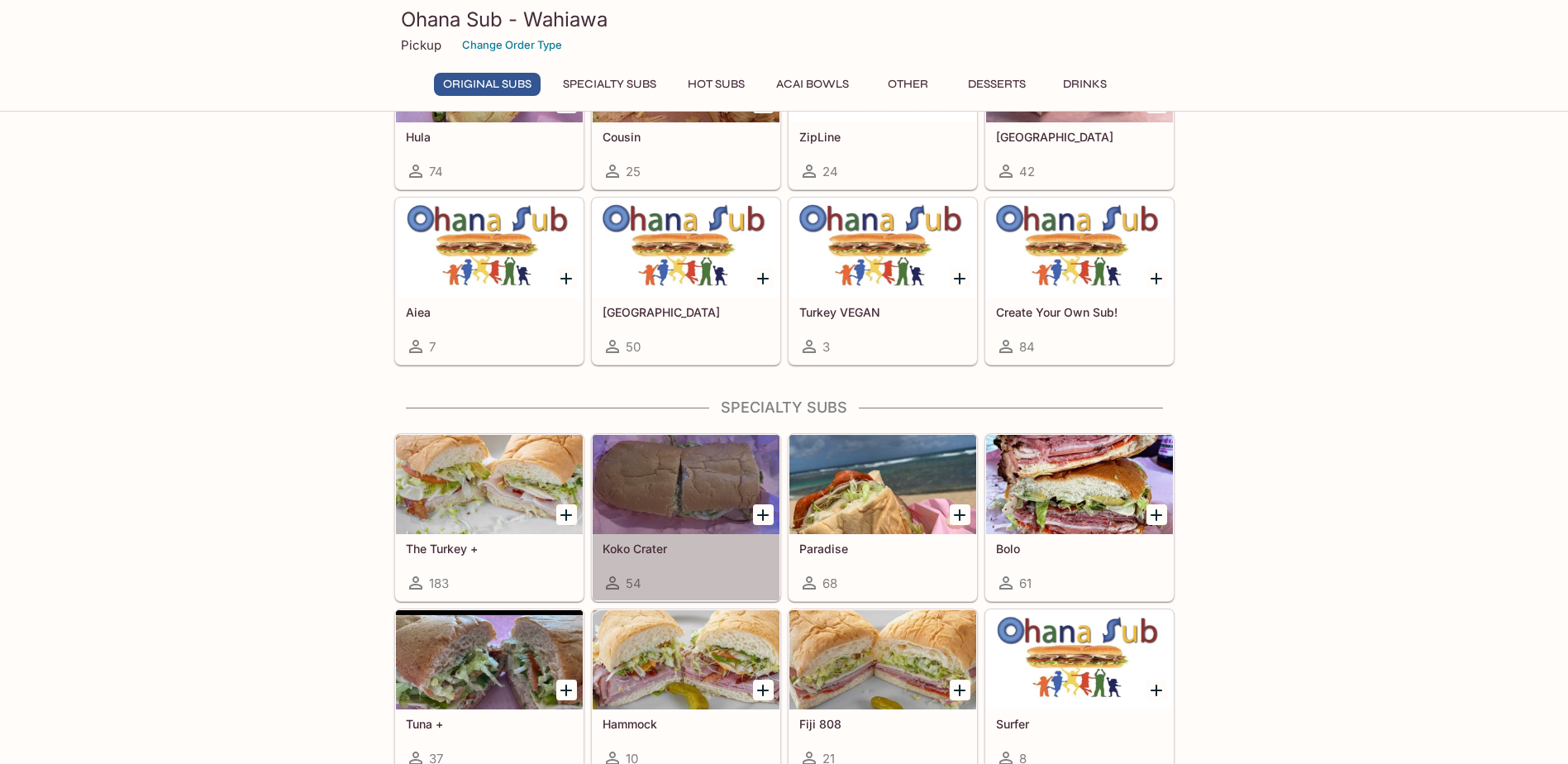
click at [693, 482] on div at bounding box center [686, 484] width 187 height 99
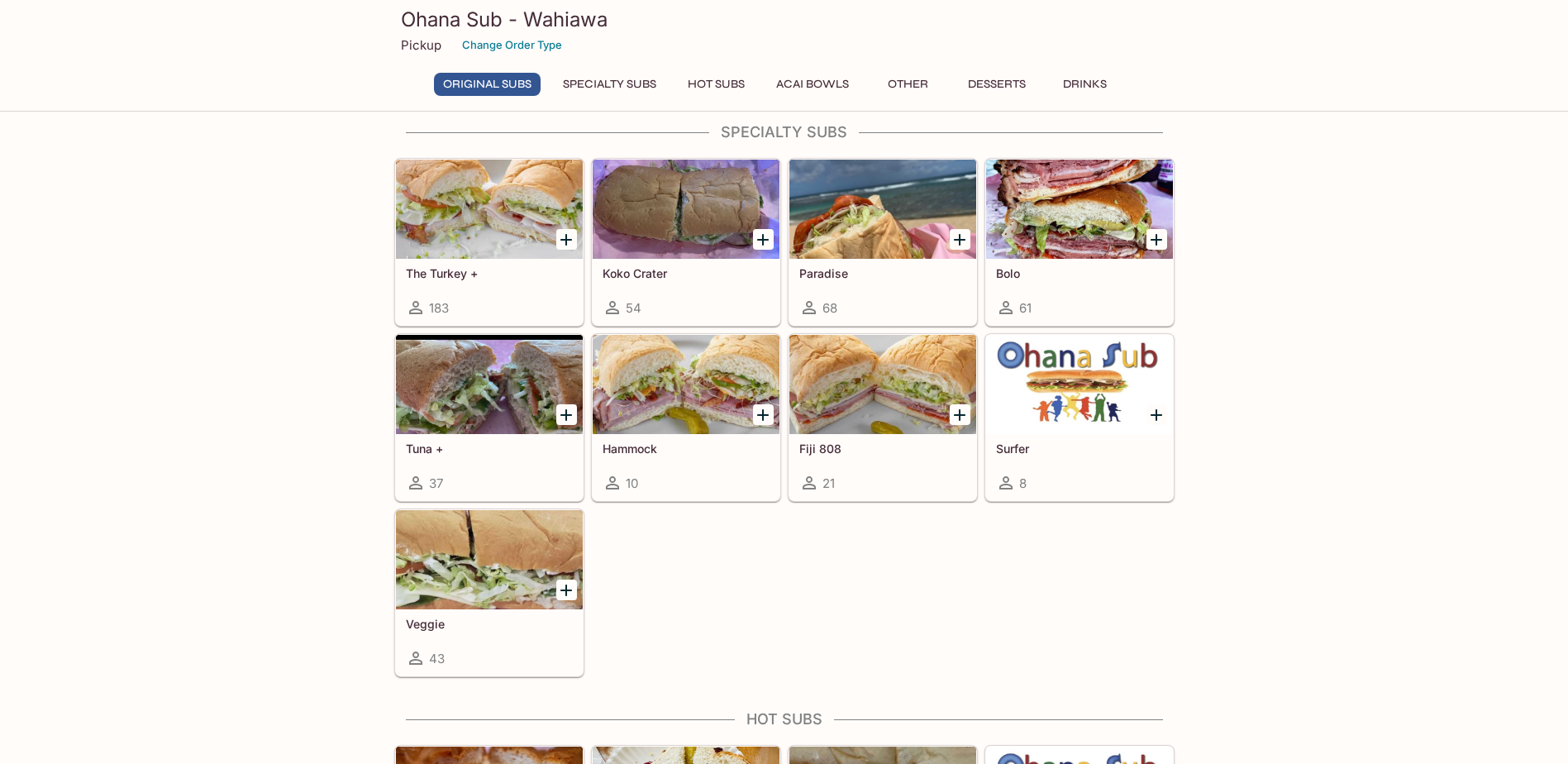
scroll to position [1007, 0]
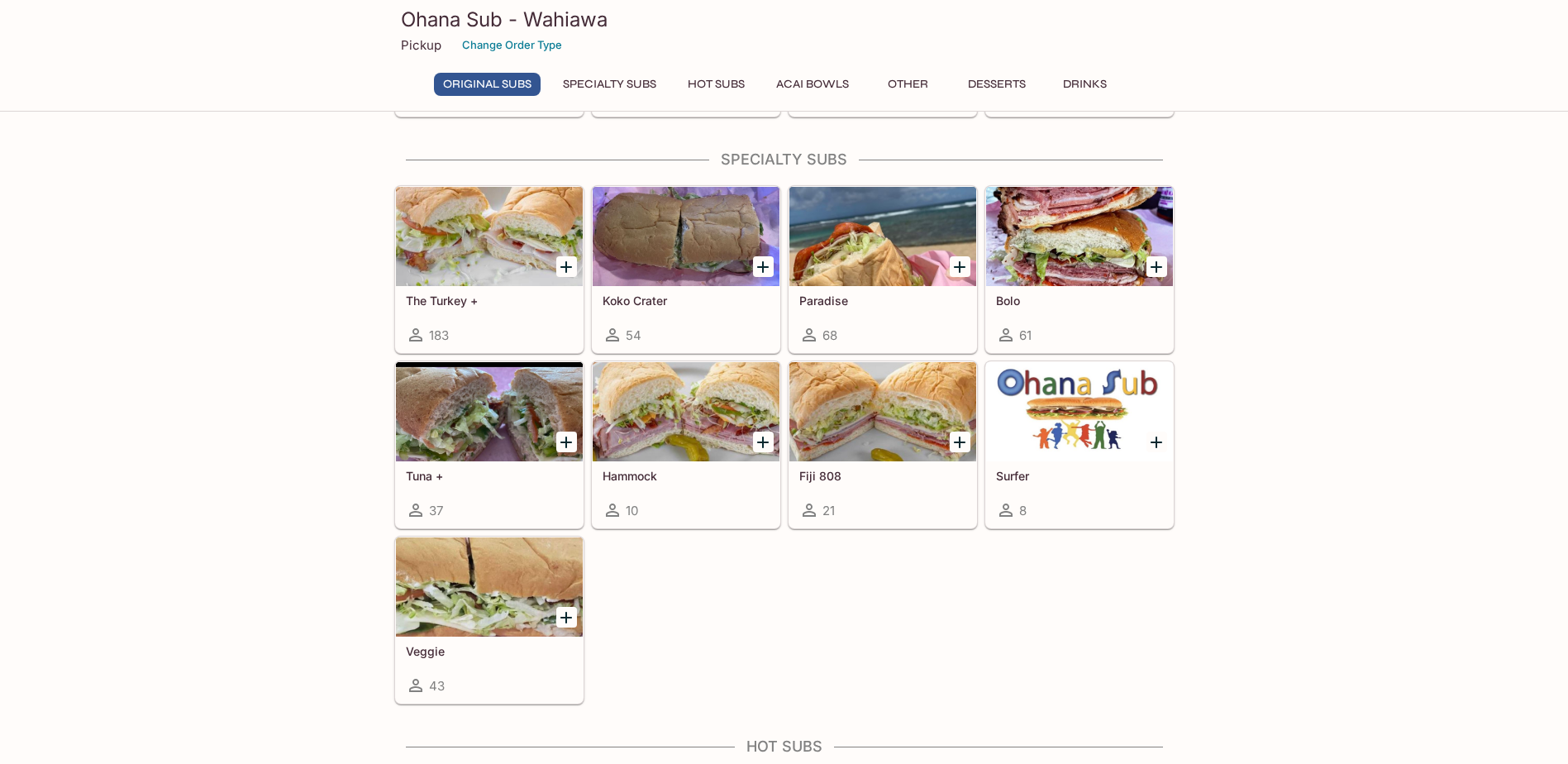
click at [1059, 411] on div at bounding box center [1080, 411] width 187 height 99
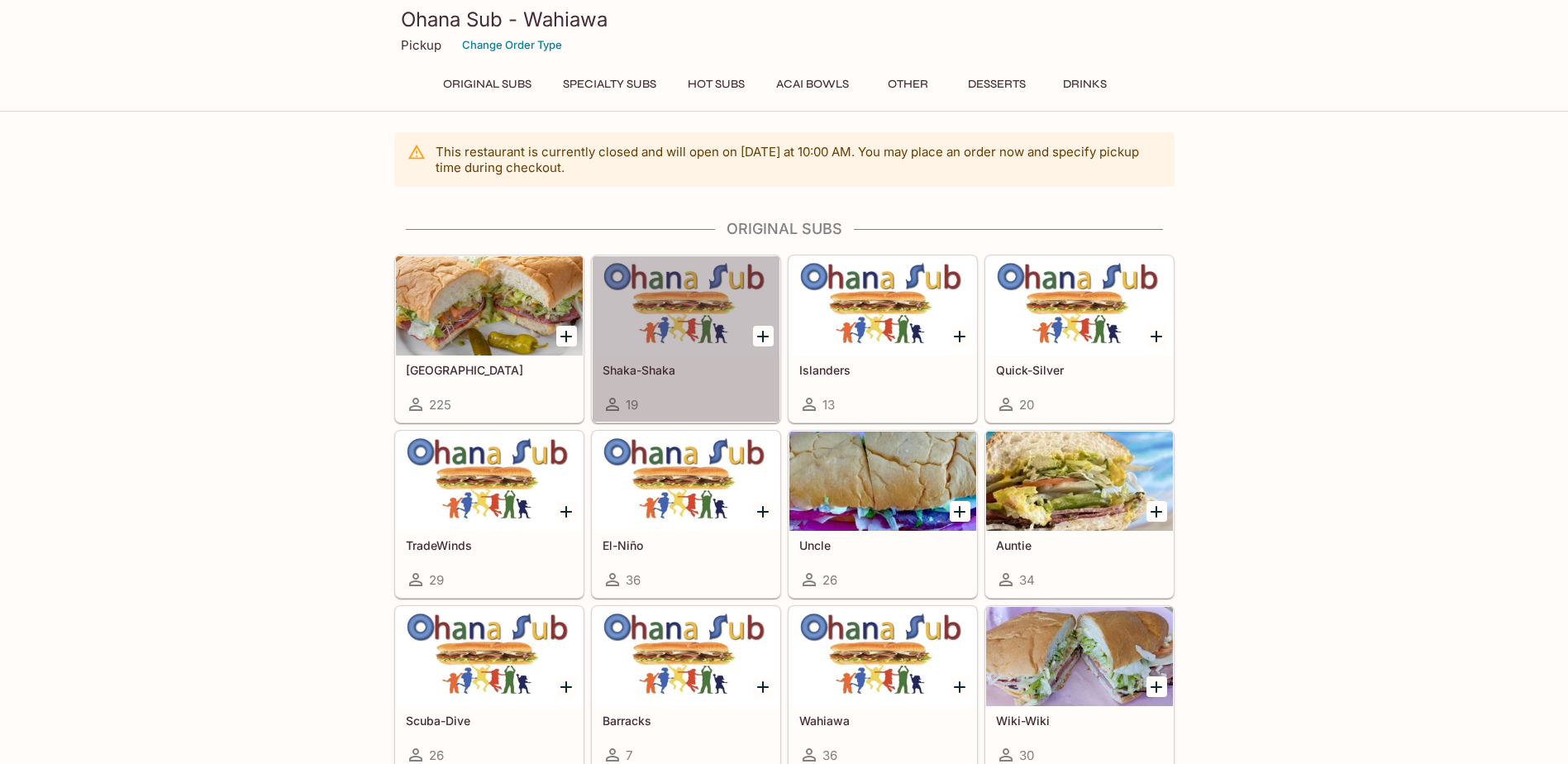
click at [699, 301] on div at bounding box center [686, 305] width 187 height 99
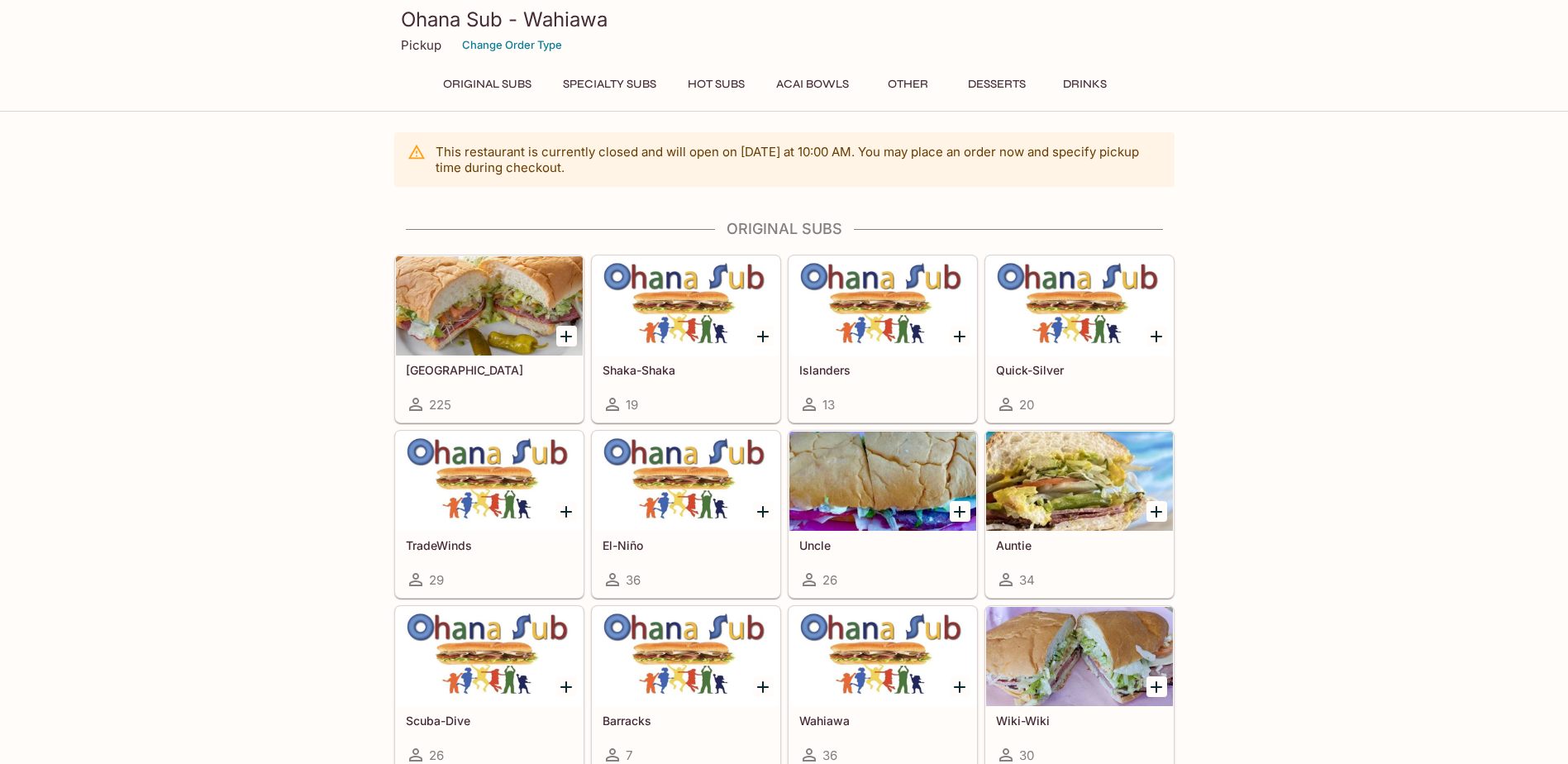
click at [893, 304] on div at bounding box center [882, 305] width 187 height 99
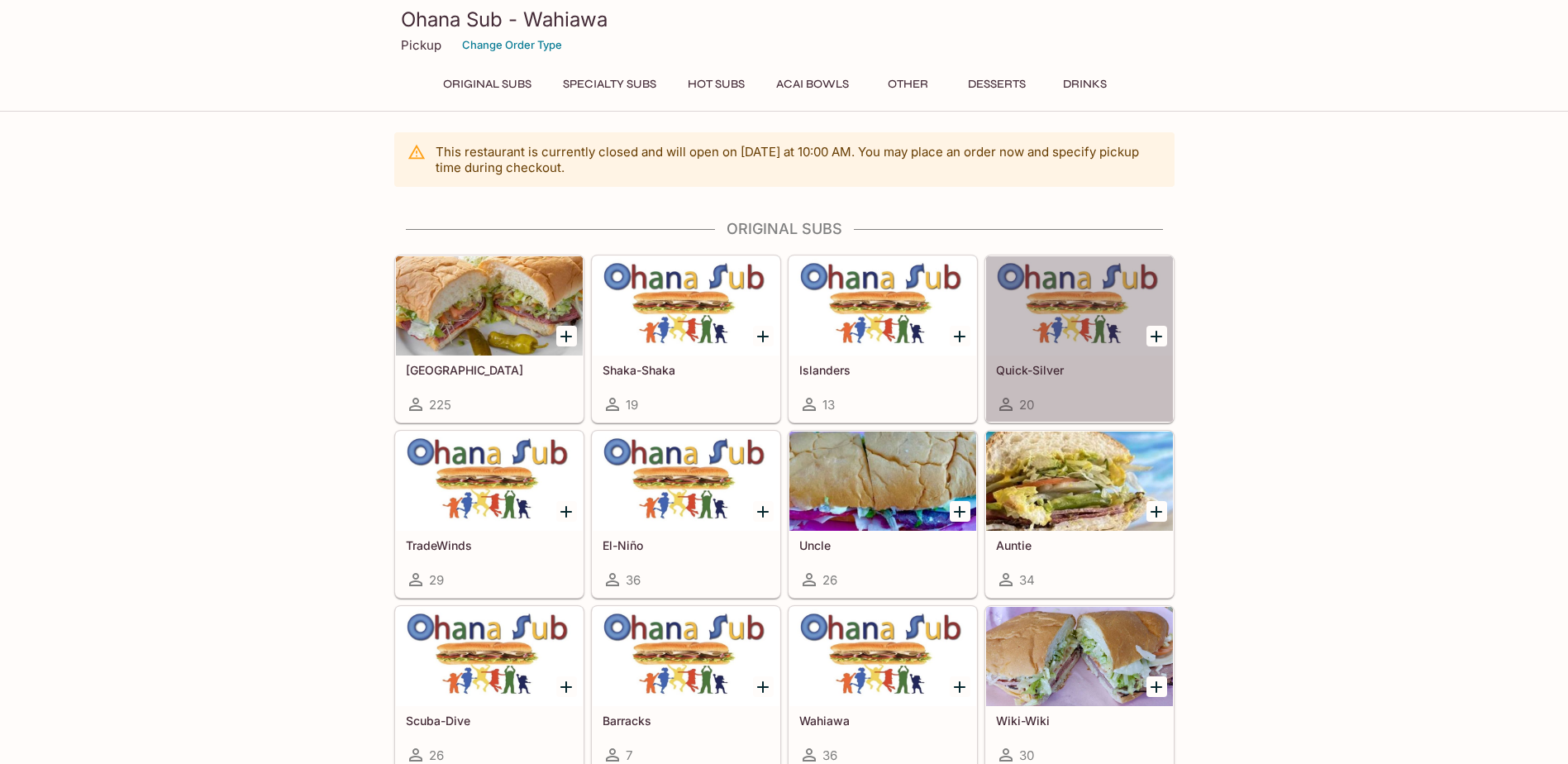
click at [1095, 318] on div at bounding box center [1080, 305] width 187 height 99
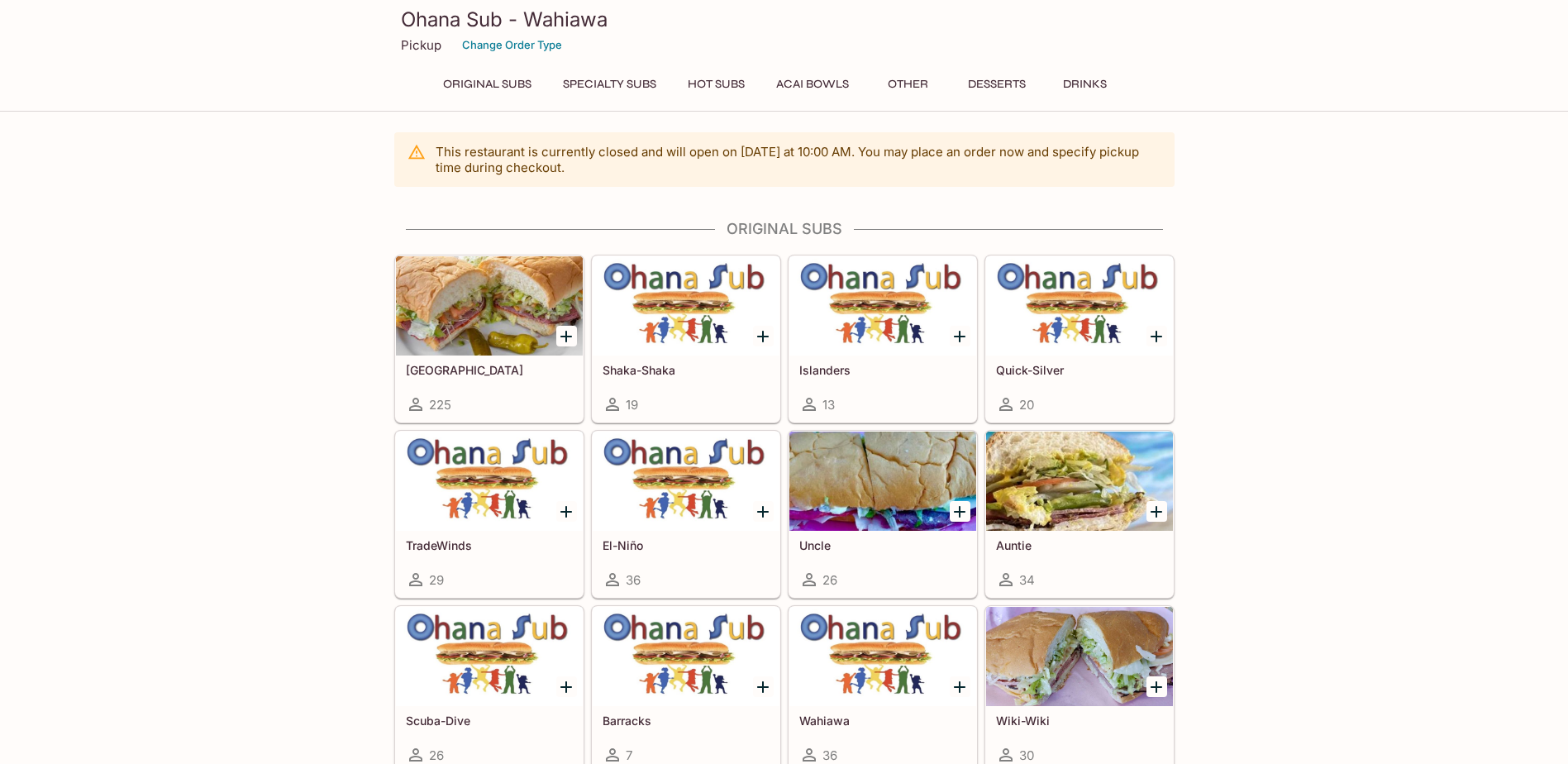
click at [508, 495] on div at bounding box center [489, 481] width 187 height 99
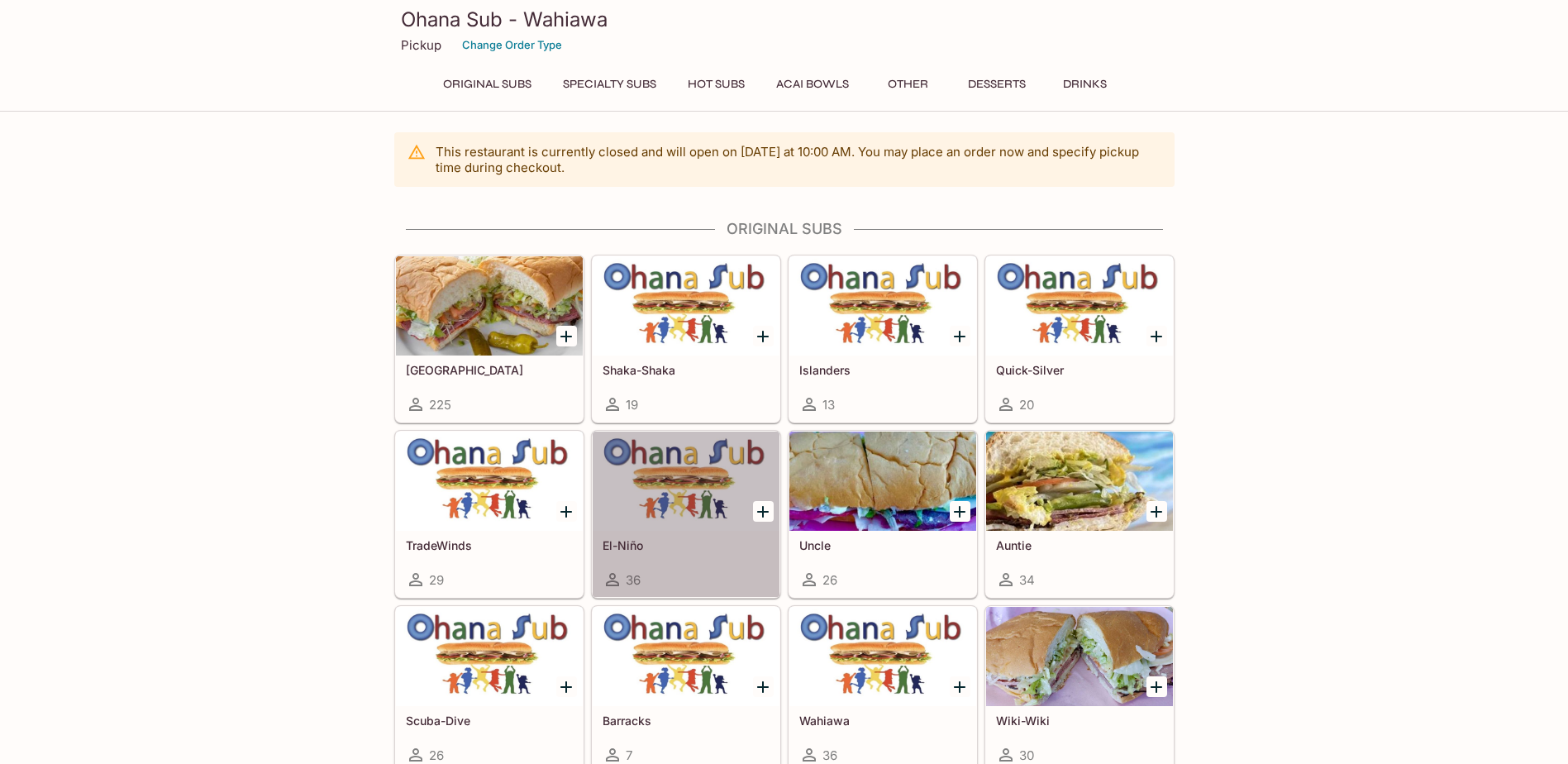
click at [699, 469] on div at bounding box center [686, 481] width 187 height 99
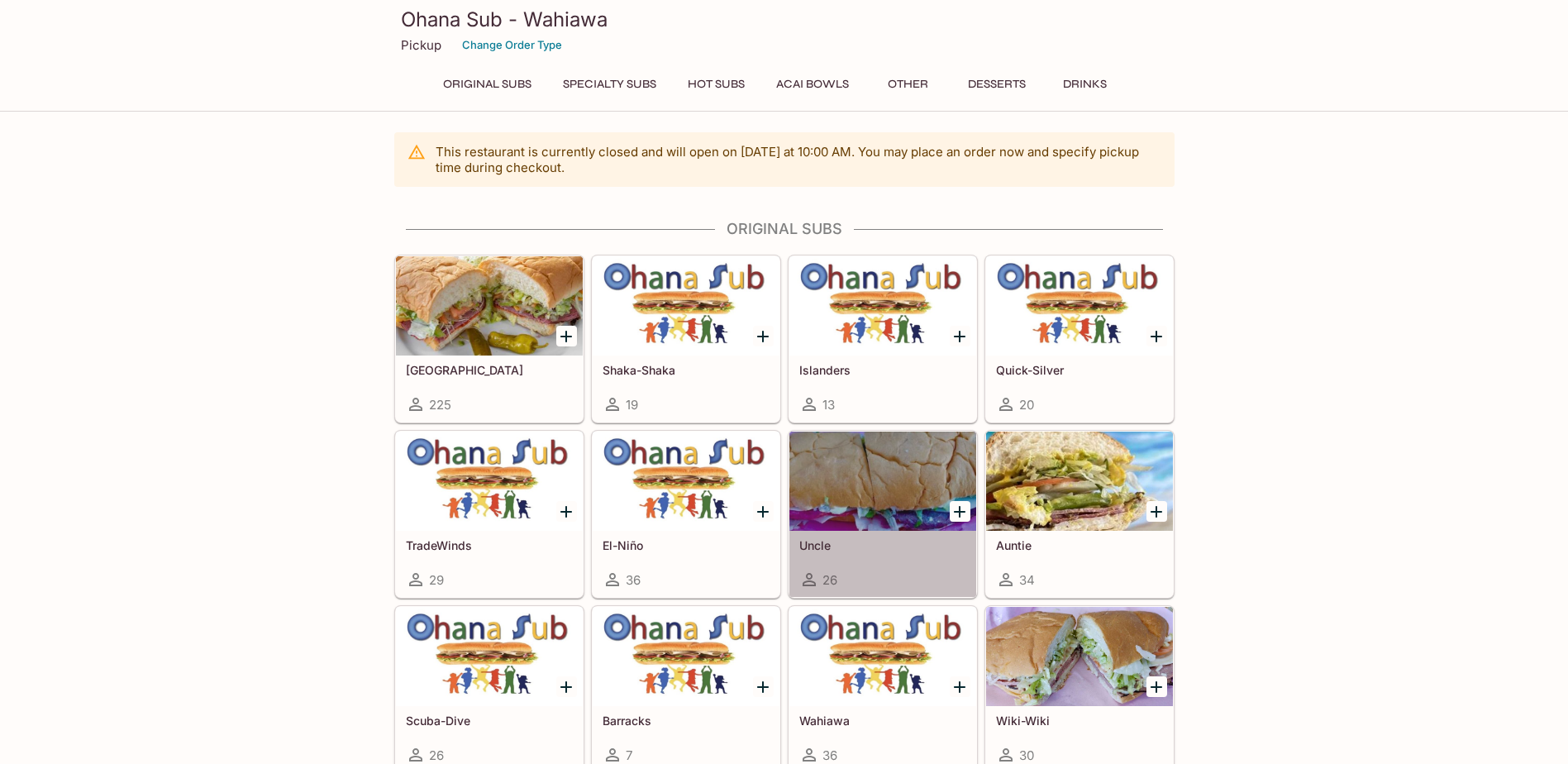
click at [885, 475] on div at bounding box center [882, 481] width 187 height 99
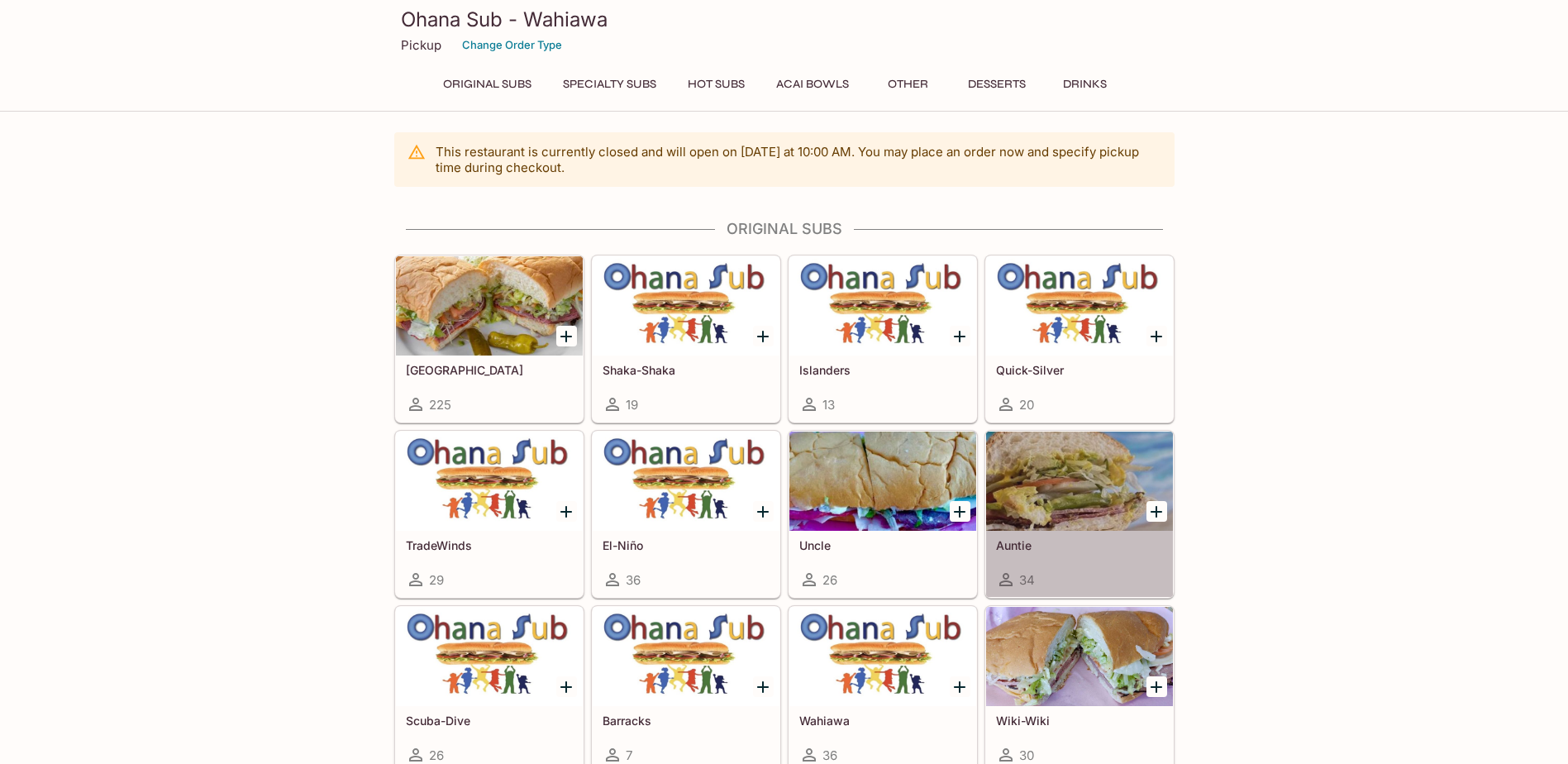
click at [1063, 489] on div at bounding box center [1080, 481] width 187 height 99
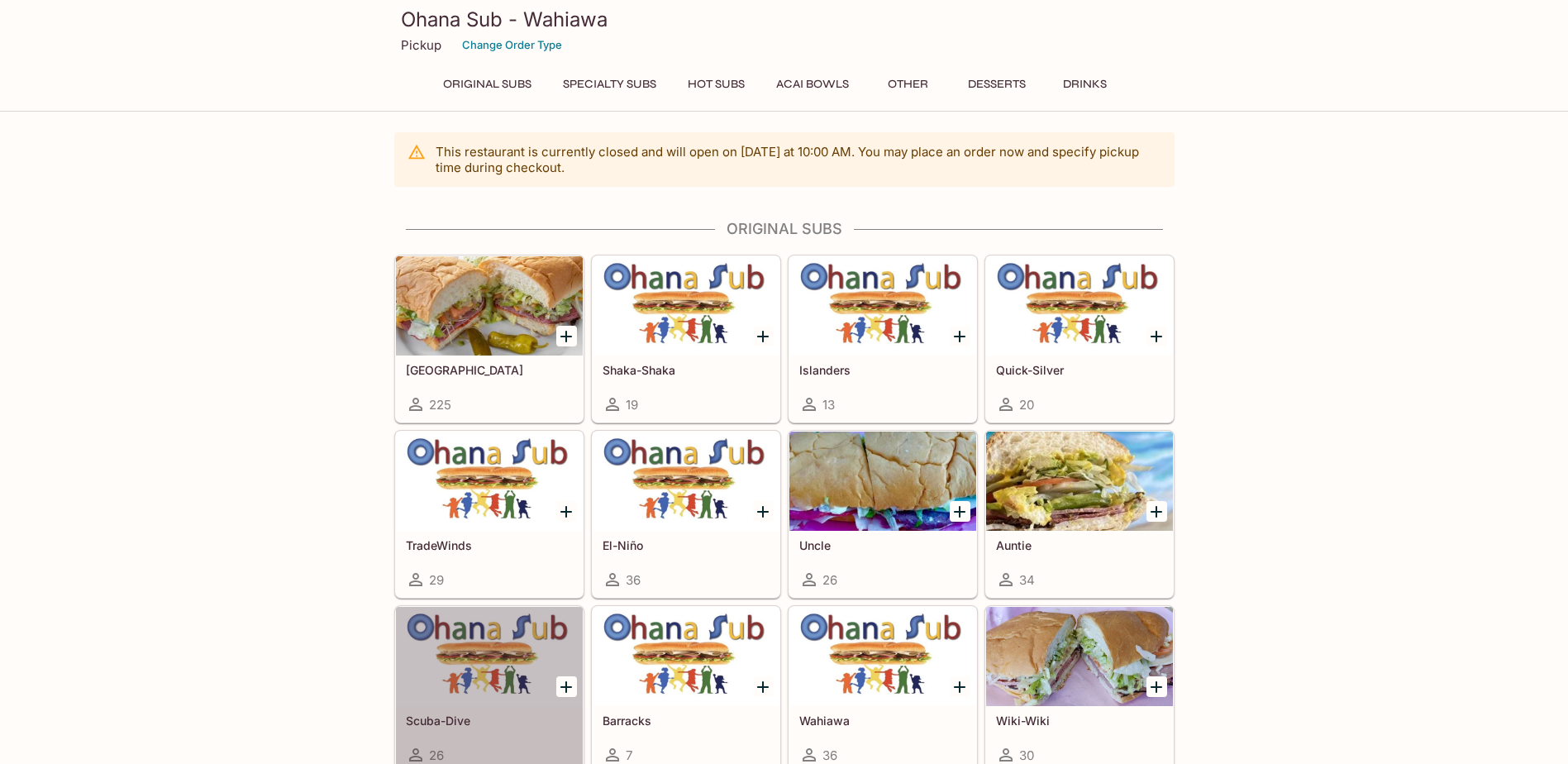
click at [438, 639] on div at bounding box center [489, 656] width 187 height 99
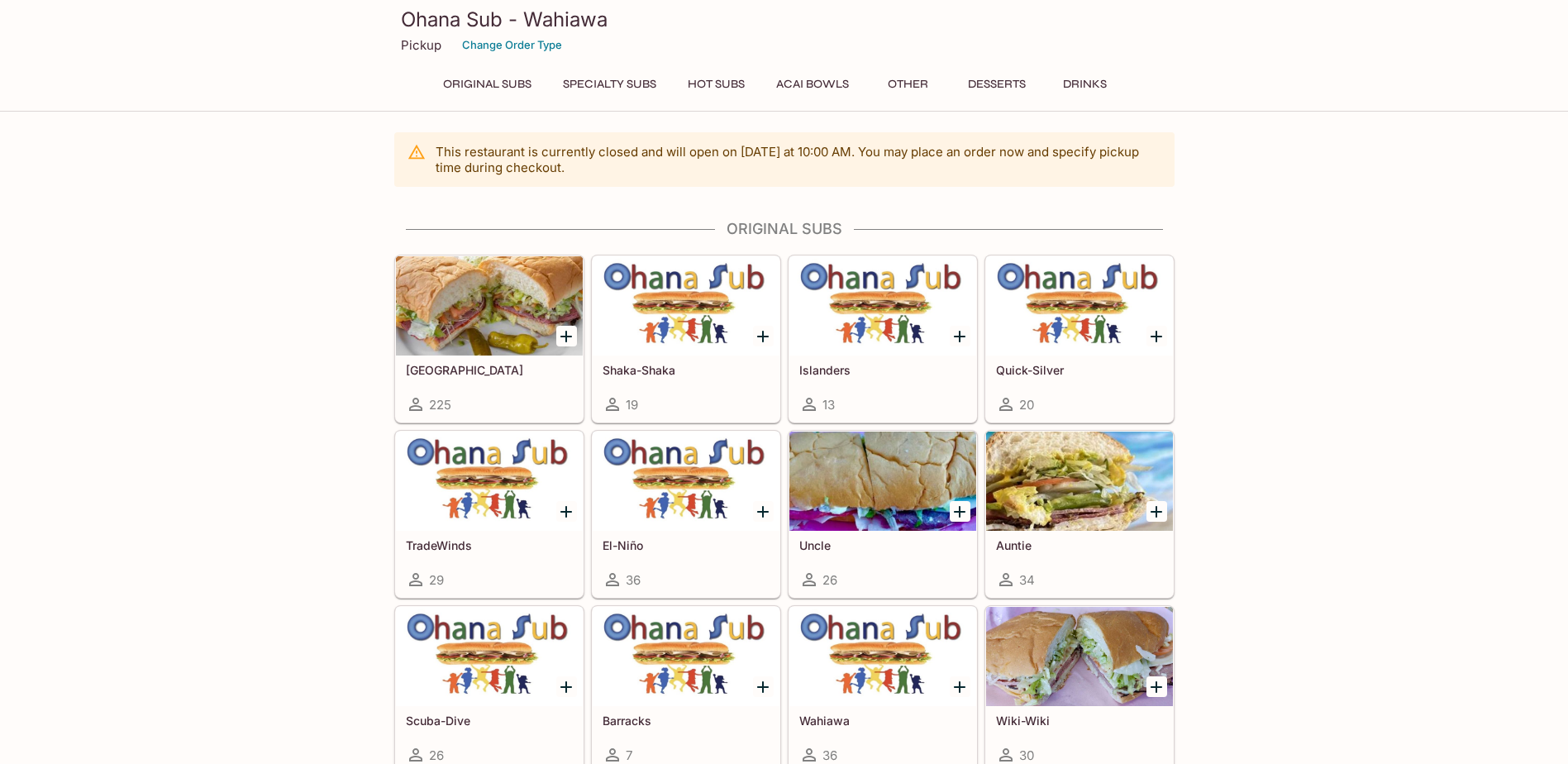
click at [696, 660] on div at bounding box center [686, 656] width 187 height 99
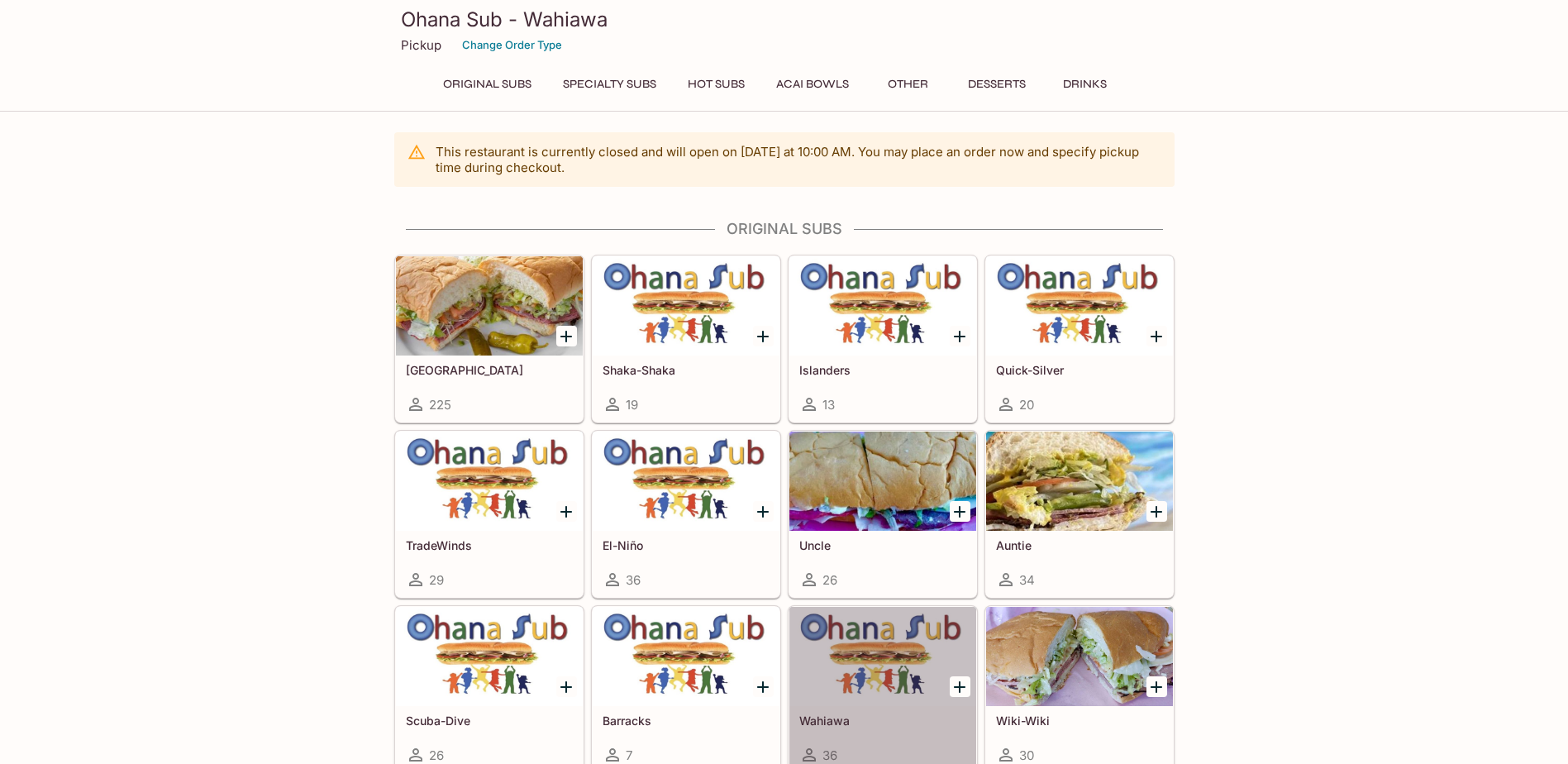
click at [857, 657] on div at bounding box center [882, 656] width 187 height 99
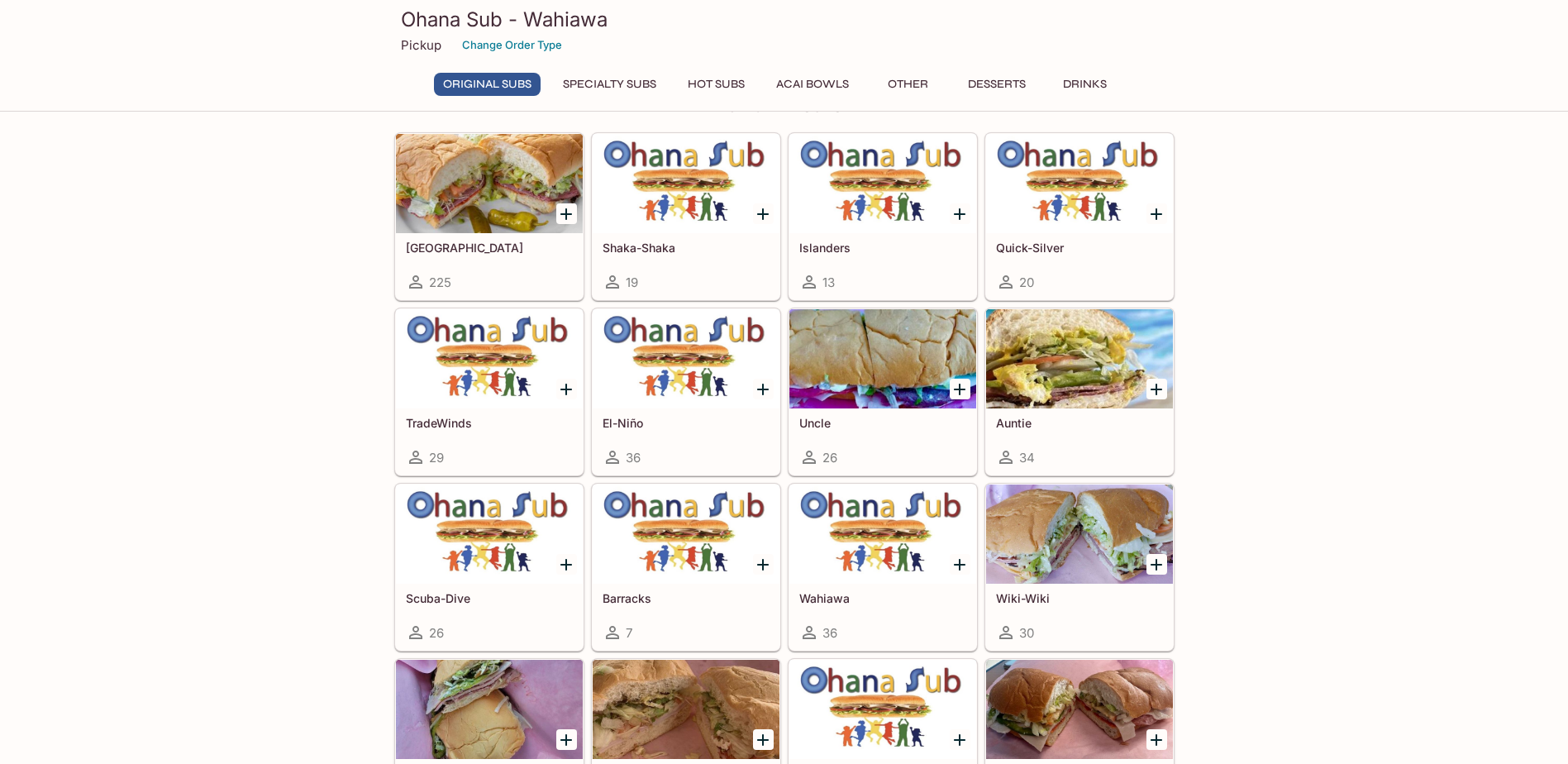
scroll to position [248, 0]
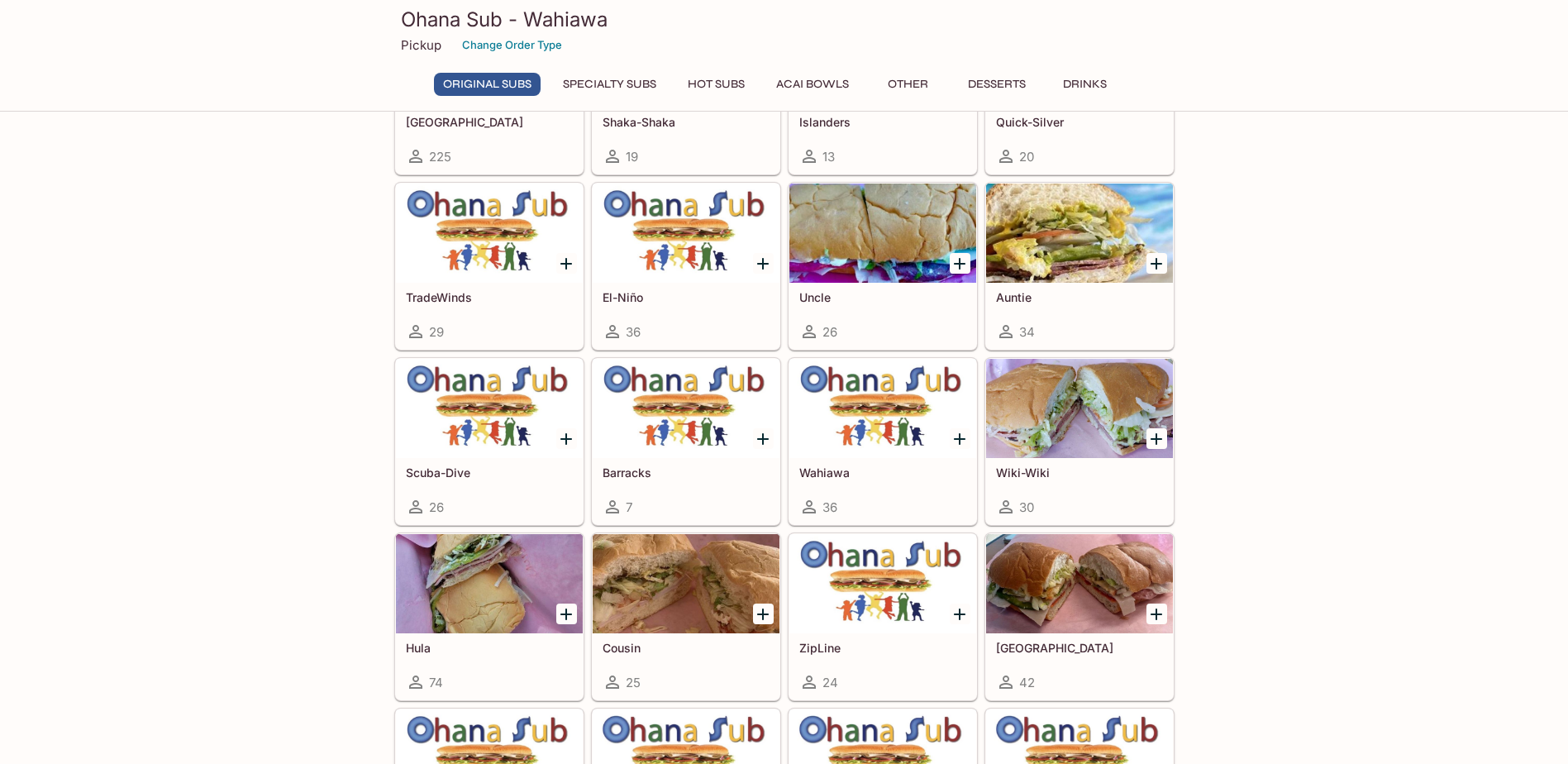
click at [1023, 431] on div at bounding box center [1080, 408] width 187 height 99
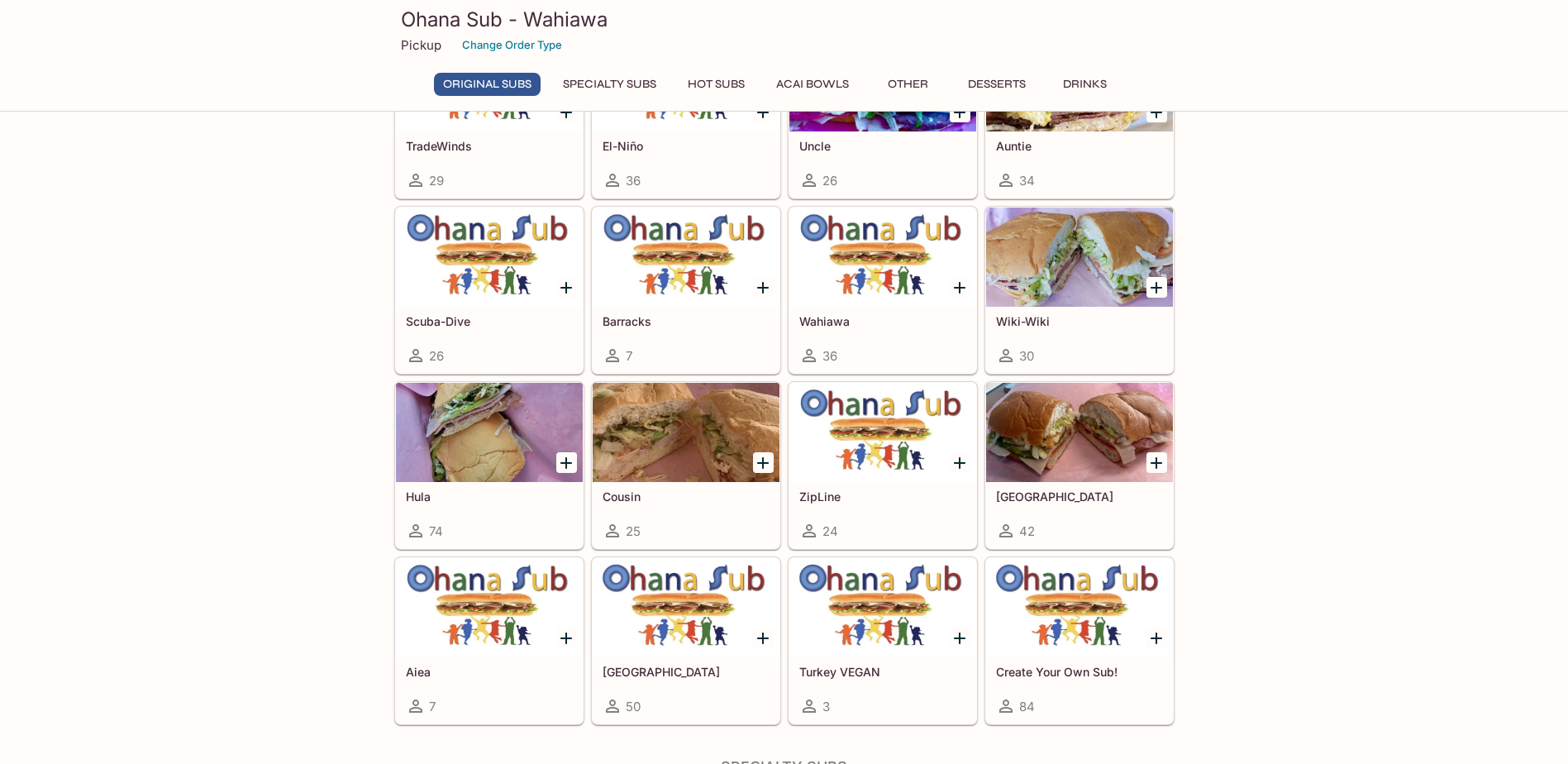
scroll to position [489, 0]
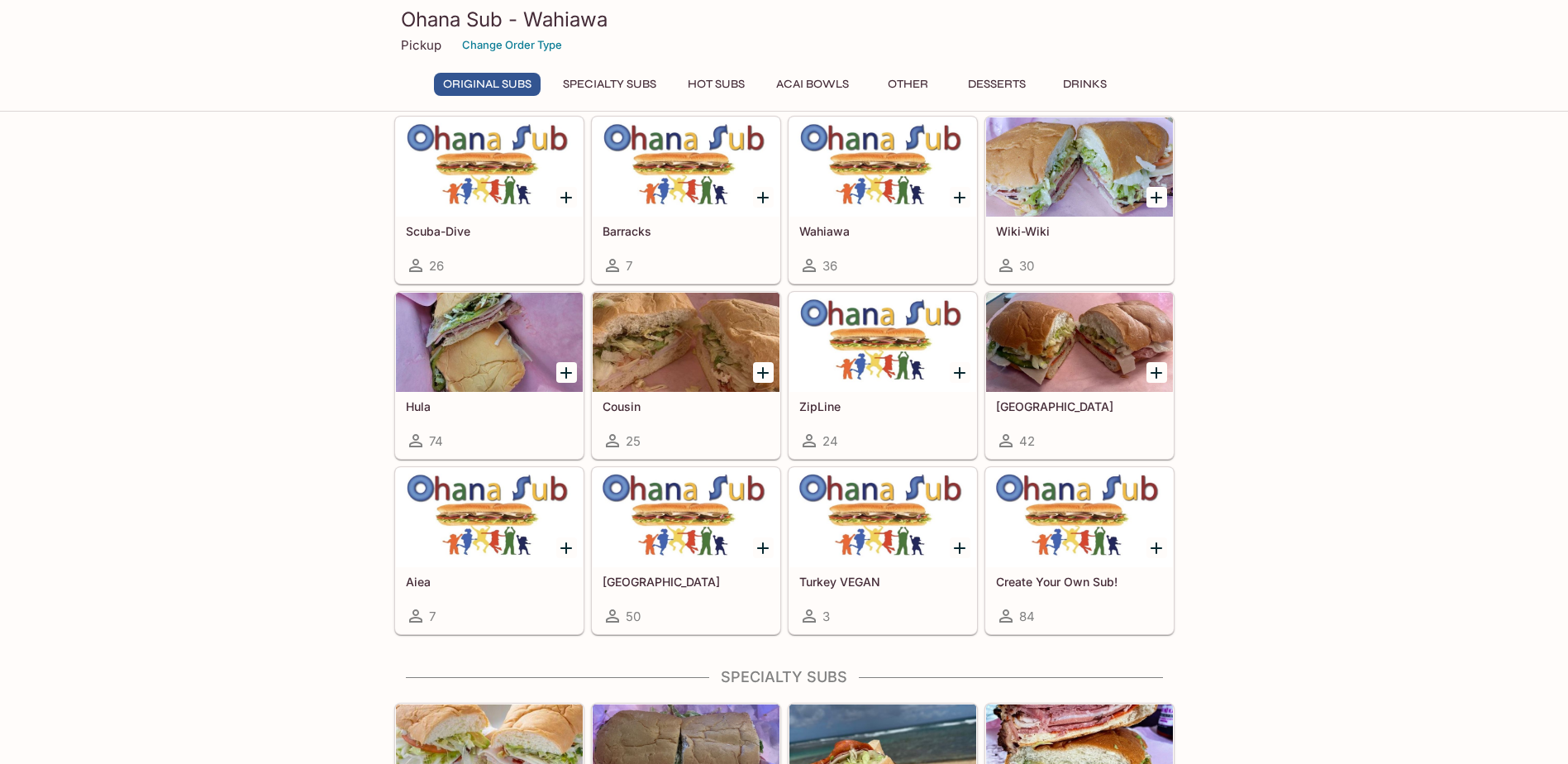
click at [462, 525] on div at bounding box center [489, 518] width 187 height 99
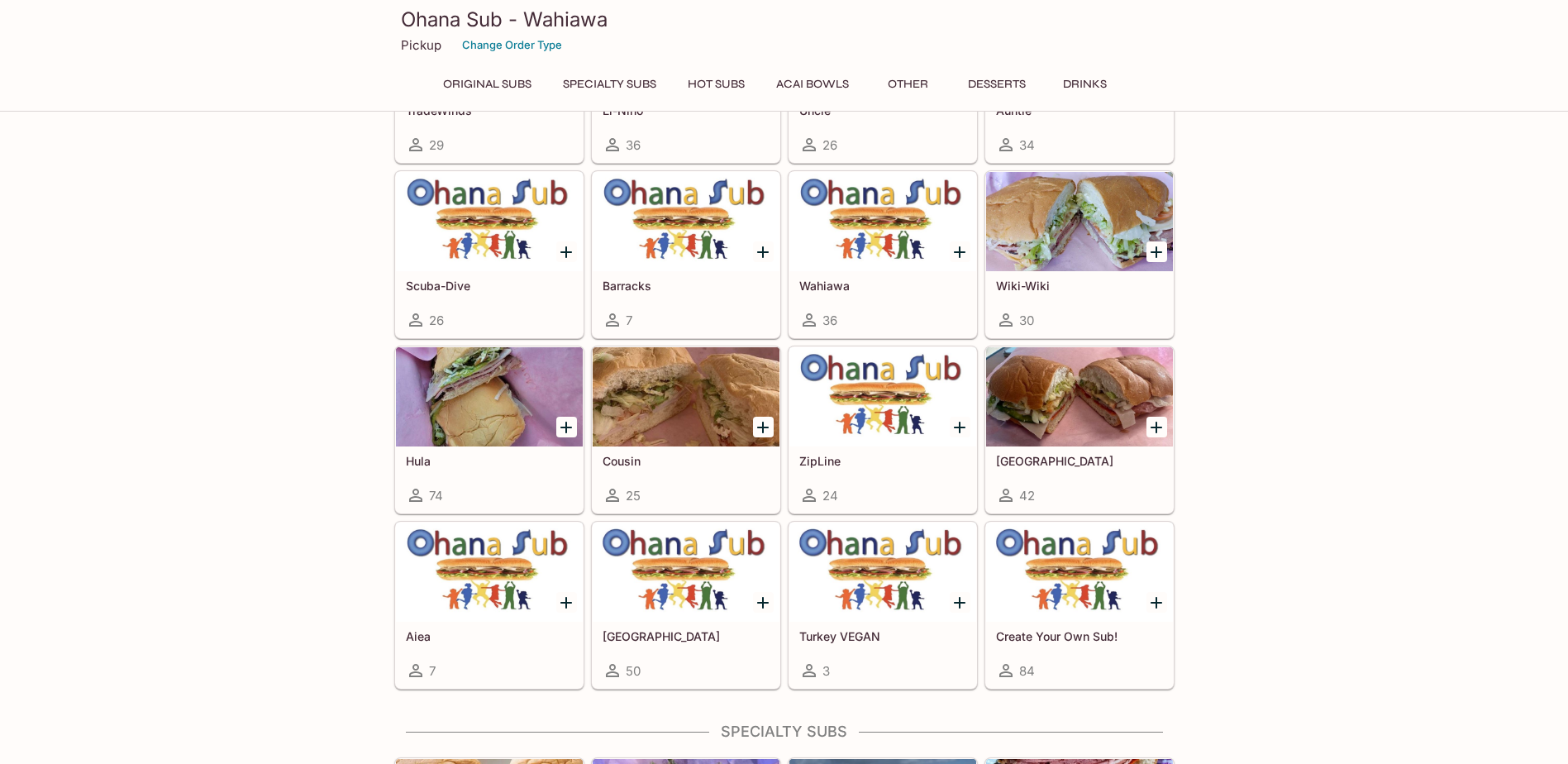
scroll to position [428, 0]
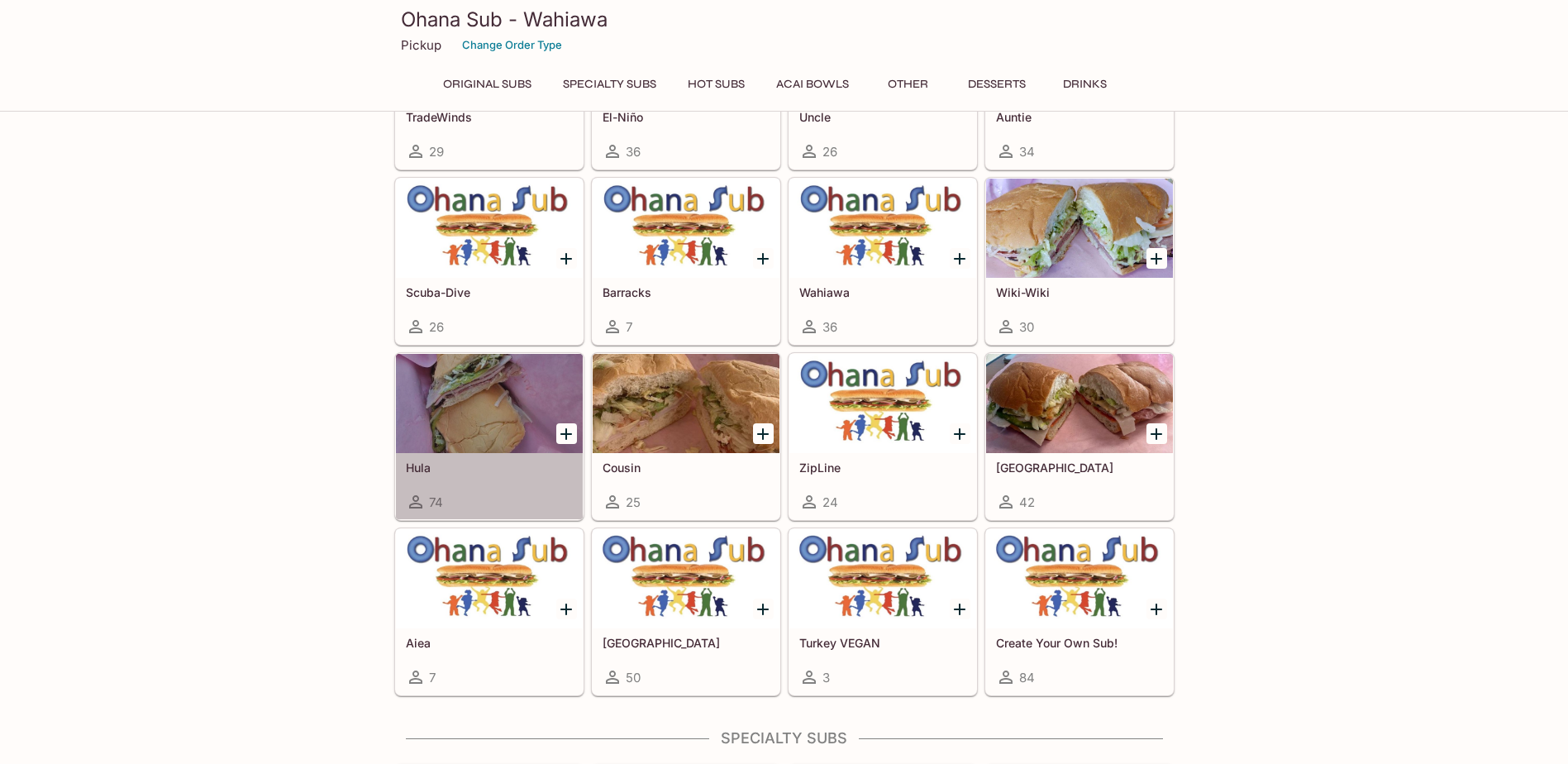
click at [489, 419] on div at bounding box center [489, 403] width 187 height 99
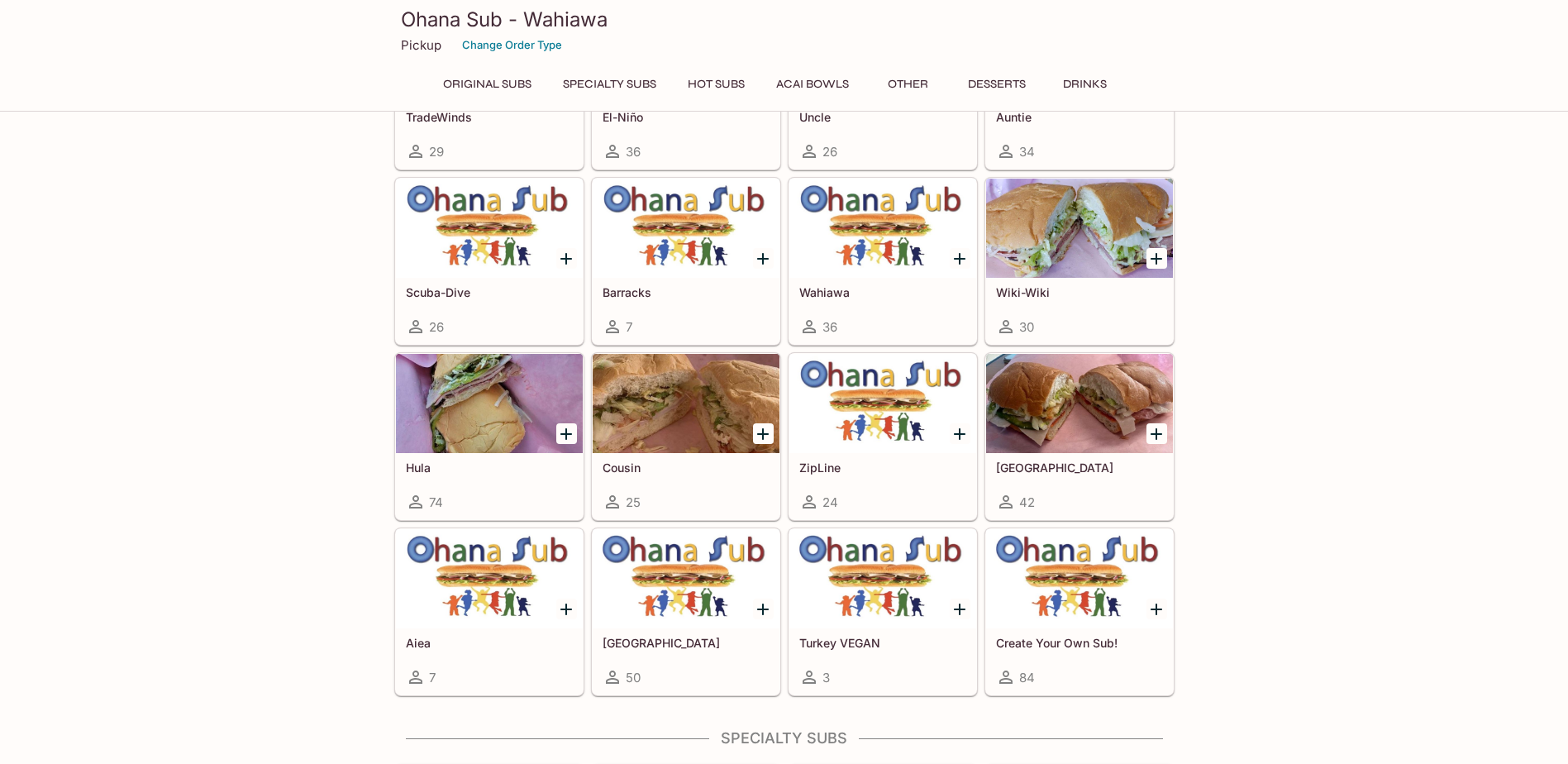
scroll to position [422, 0]
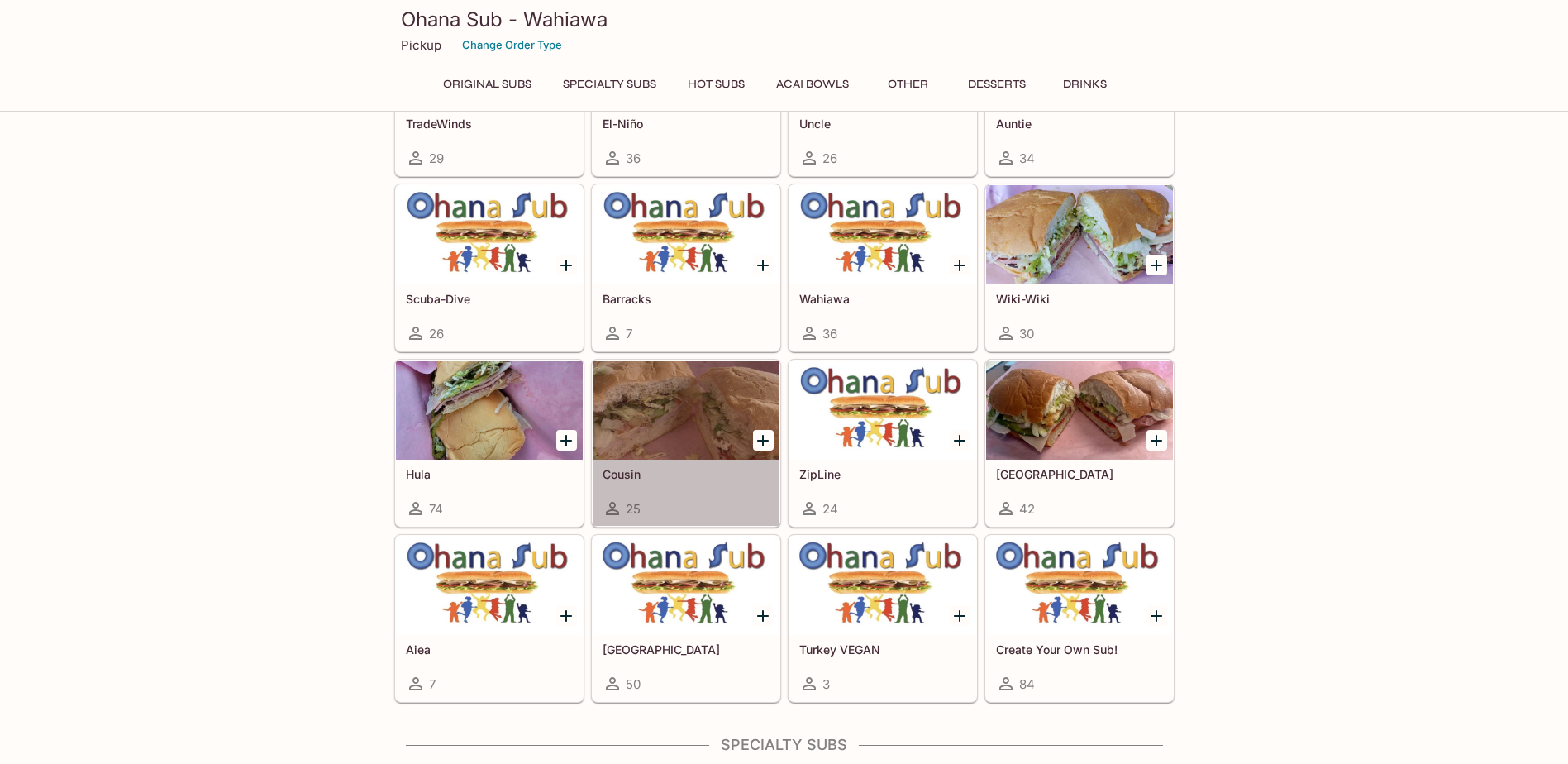
click at [666, 392] on div at bounding box center [686, 410] width 187 height 99
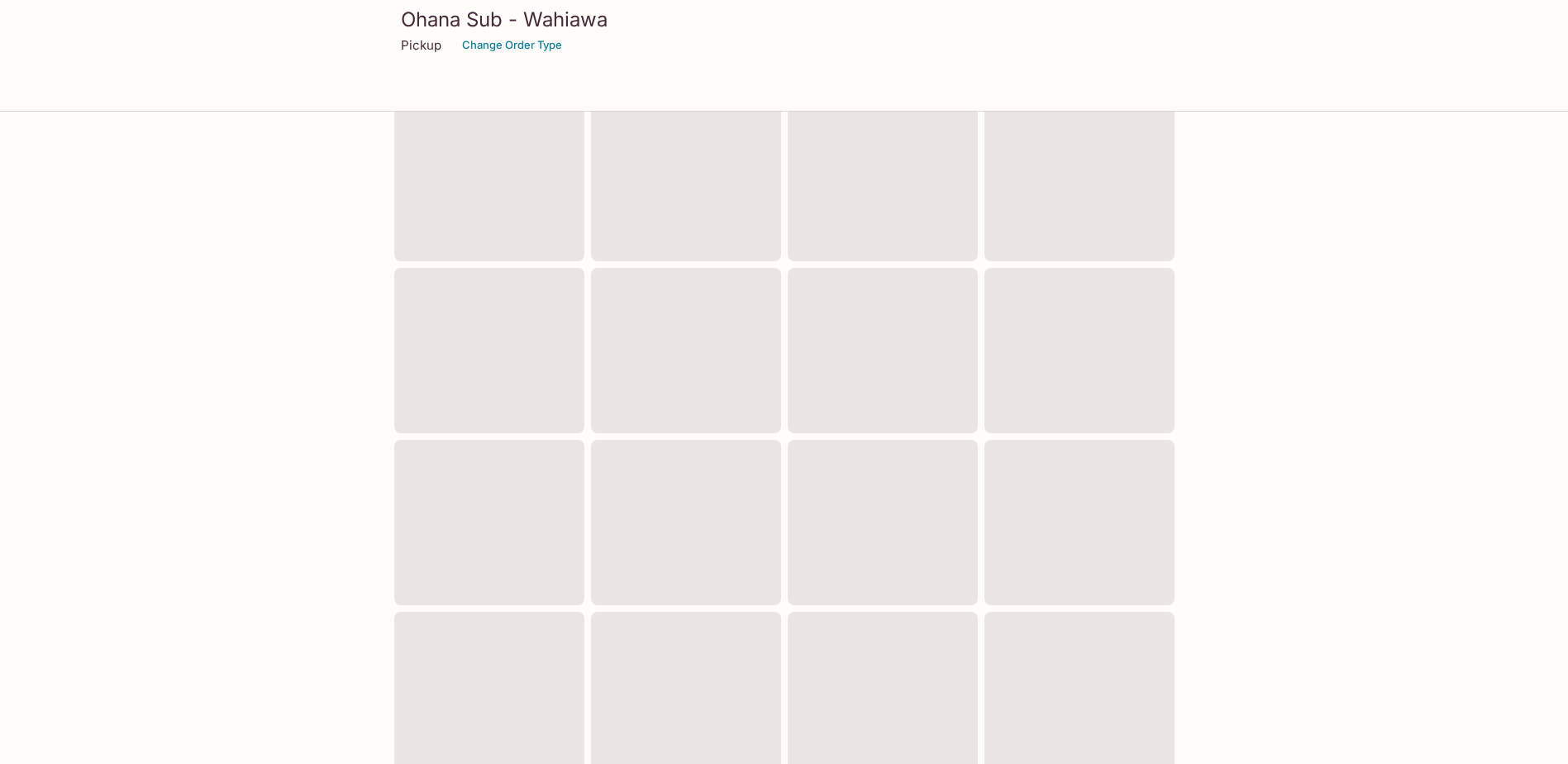
scroll to position [415, 0]
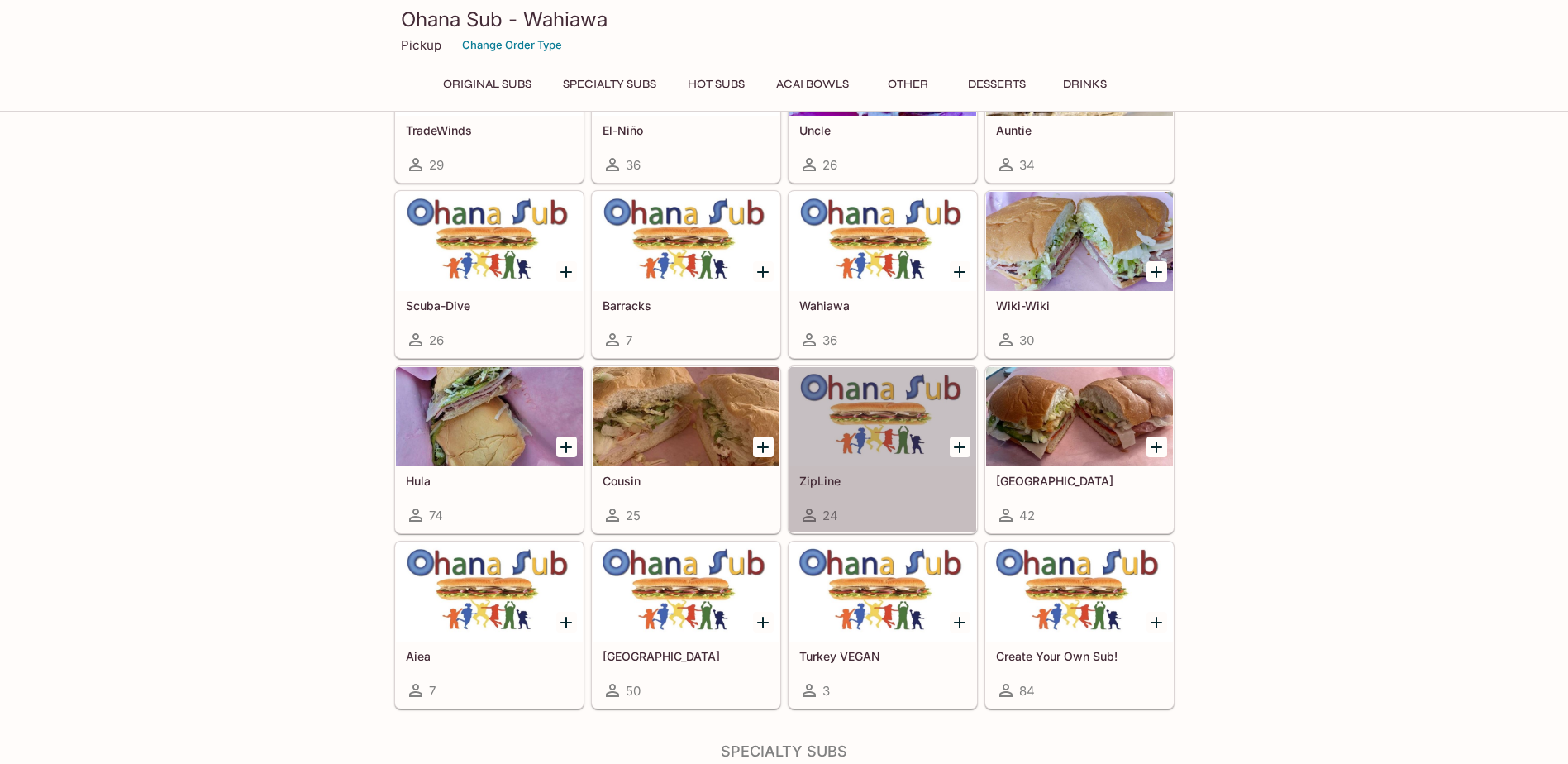
click at [904, 418] on div at bounding box center [882, 417] width 187 height 99
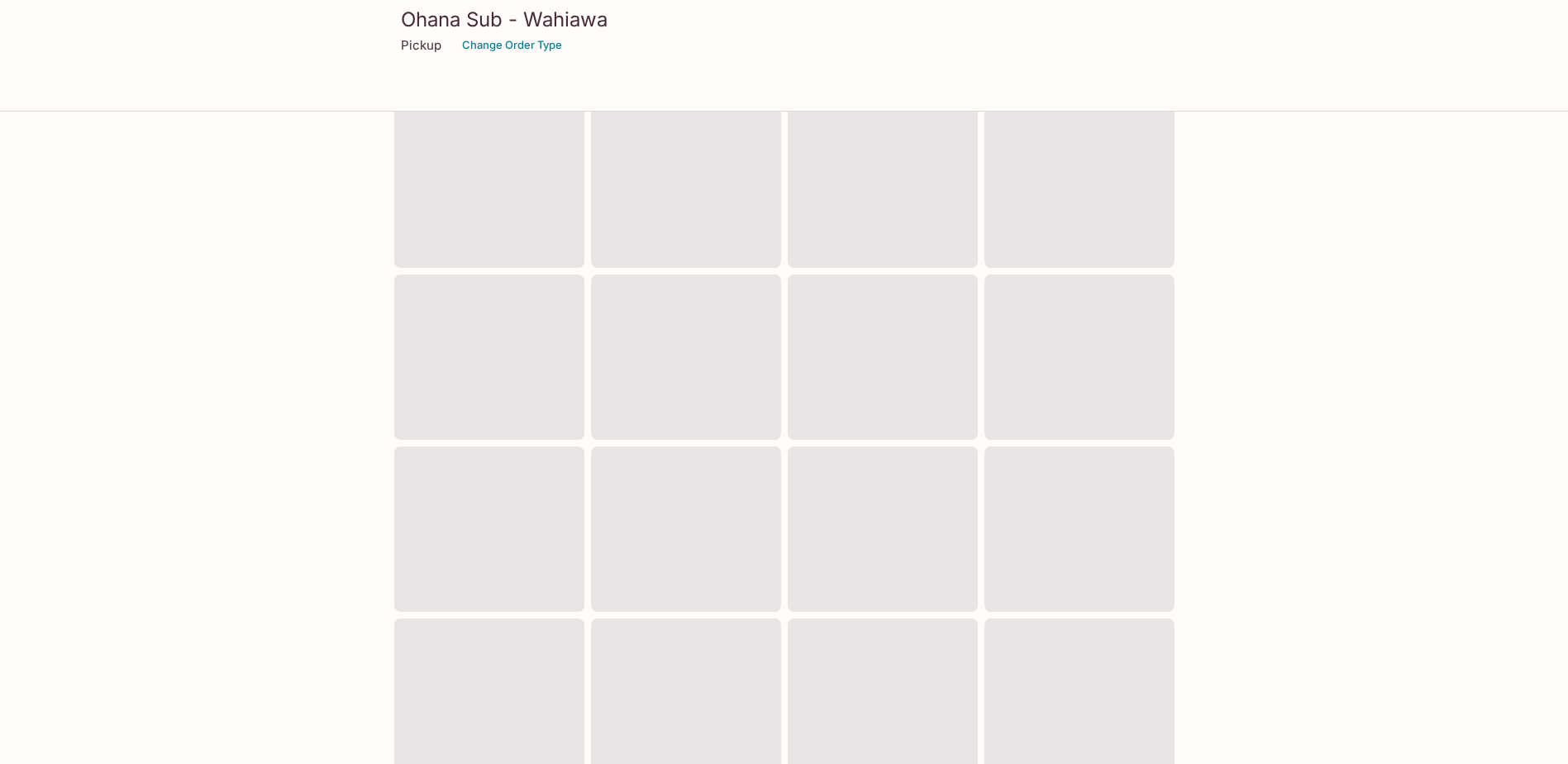
scroll to position [409, 0]
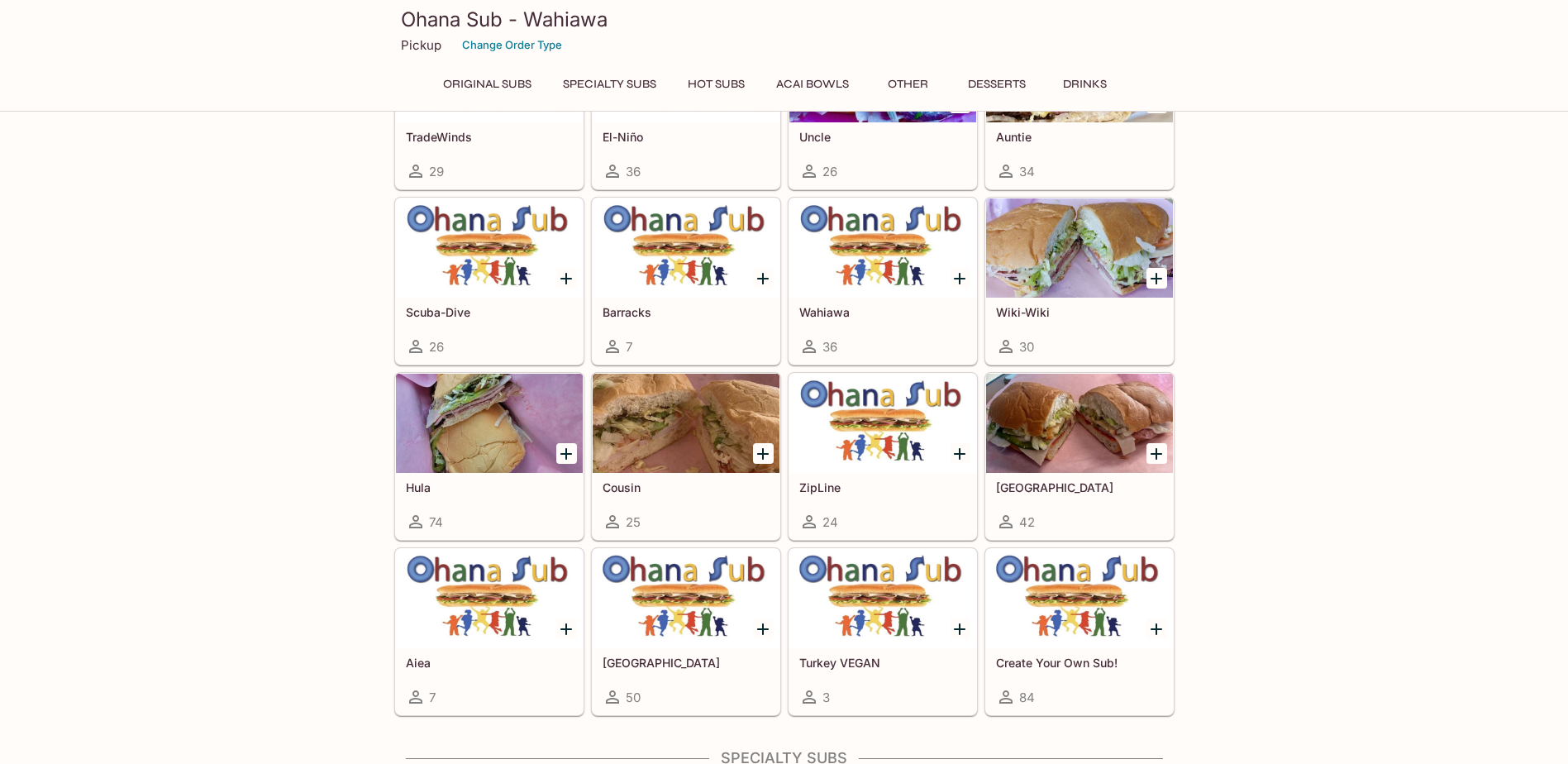
click at [1057, 585] on div at bounding box center [1080, 598] width 187 height 99
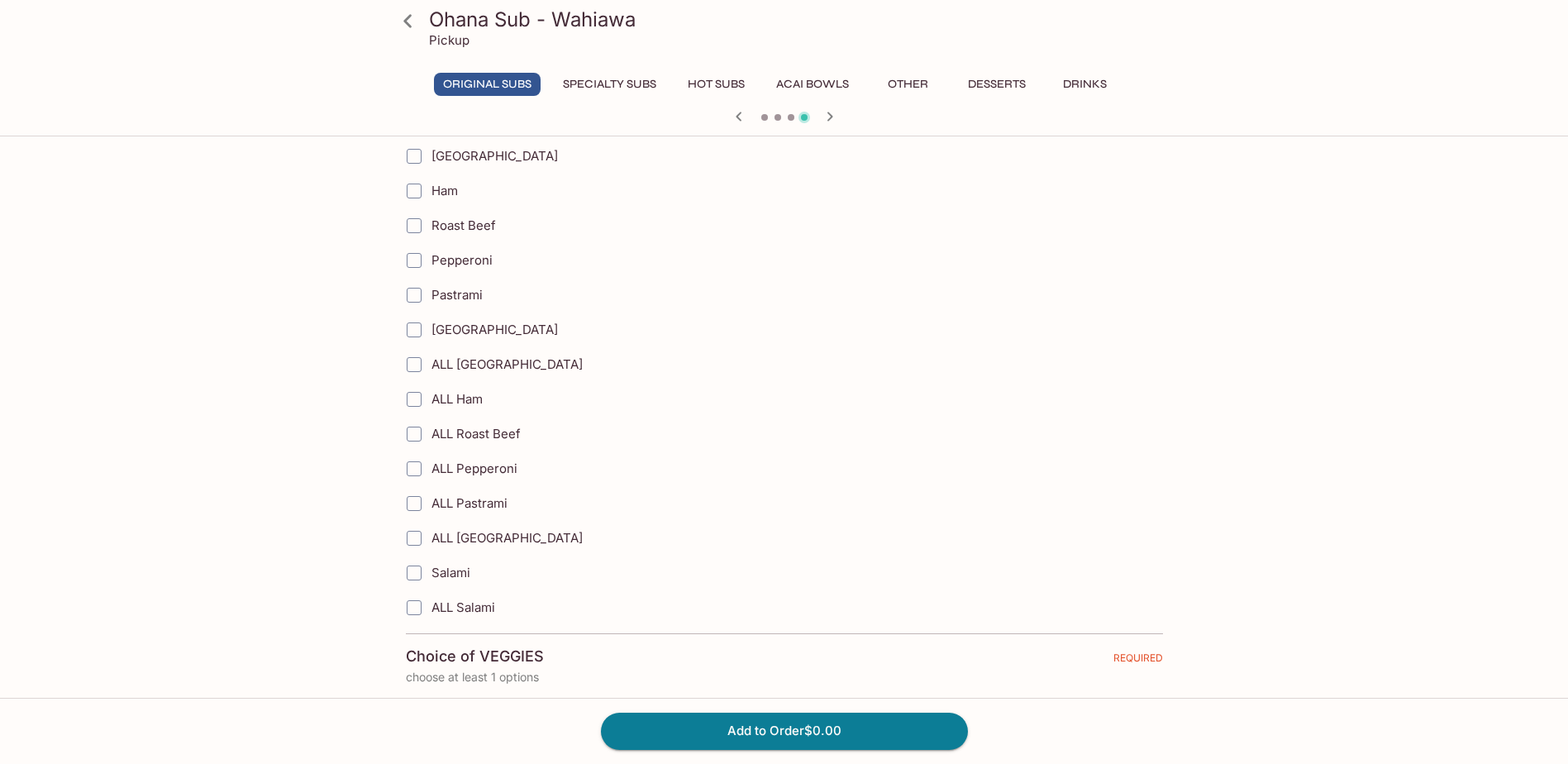
scroll to position [744, 0]
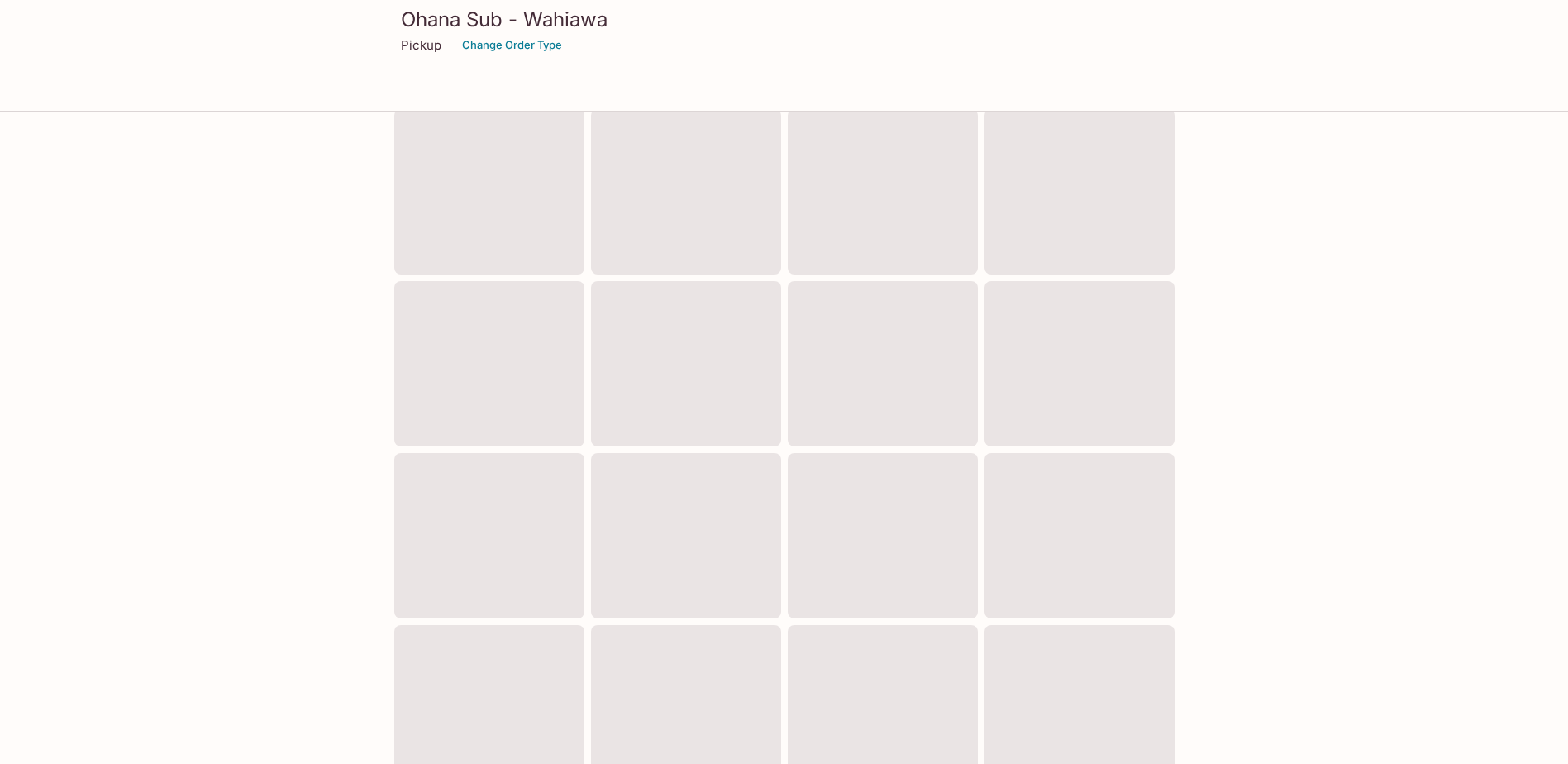
scroll to position [402, 0]
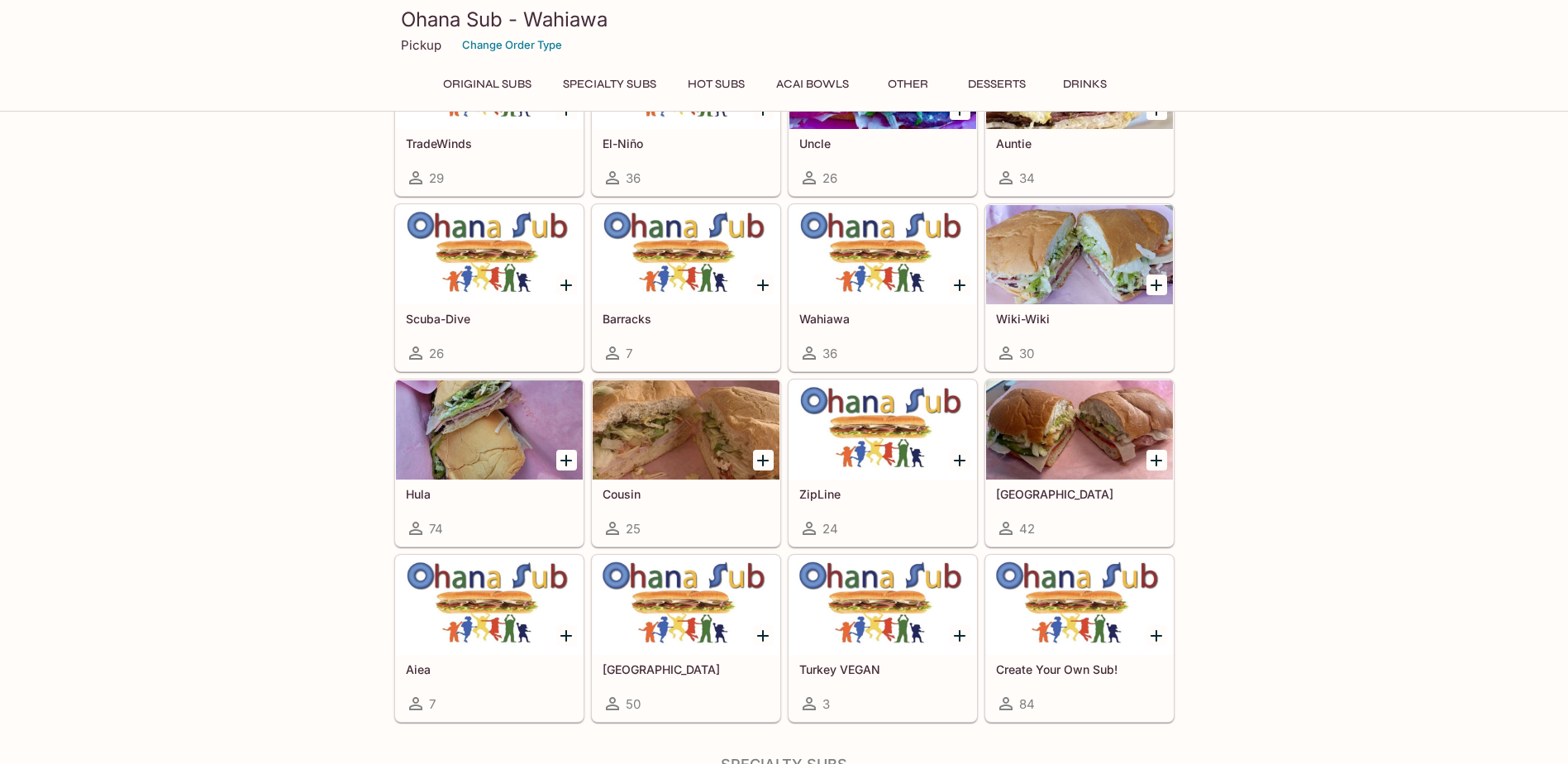
click at [679, 426] on div at bounding box center [686, 430] width 187 height 99
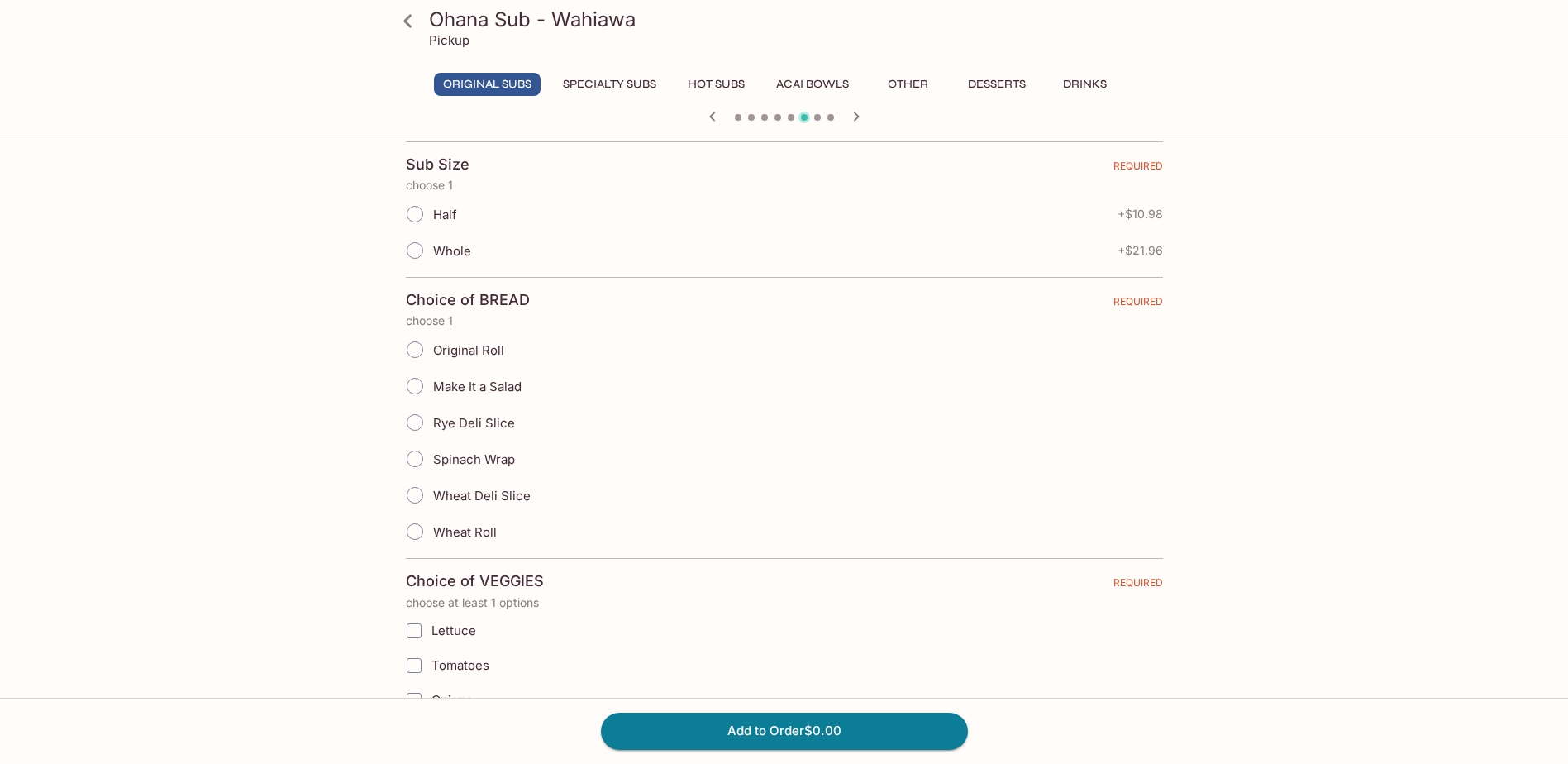
scroll to position [252, 0]
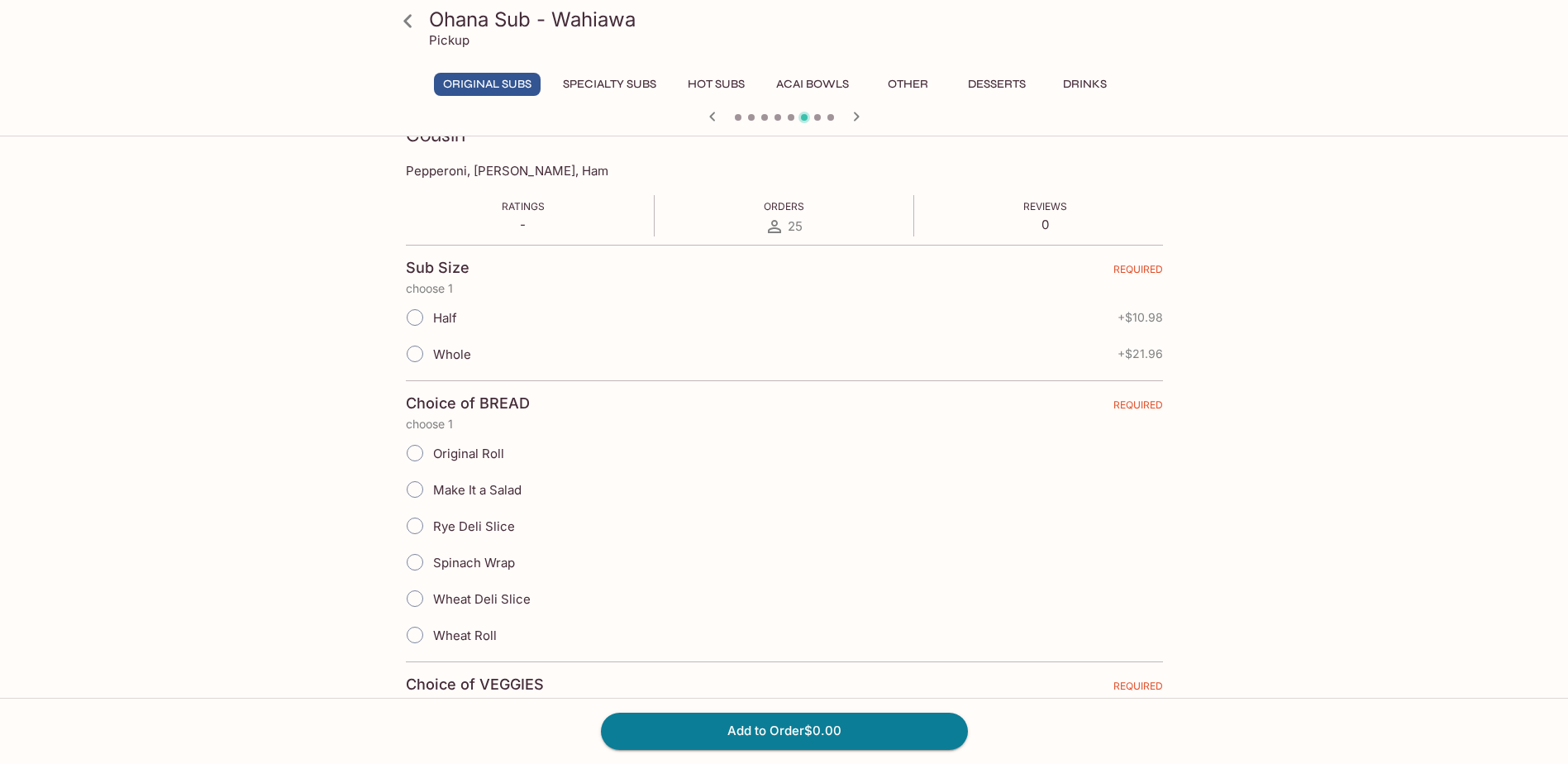
click at [454, 312] on span "Half" at bounding box center [445, 318] width 24 height 16
click at [432, 312] on input "Half" at bounding box center [415, 318] width 35 height 35
radio input "true"
click at [502, 528] on span "Rye Deli Slice" at bounding box center [474, 526] width 82 height 16
click at [432, 528] on input "Rye Deli Slice" at bounding box center [415, 526] width 35 height 35
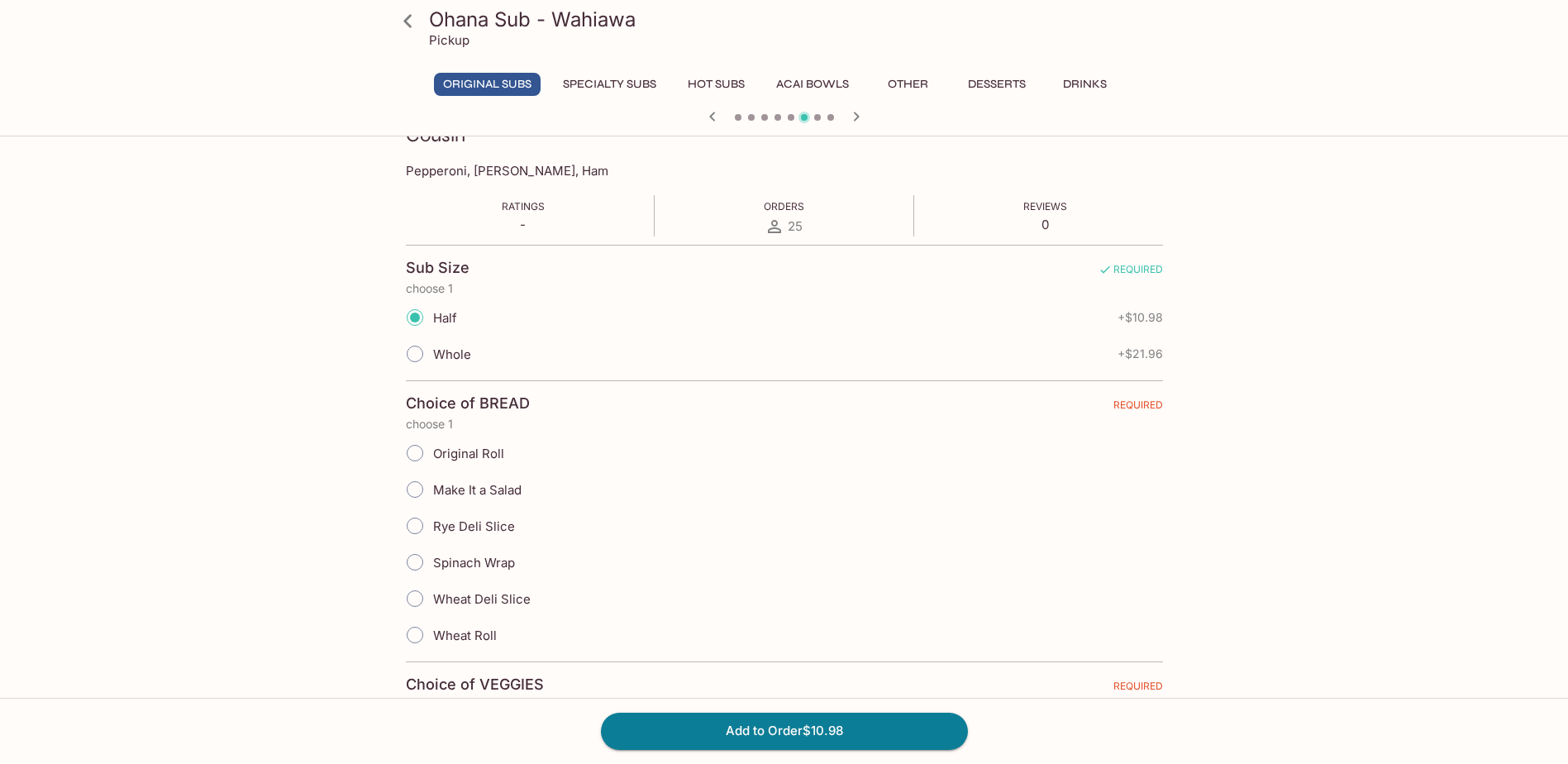
radio input "true"
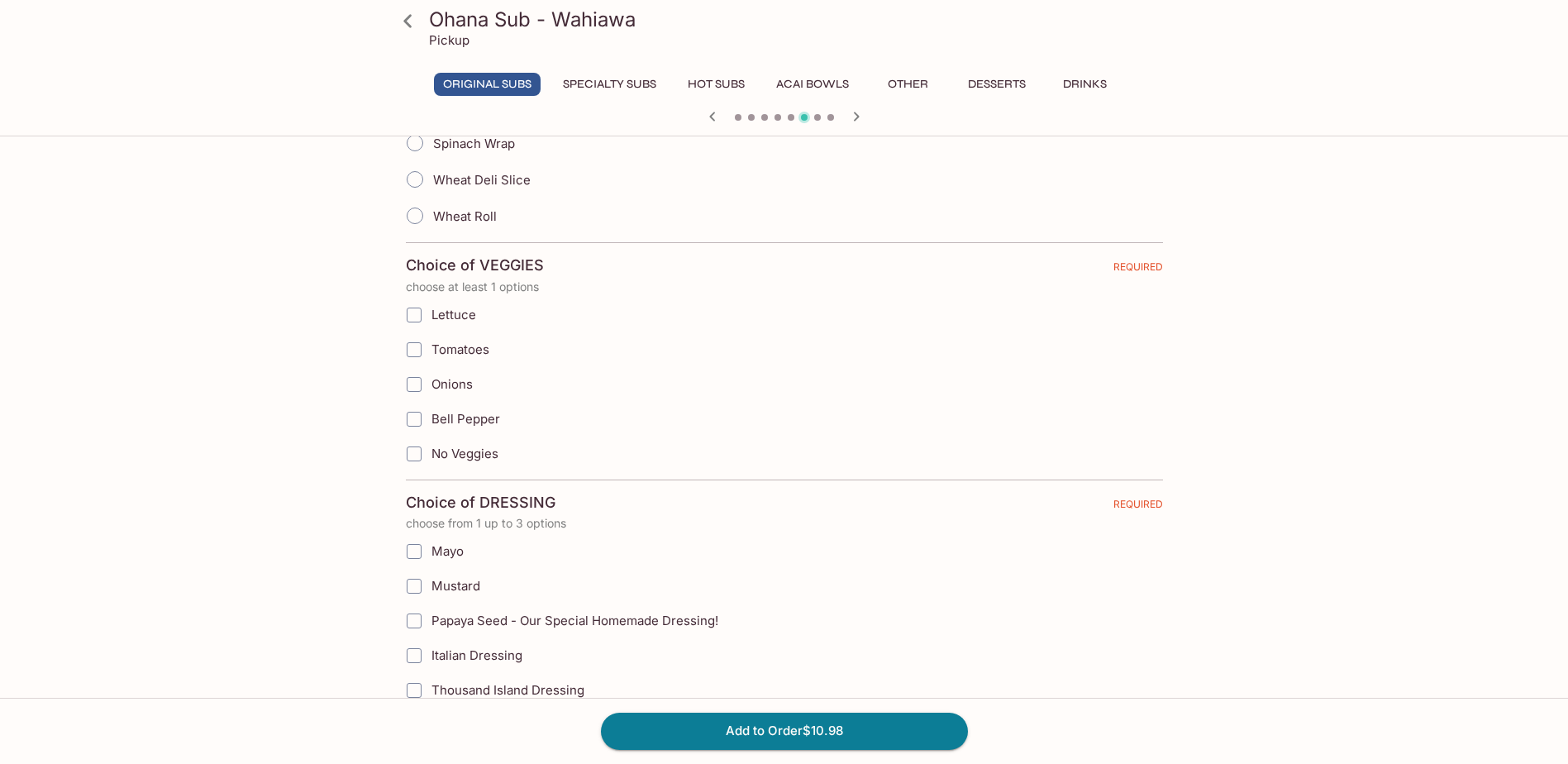
scroll to position [747, 0]
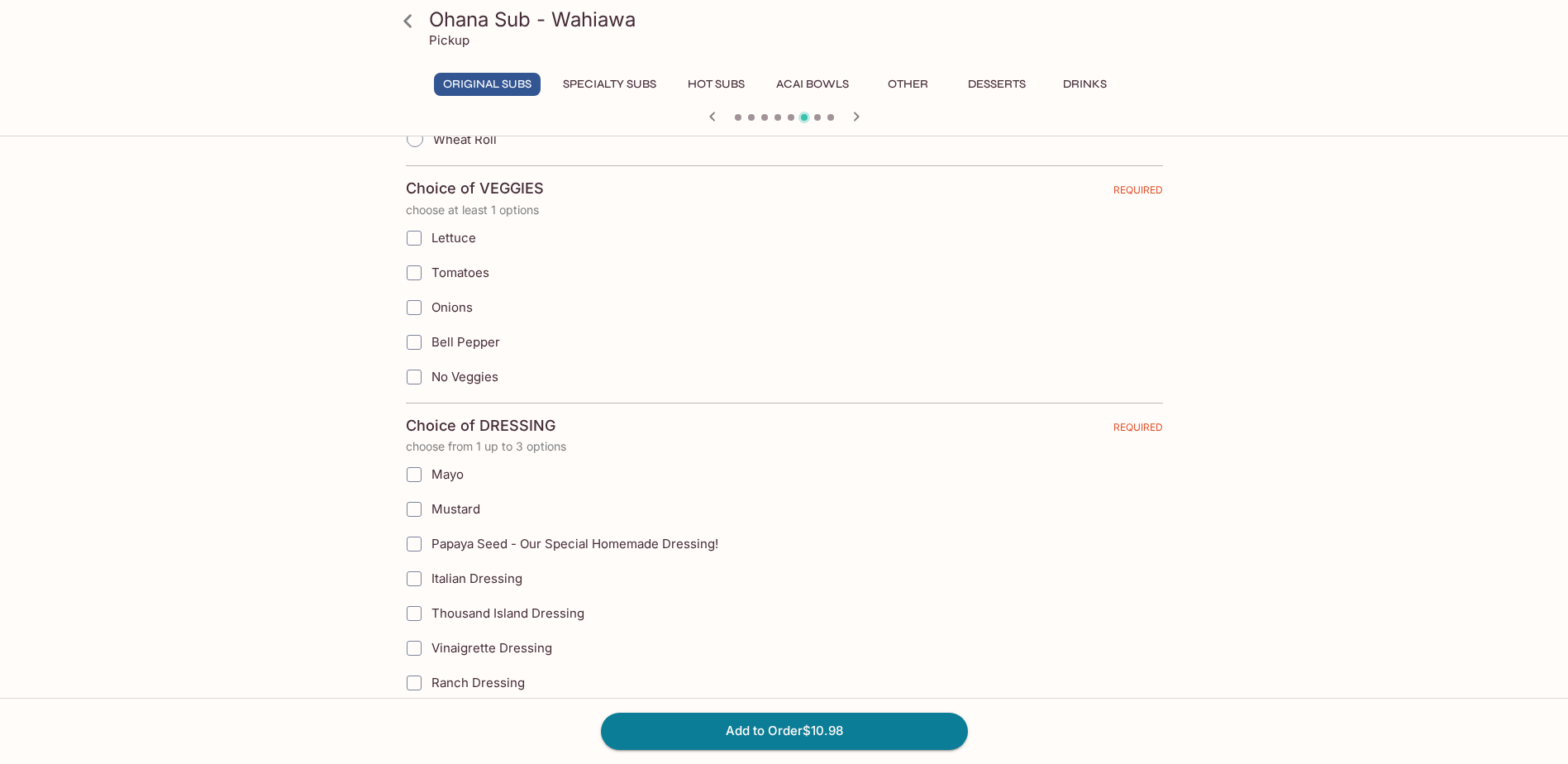
click at [460, 269] on span "Tomatoes" at bounding box center [460, 273] width 58 height 16
click at [456, 239] on span "Lettuce" at bounding box center [453, 238] width 45 height 16
click at [431, 239] on input "Lettuce" at bounding box center [414, 239] width 33 height 33
checkbox input "true"
click at [444, 273] on span "Tomatoes" at bounding box center [460, 273] width 58 height 16
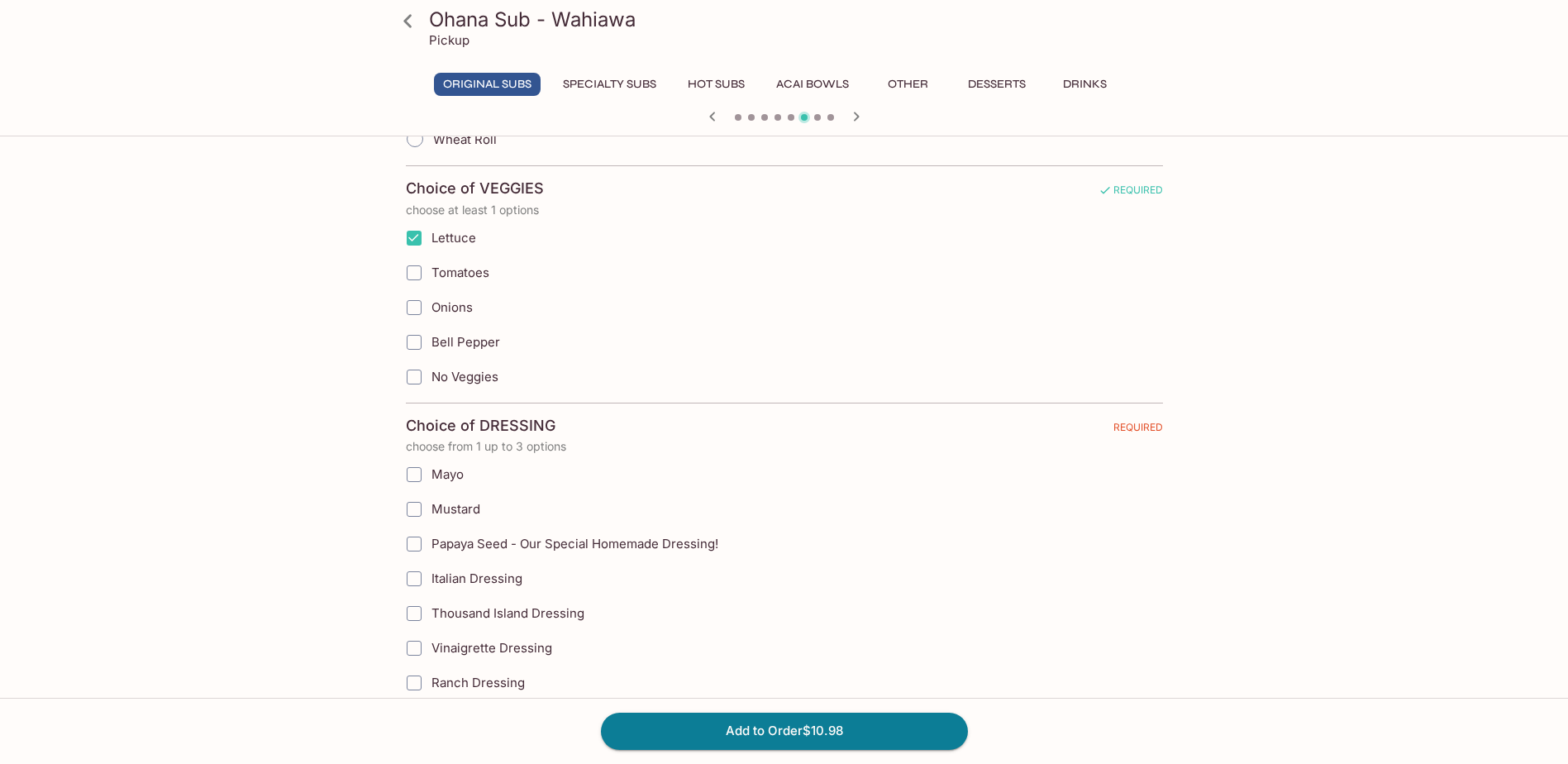
click at [431, 273] on input "Tomatoes" at bounding box center [414, 273] width 33 height 33
checkbox input "true"
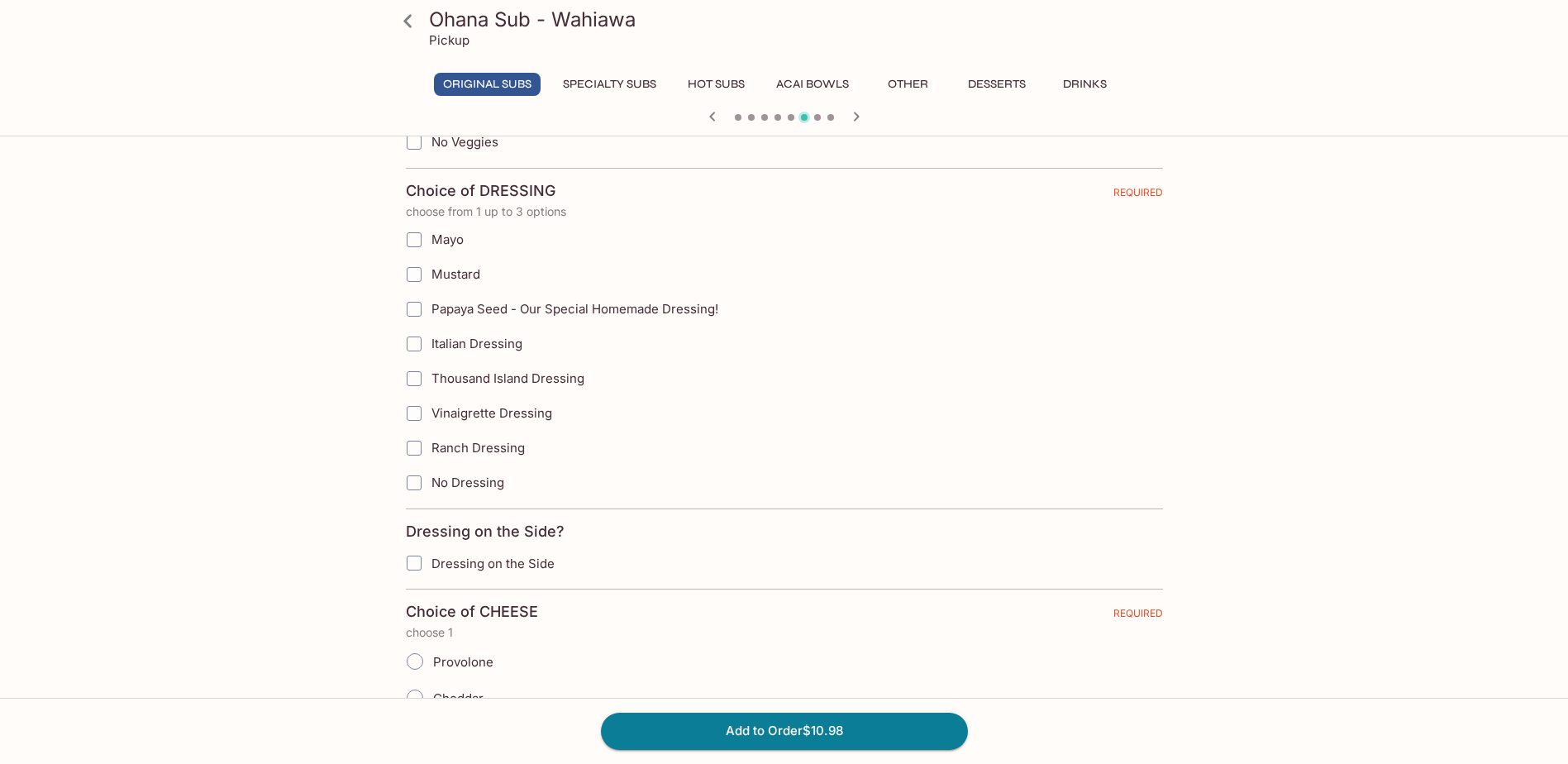
scroll to position [996, 0]
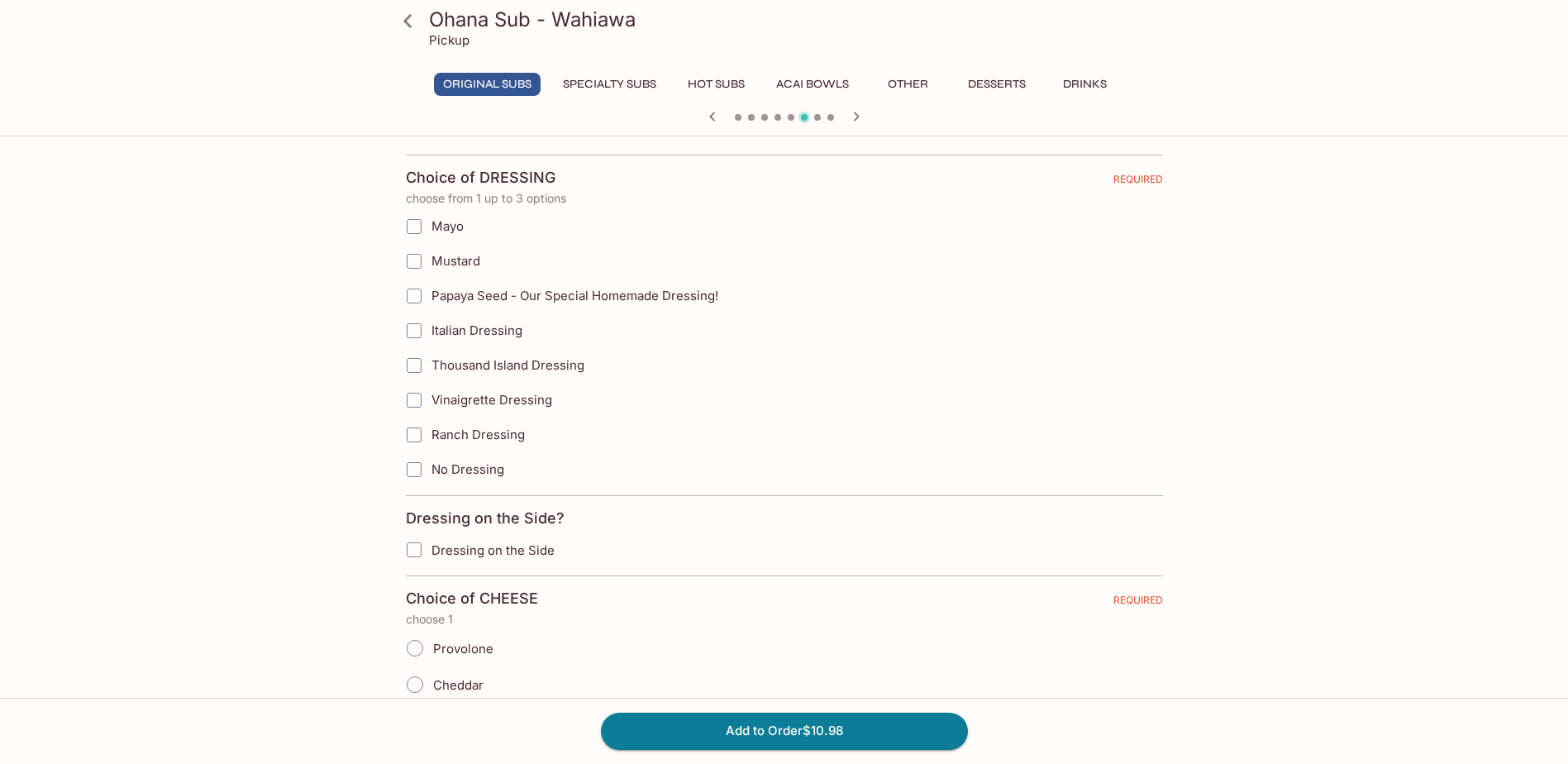
click at [488, 394] on span "Vinaigrette Dressing" at bounding box center [492, 400] width 121 height 16
click at [431, 394] on input "Vinaigrette Dressing" at bounding box center [414, 400] width 33 height 33
checkbox input "true"
click at [487, 440] on span "Ranch Dressing" at bounding box center [478, 434] width 94 height 16
click at [431, 440] on input "Ranch Dressing" at bounding box center [414, 435] width 33 height 33
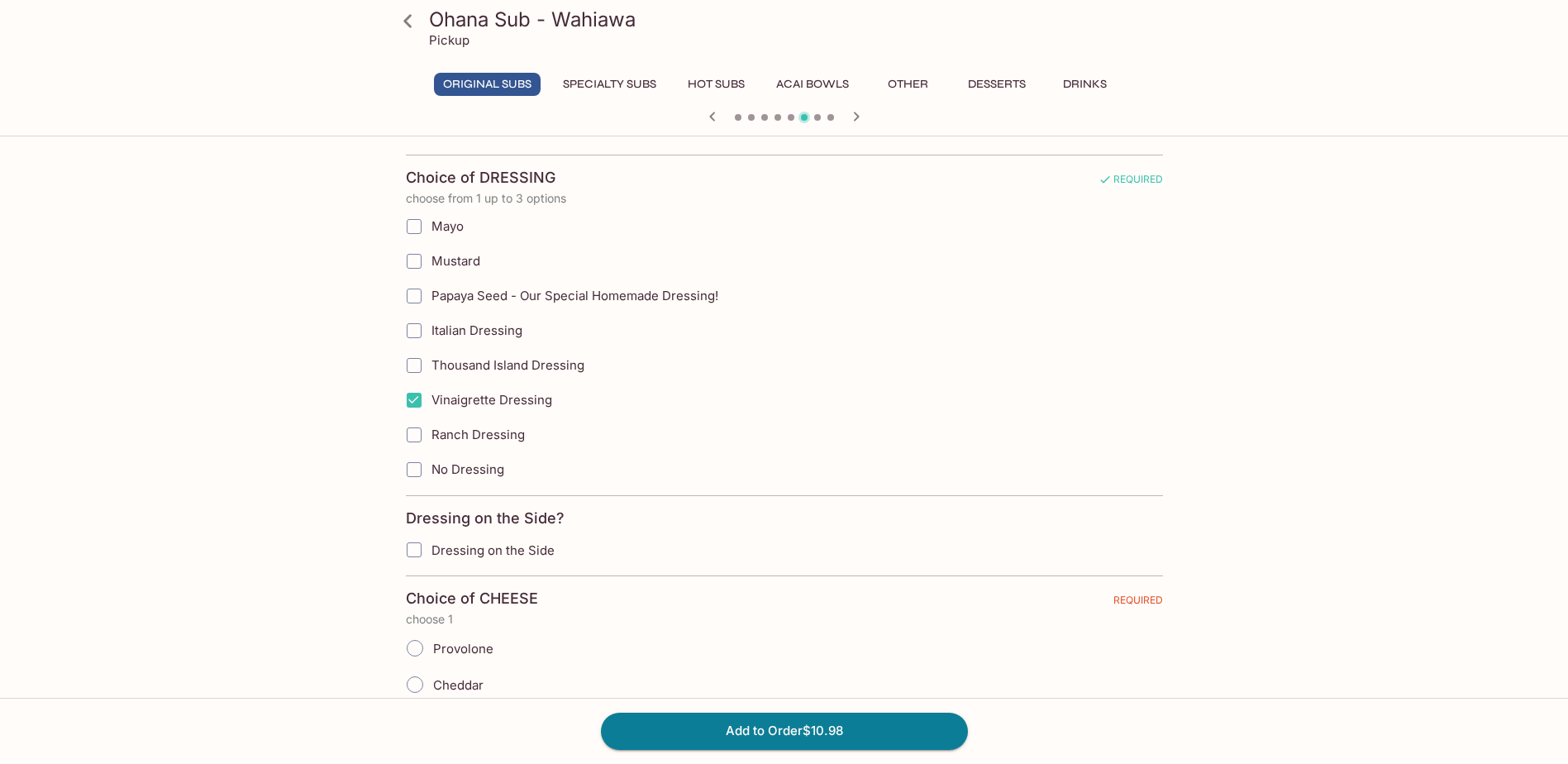
checkbox input "true"
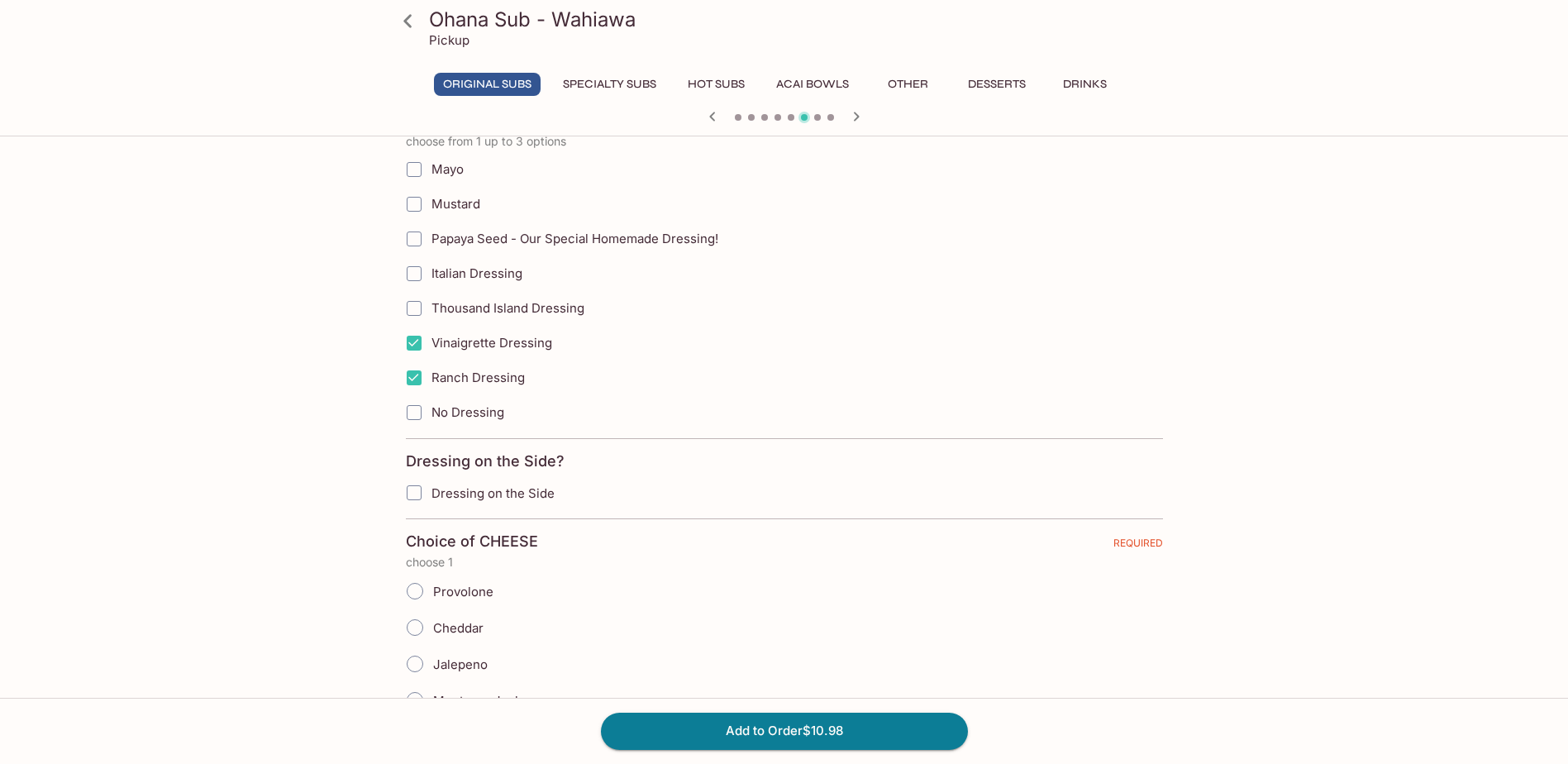
scroll to position [1160, 0]
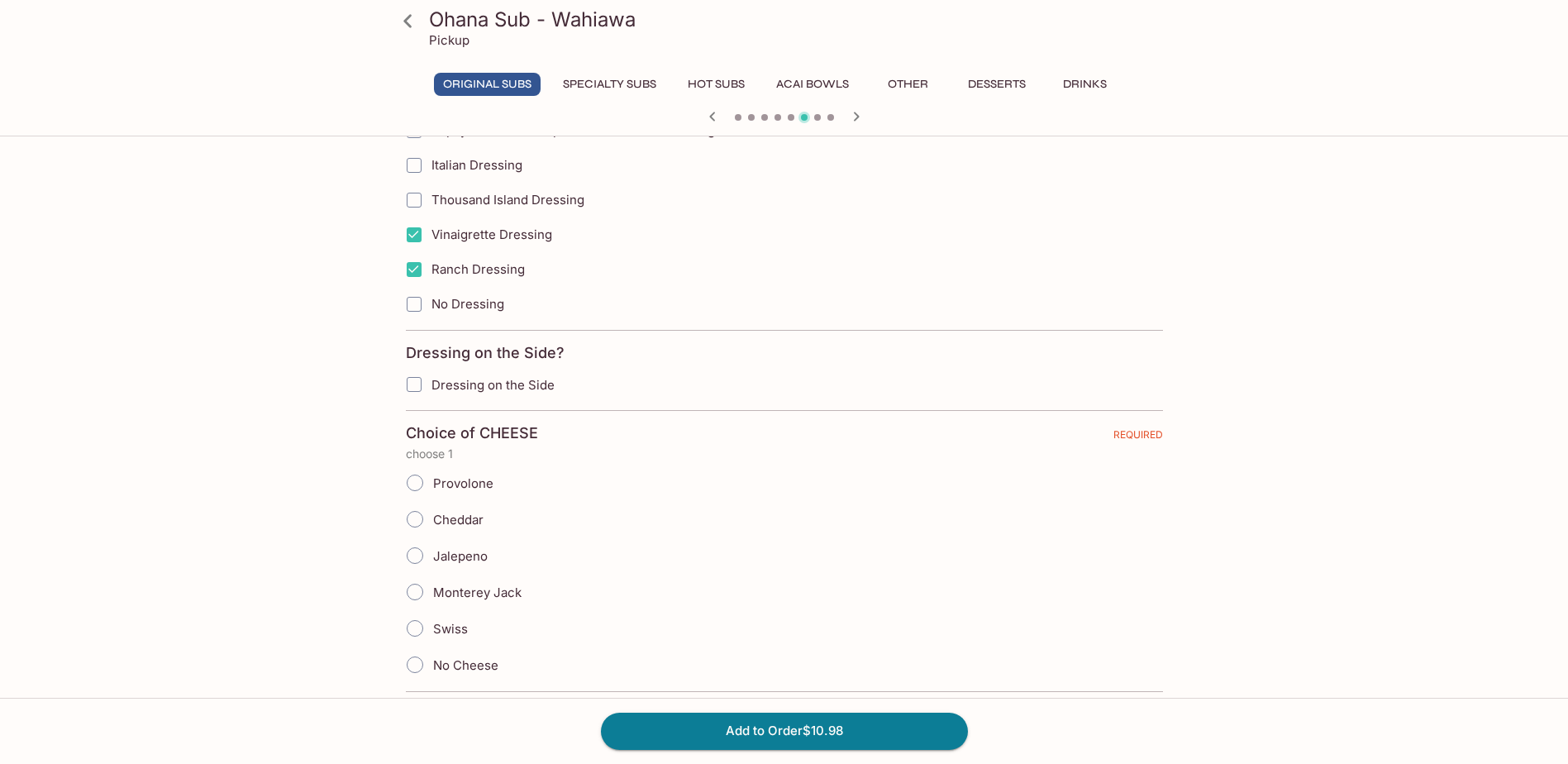
click at [479, 481] on span "Provolone" at bounding box center [463, 483] width 61 height 16
click at [432, 481] on input "Provolone" at bounding box center [415, 483] width 35 height 35
radio input "true"
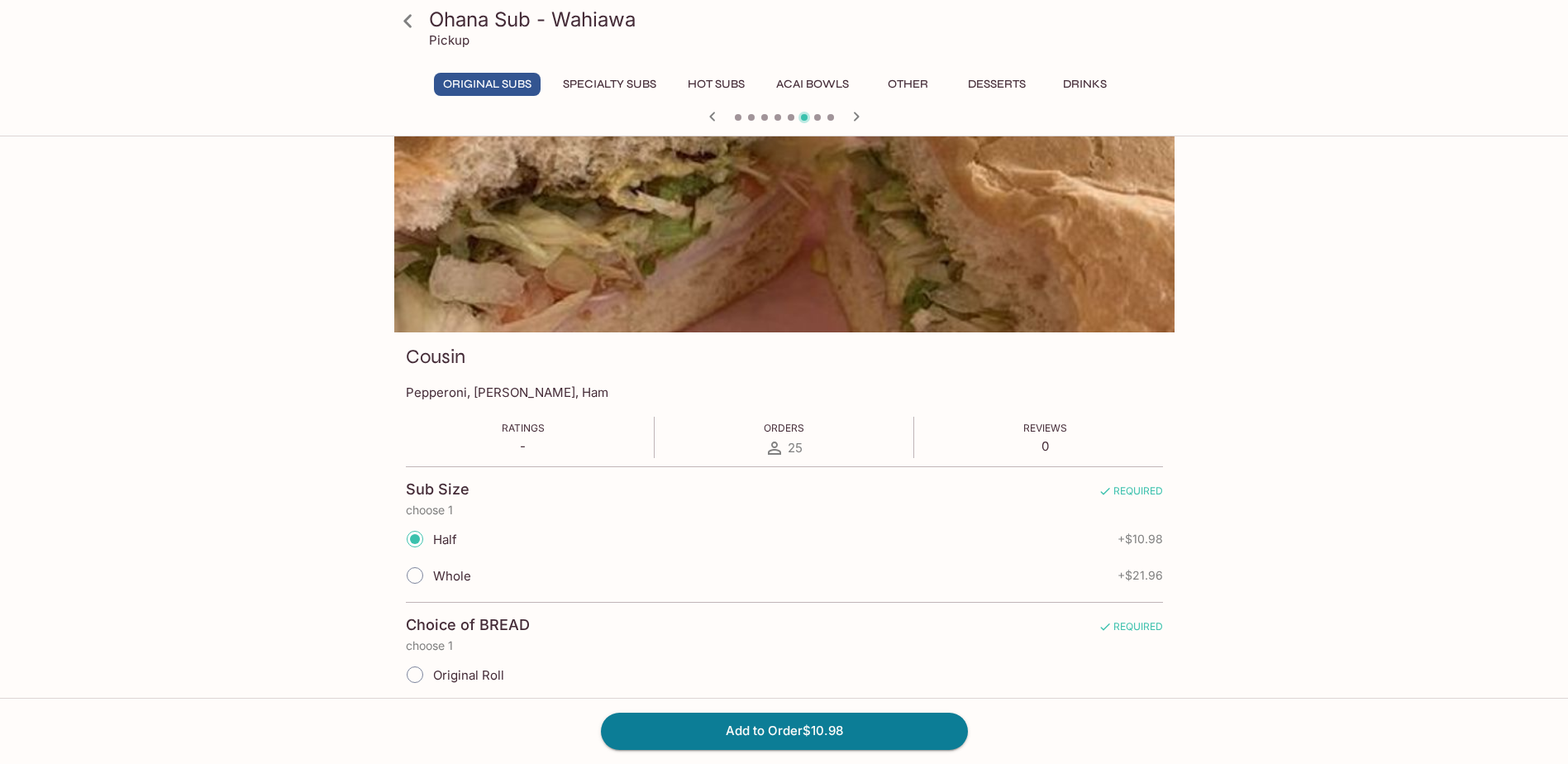
scroll to position [0, 0]
